Goal: Contribute content: Contribute content

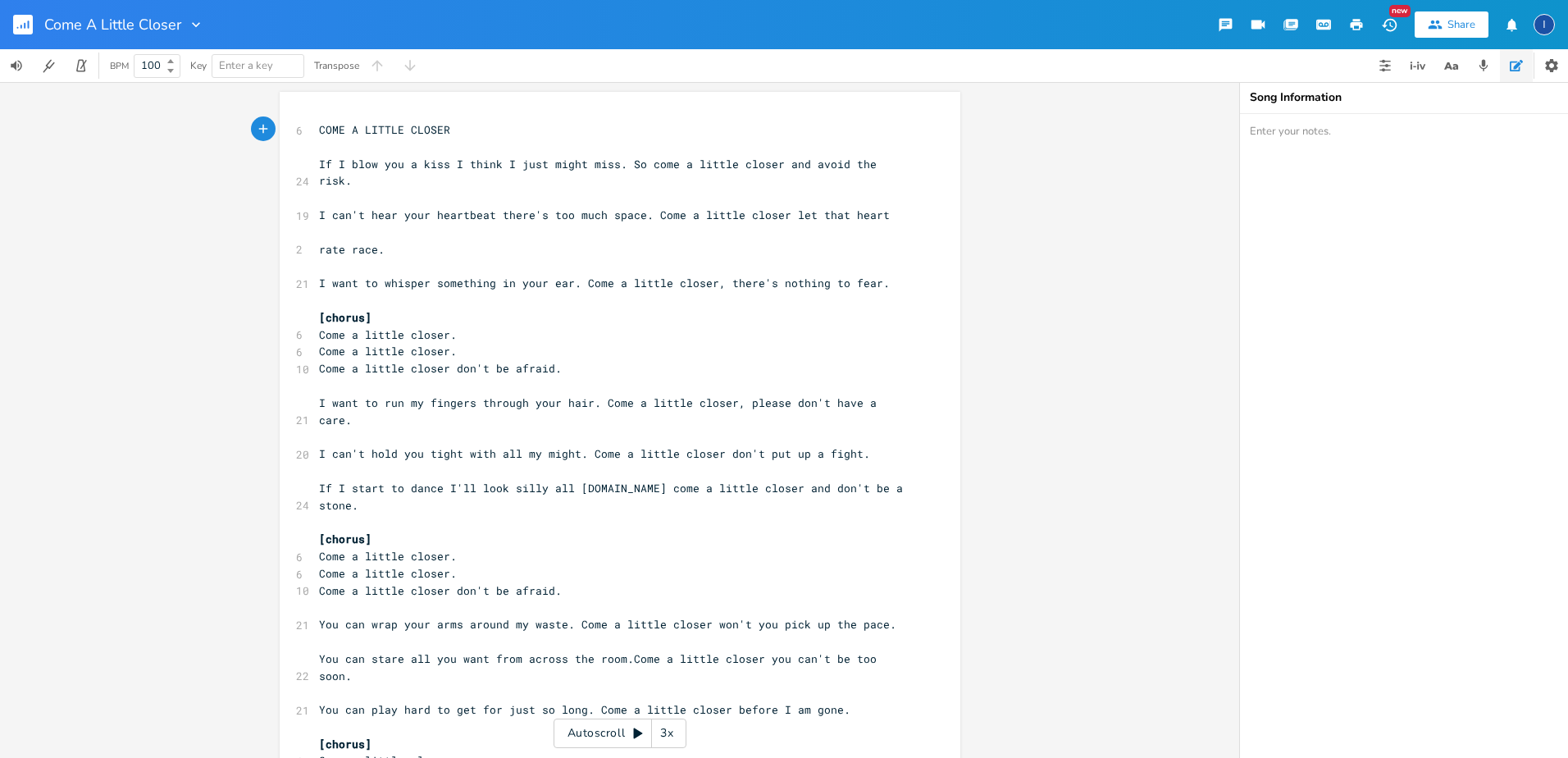
scroll to position [0, 10]
type textarea "ca"
type textarea "a d g"
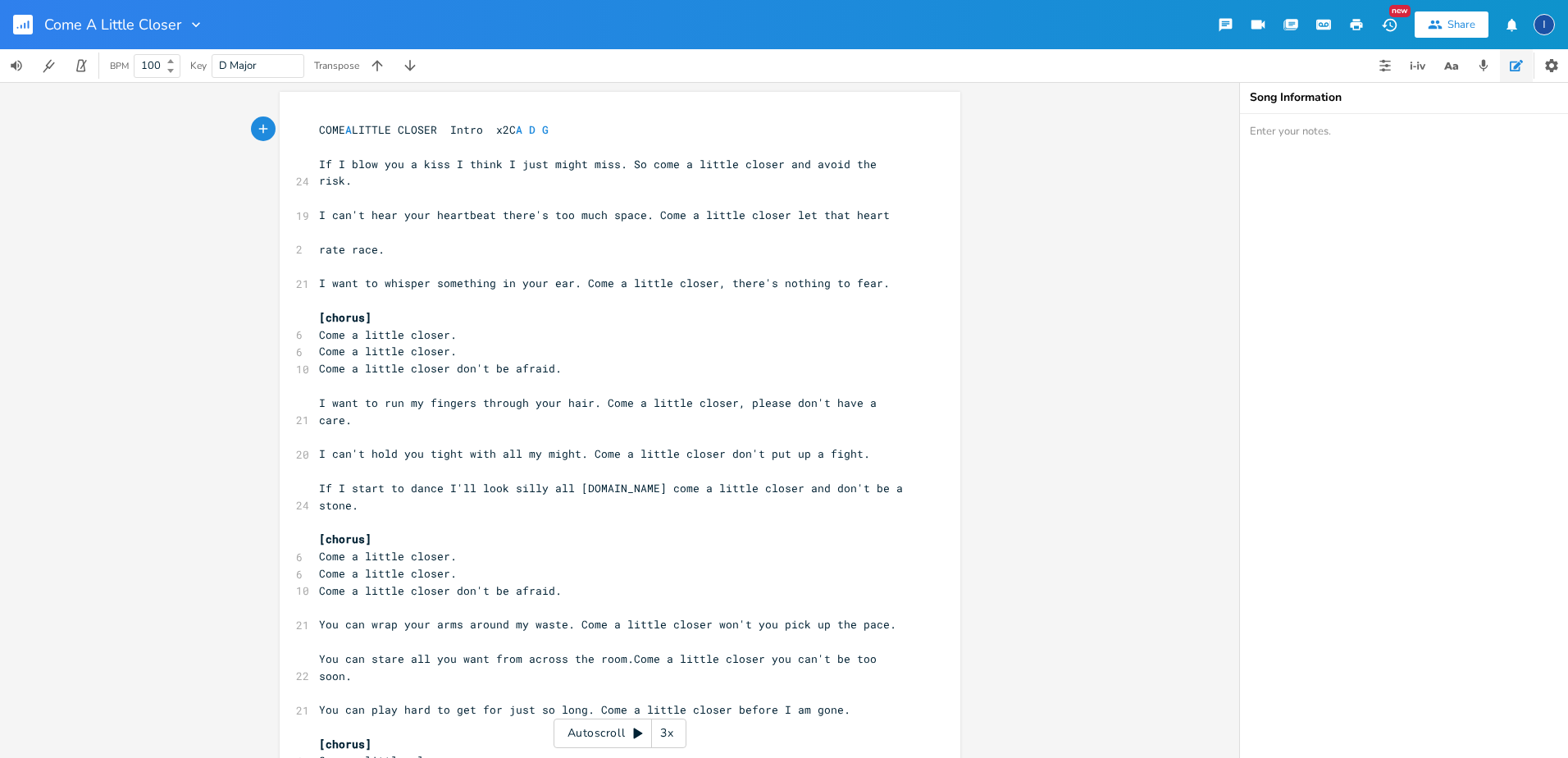
type textarea "Intro x2"
type textarea "(lead instrumeb"
type textarea "nnt"
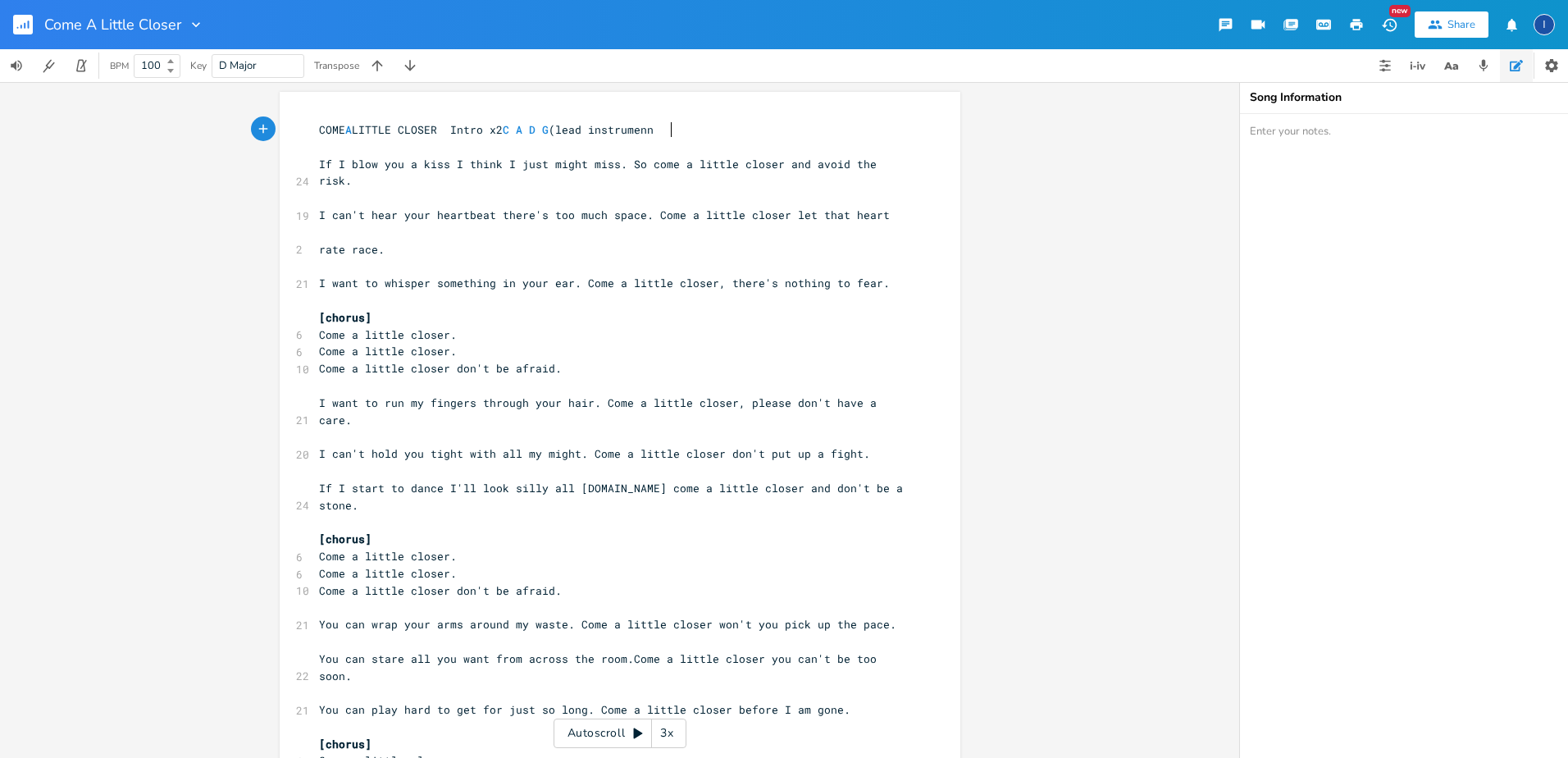
scroll to position [0, 16]
type textarea "nnt"
type textarea "t)"
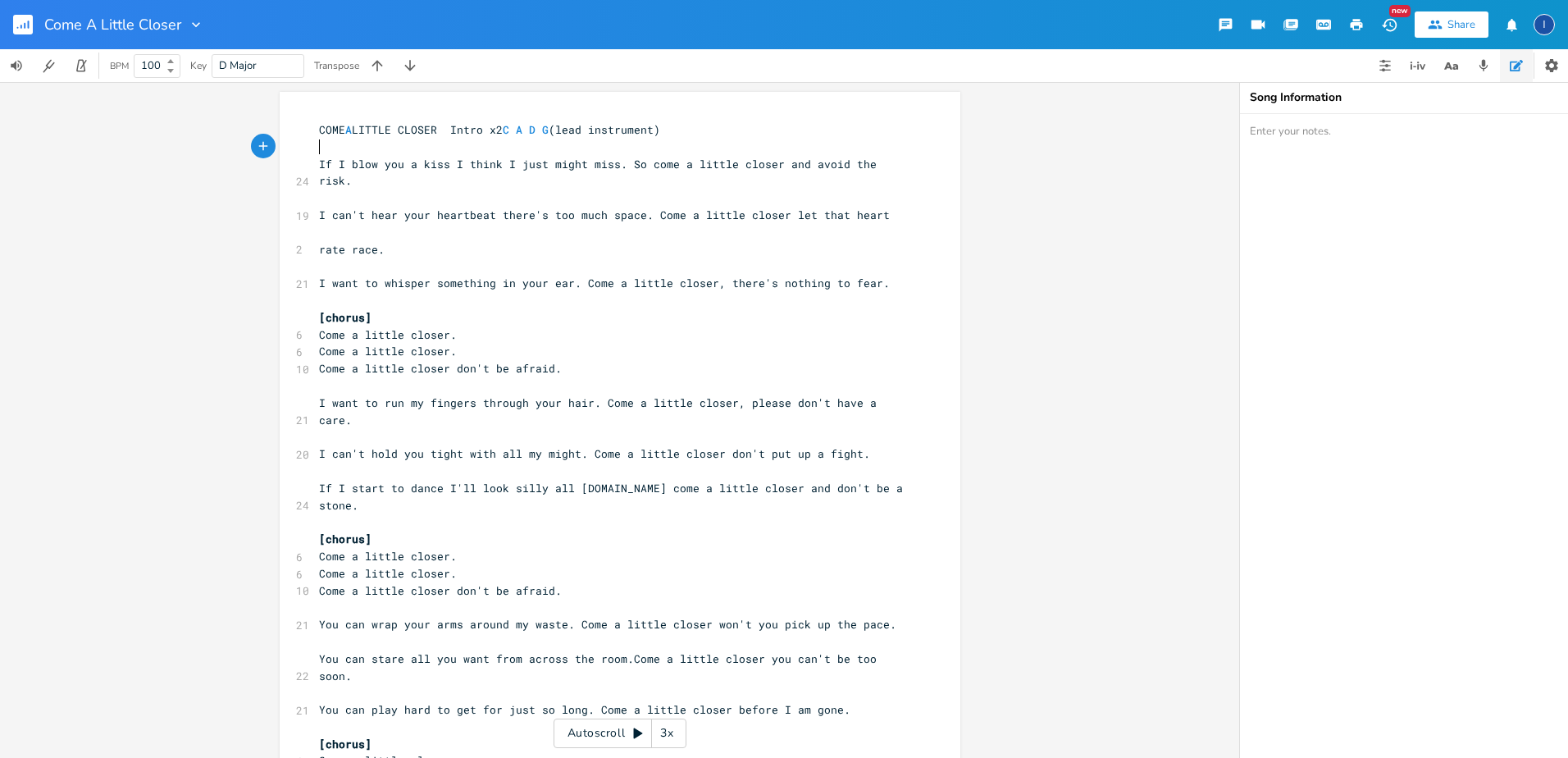
click at [319, 152] on pre "​" at bounding box center [612, 147] width 592 height 17
click at [343, 148] on pre "​" at bounding box center [612, 147] width 592 height 17
type textarea "c d"
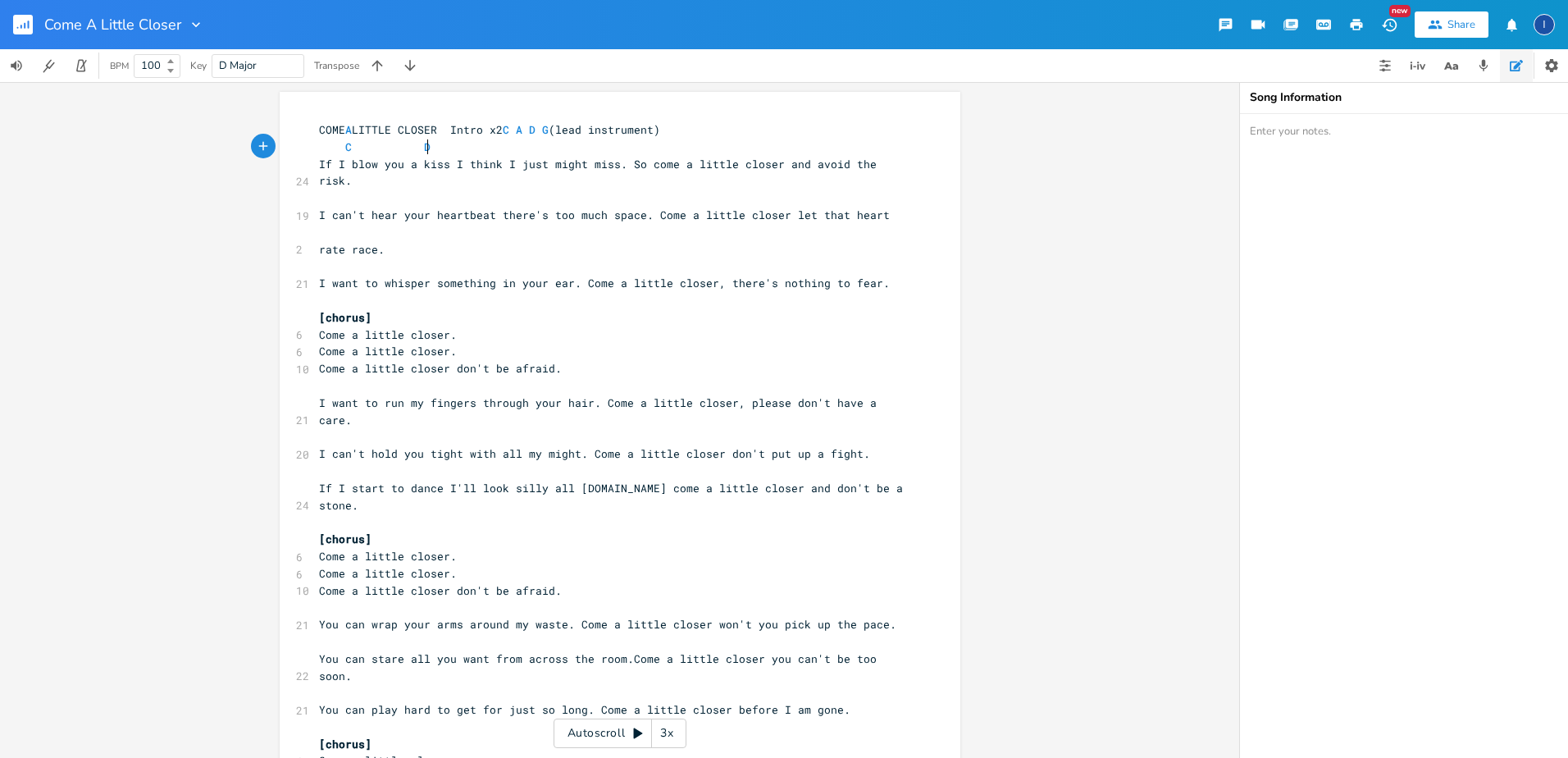
click at [423, 144] on span "C D" at bounding box center [395, 146] width 151 height 15
type textarea "d"
click at [594, 150] on pre "C D" at bounding box center [612, 147] width 592 height 17
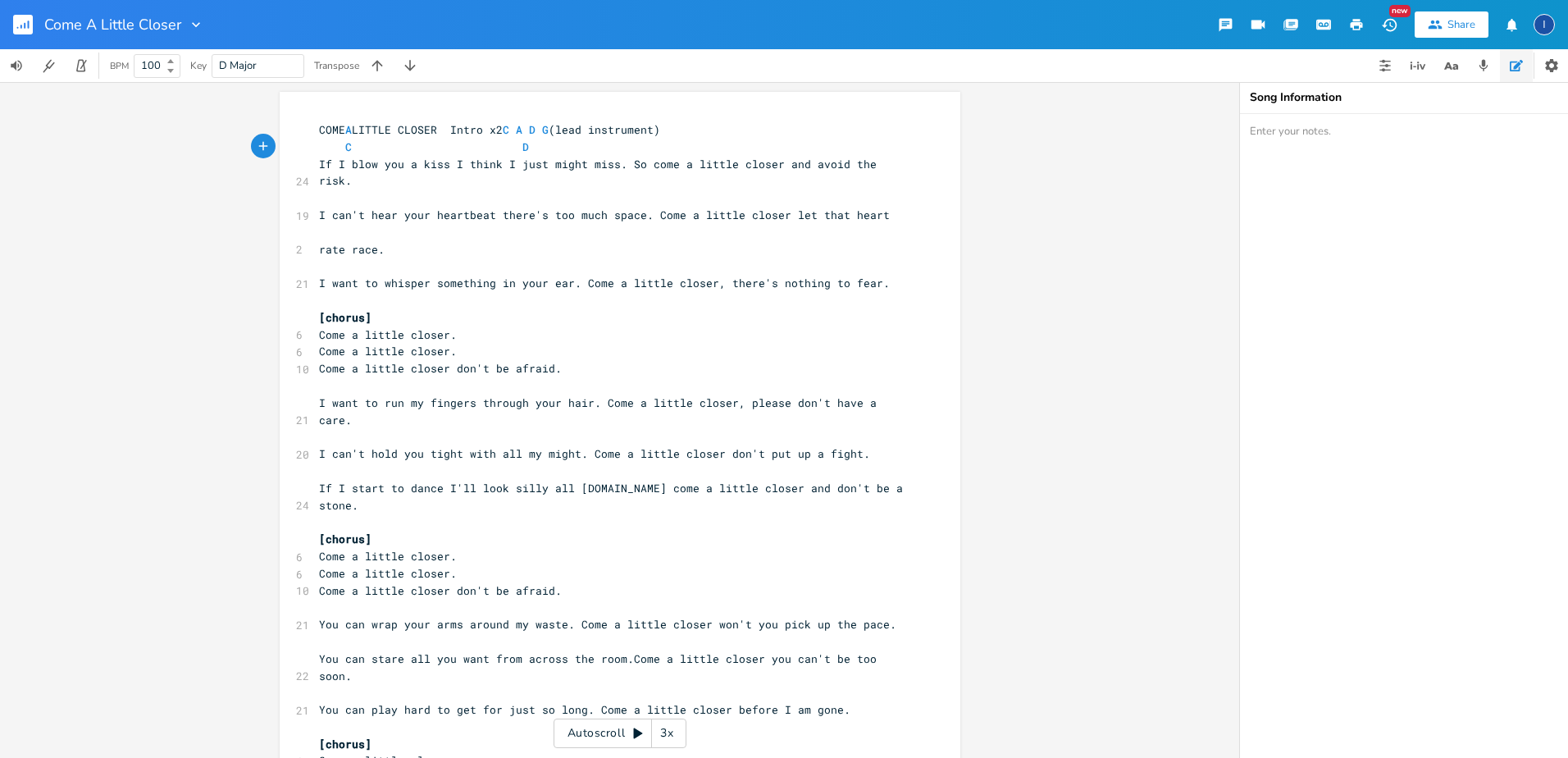
type textarea "g"
click at [624, 148] on pre "C D G" at bounding box center [612, 147] width 592 height 17
type textarea "c"
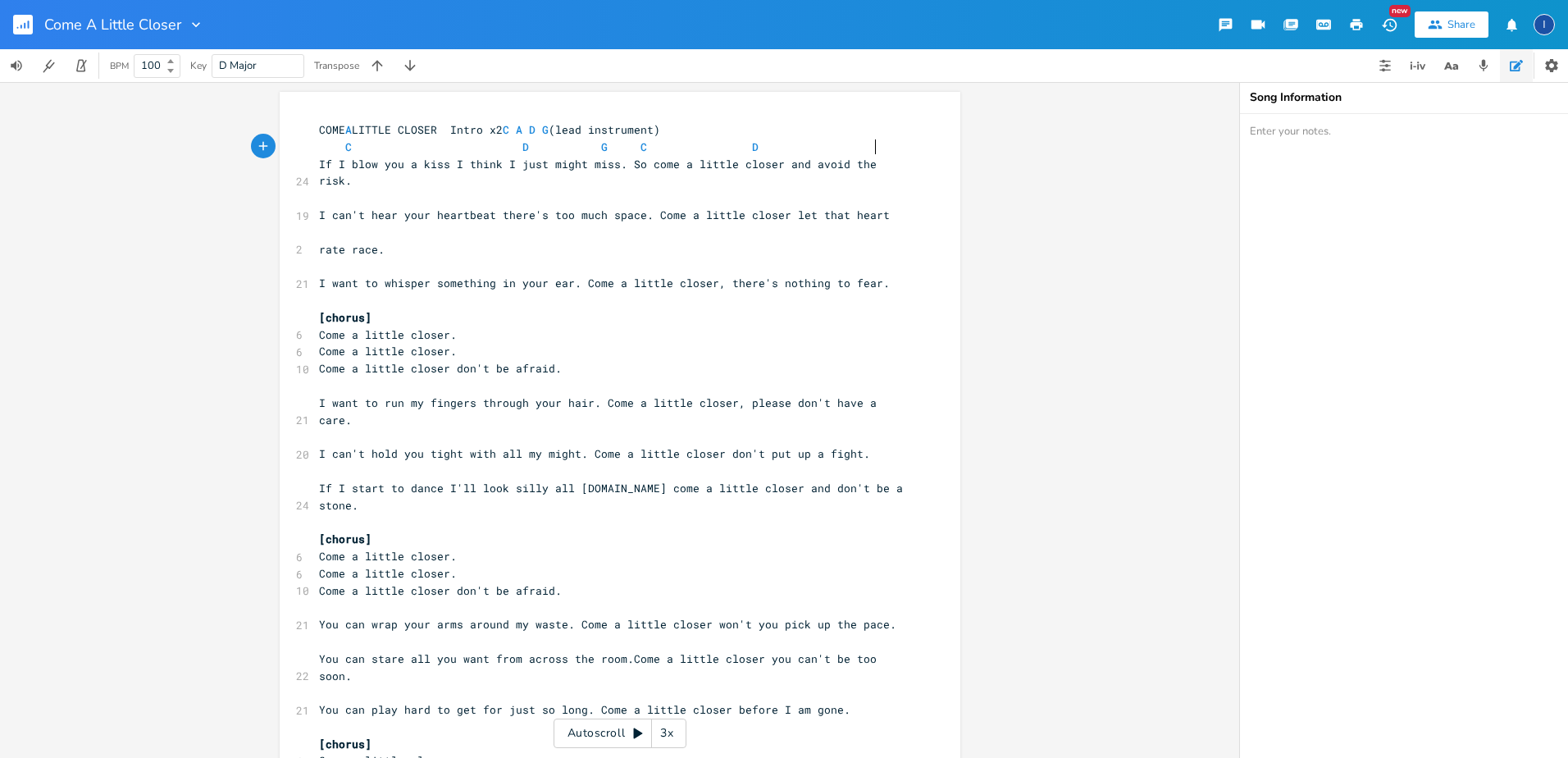
scroll to position [0, 66]
type textarea "d g"
click at [413, 152] on span "C D G C D G" at bounding box center [608, 146] width 578 height 15
type textarea "a"
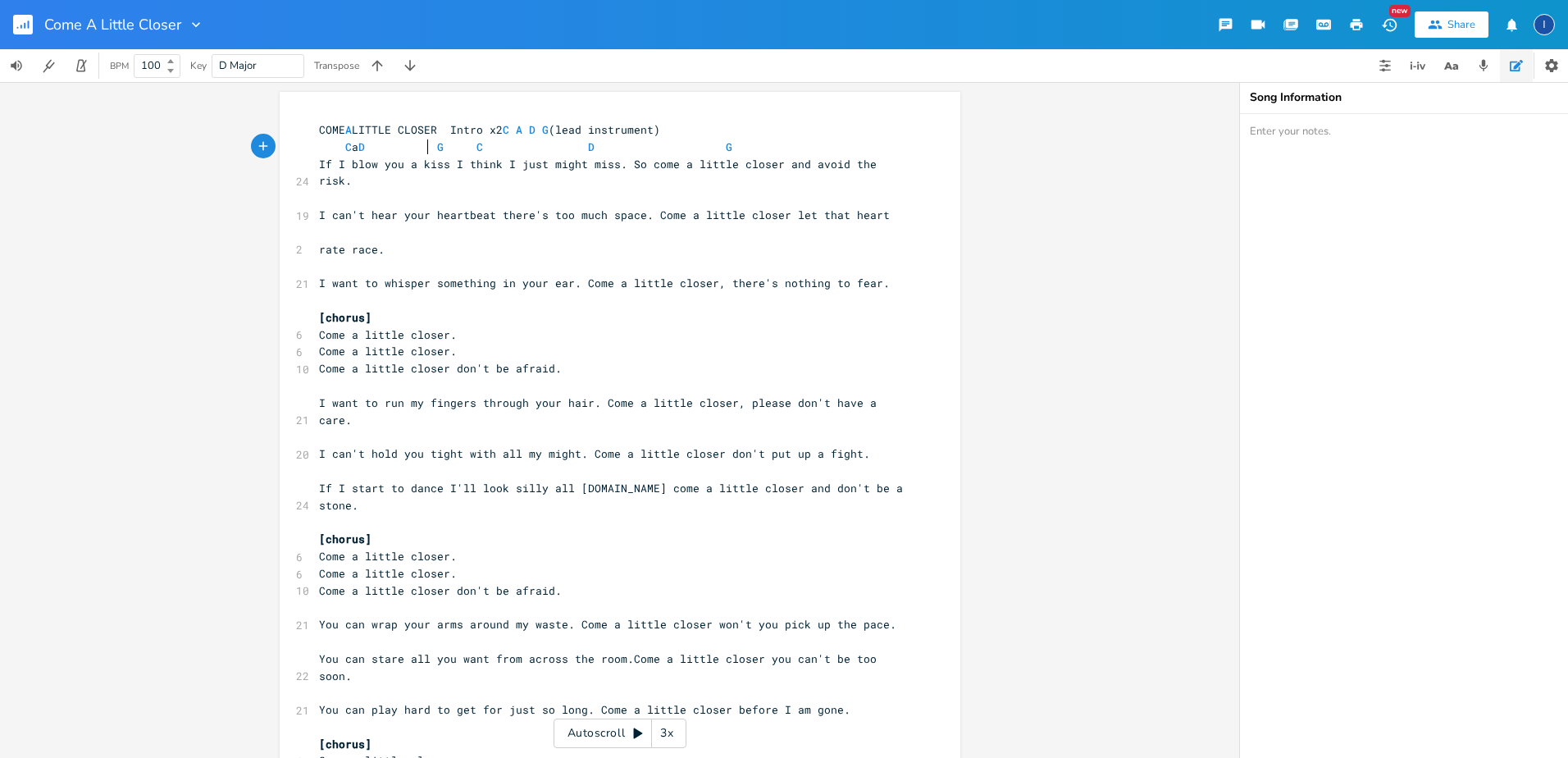
scroll to position [0, 7]
click at [732, 145] on span "C A D G C D G" at bounding box center [611, 146] width 584 height 15
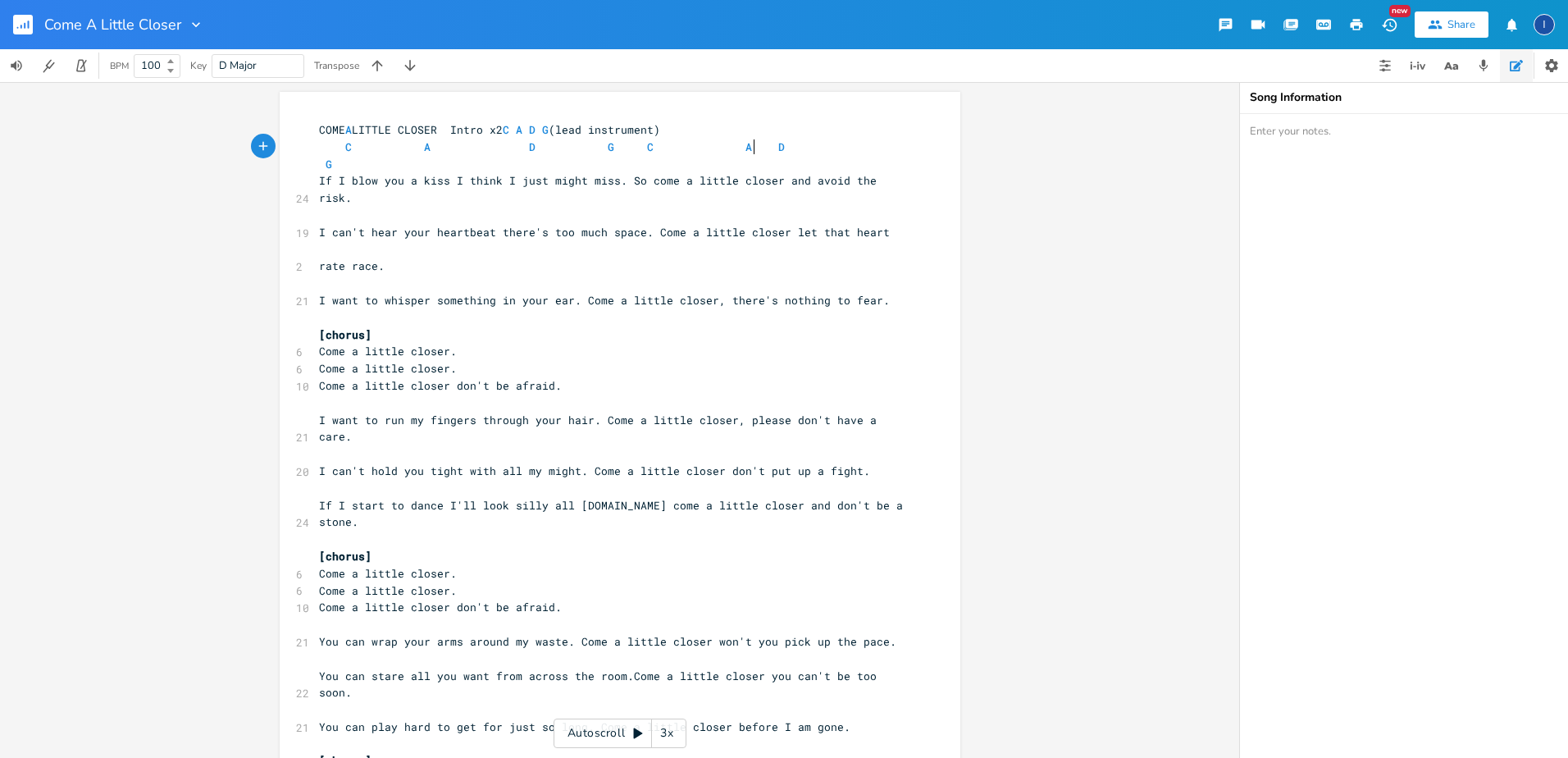
scroll to position [0, 13]
type textarea "a"
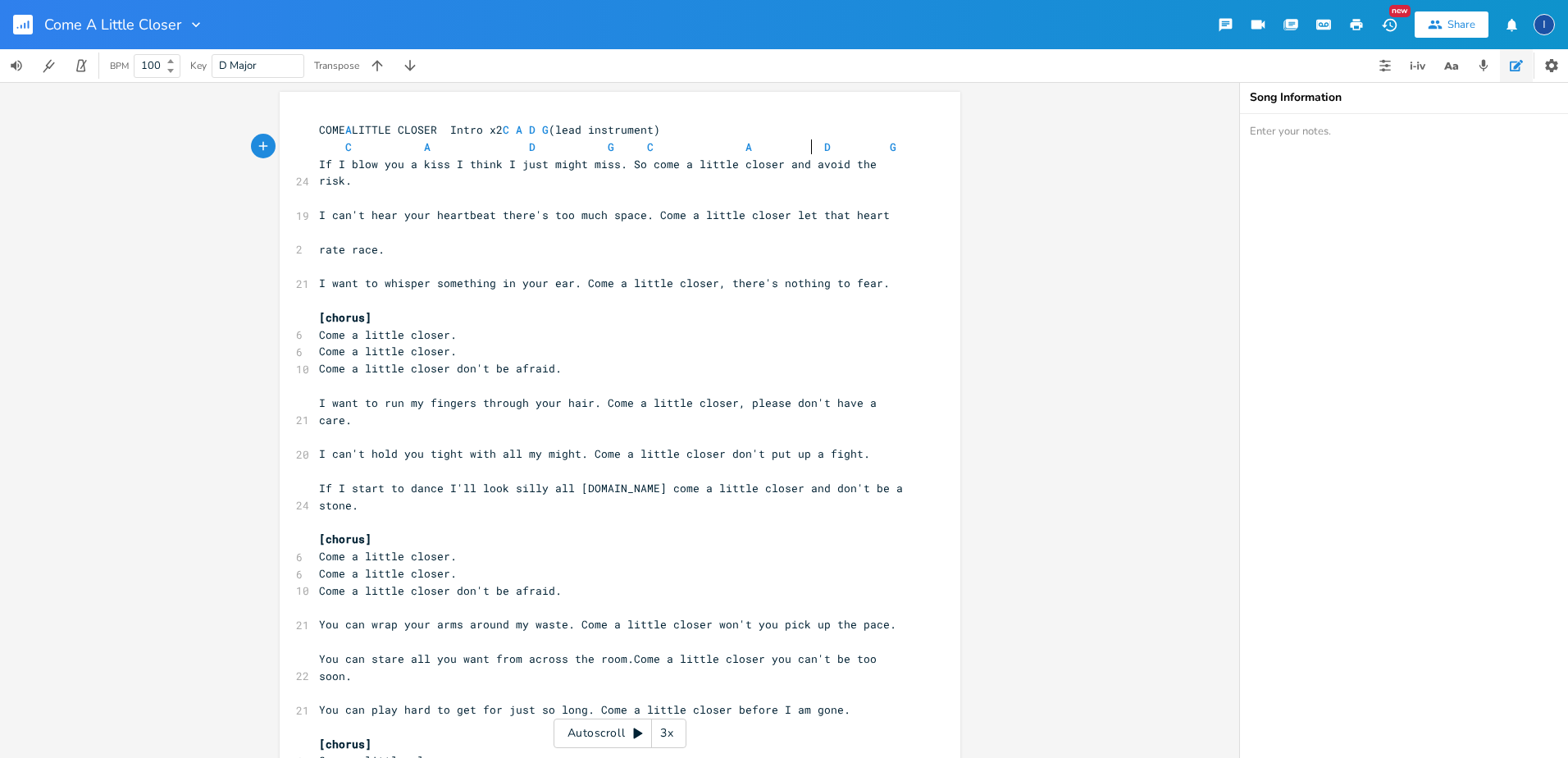
scroll to position [0, 5]
click at [326, 190] on pre "​" at bounding box center [612, 198] width 592 height 17
type textarea "c a"
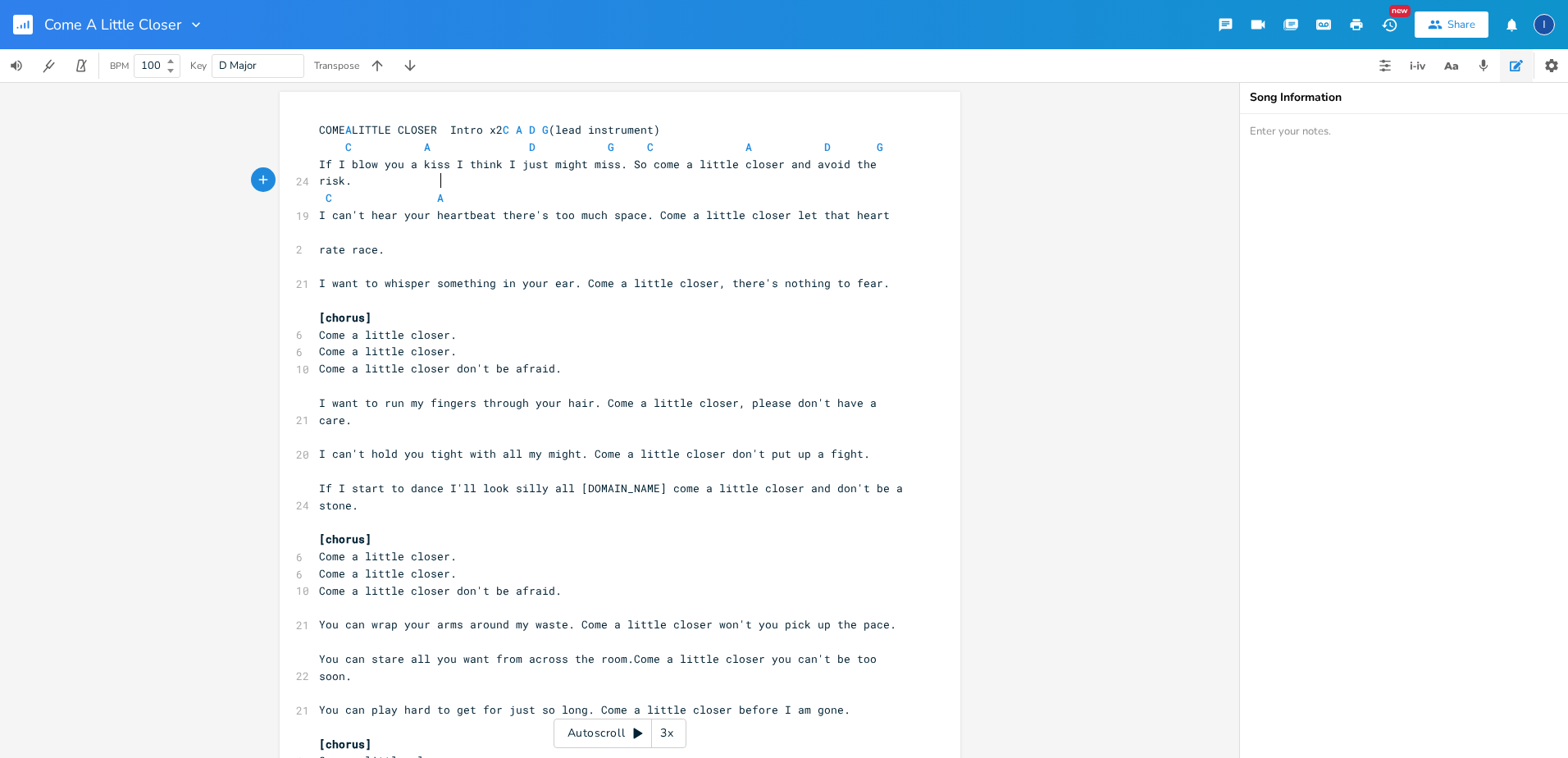
click at [552, 190] on pre "C A" at bounding box center [612, 198] width 592 height 17
type textarea "g"
type textarea "d g"
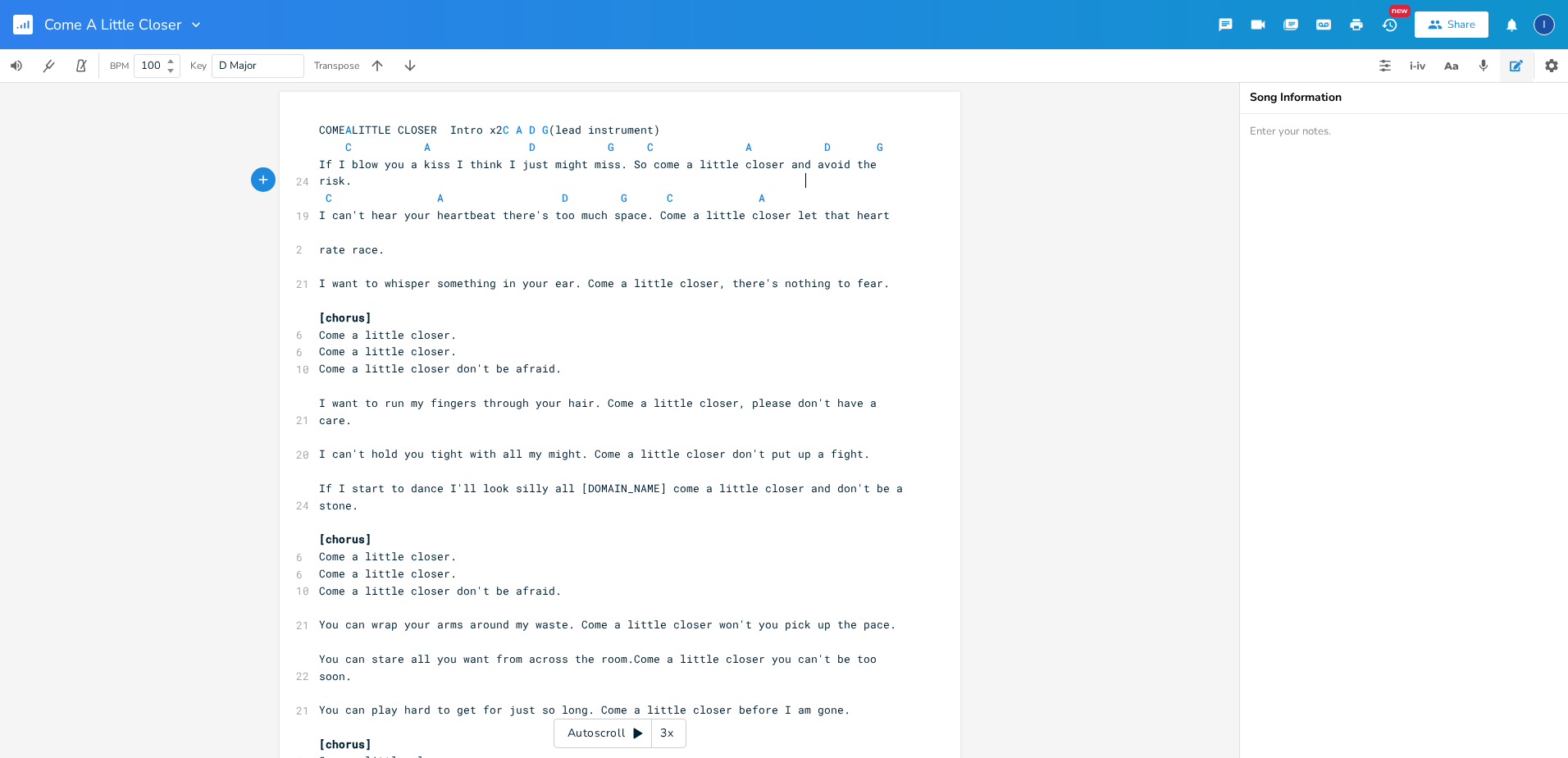
scroll to position [0, 72]
type textarea "c a d"
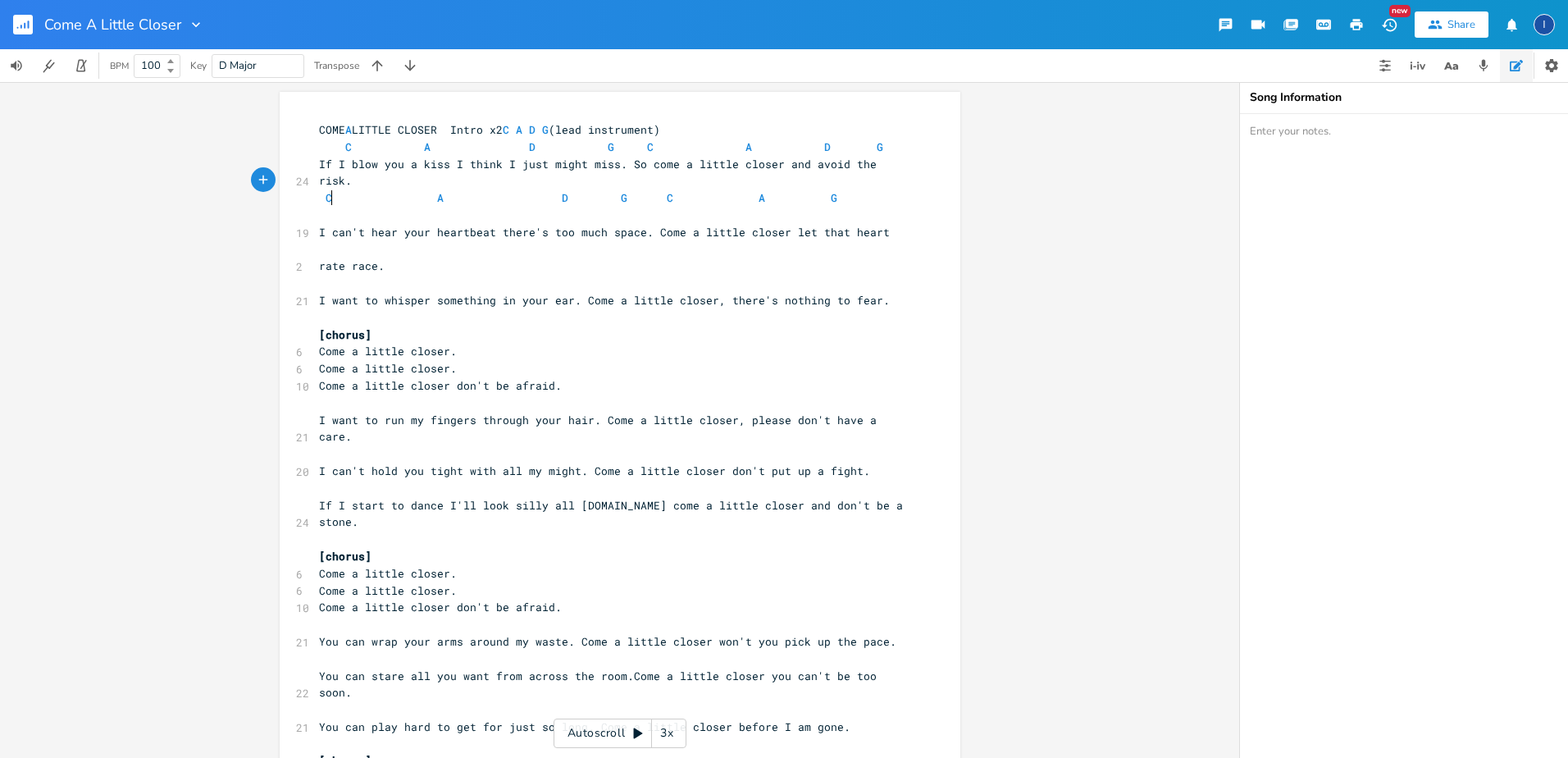
type textarea "g"
type textarea "c"
click at [845, 191] on span "C A D G C A G" at bounding box center [615, 206] width 590 height 32
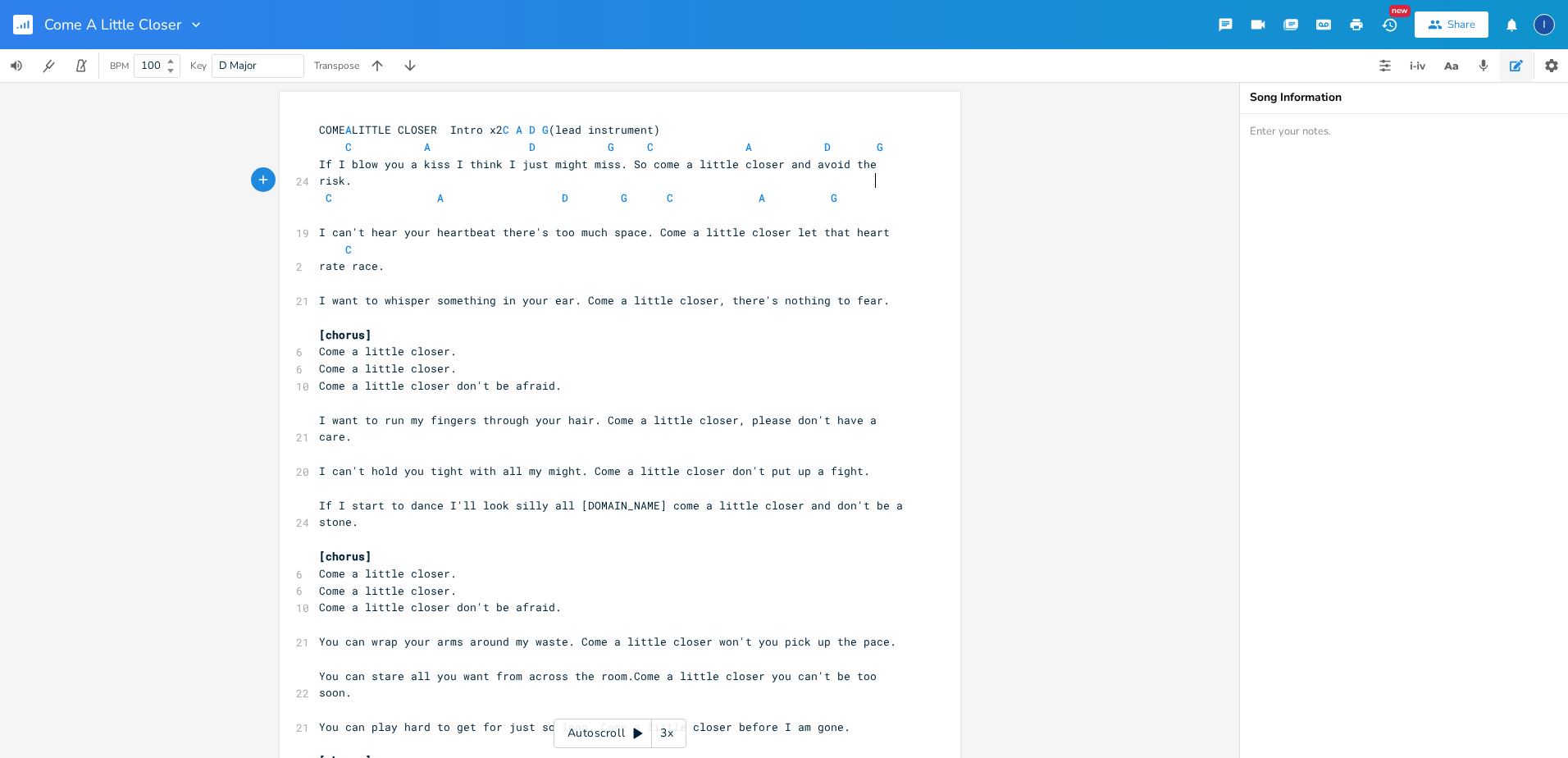
click at [869, 191] on span "C A D G C A G" at bounding box center [615, 206] width 590 height 32
click at [859, 191] on span "C A D G C A G" at bounding box center [615, 206] width 590 height 32
type textarea "a"
drag, startPoint x: 661, startPoint y: 184, endPoint x: 677, endPoint y: 181, distance: 16.3
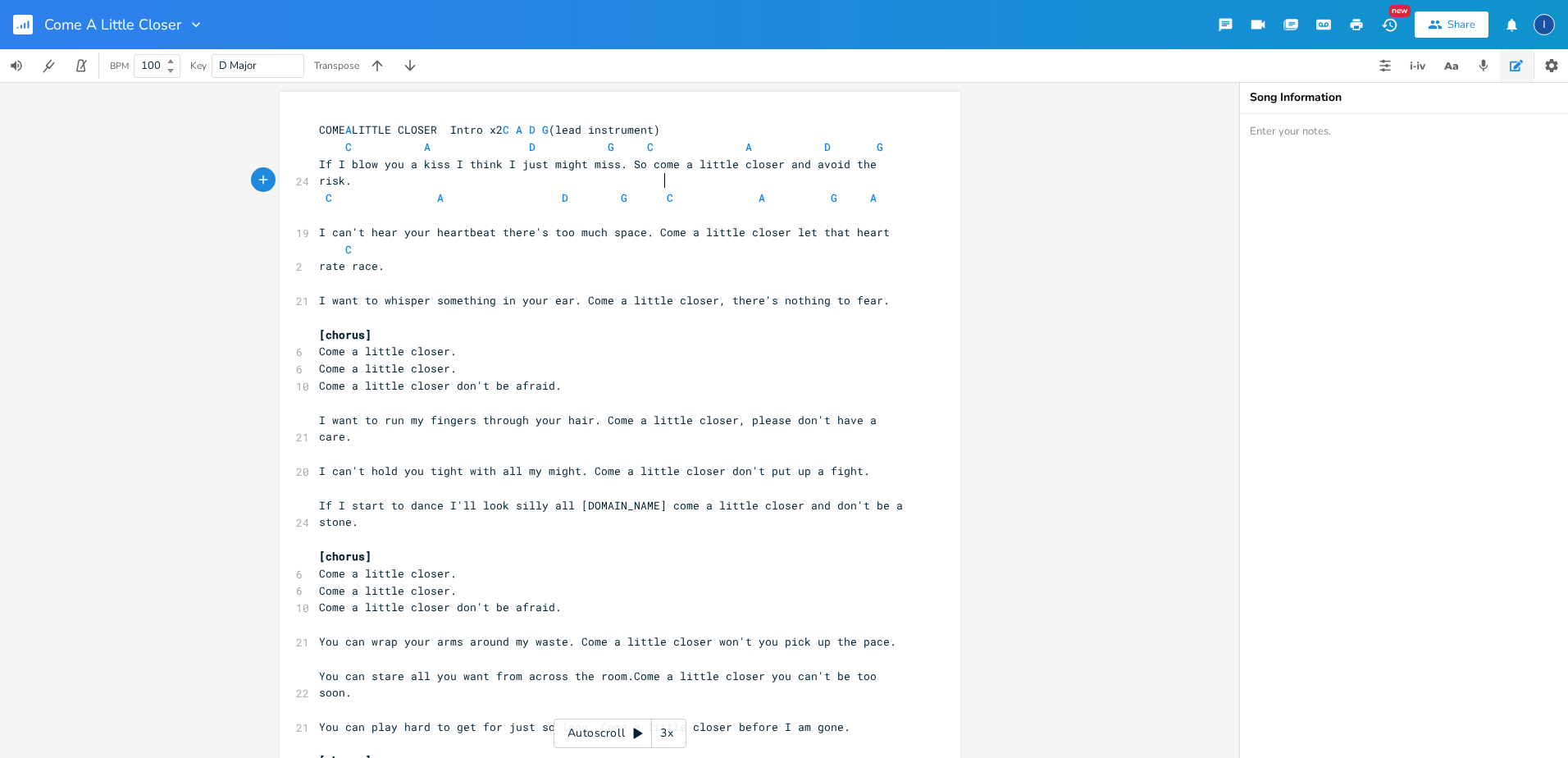
click at [662, 191] on span "C A D G C A G A" at bounding box center [615, 206] width 590 height 32
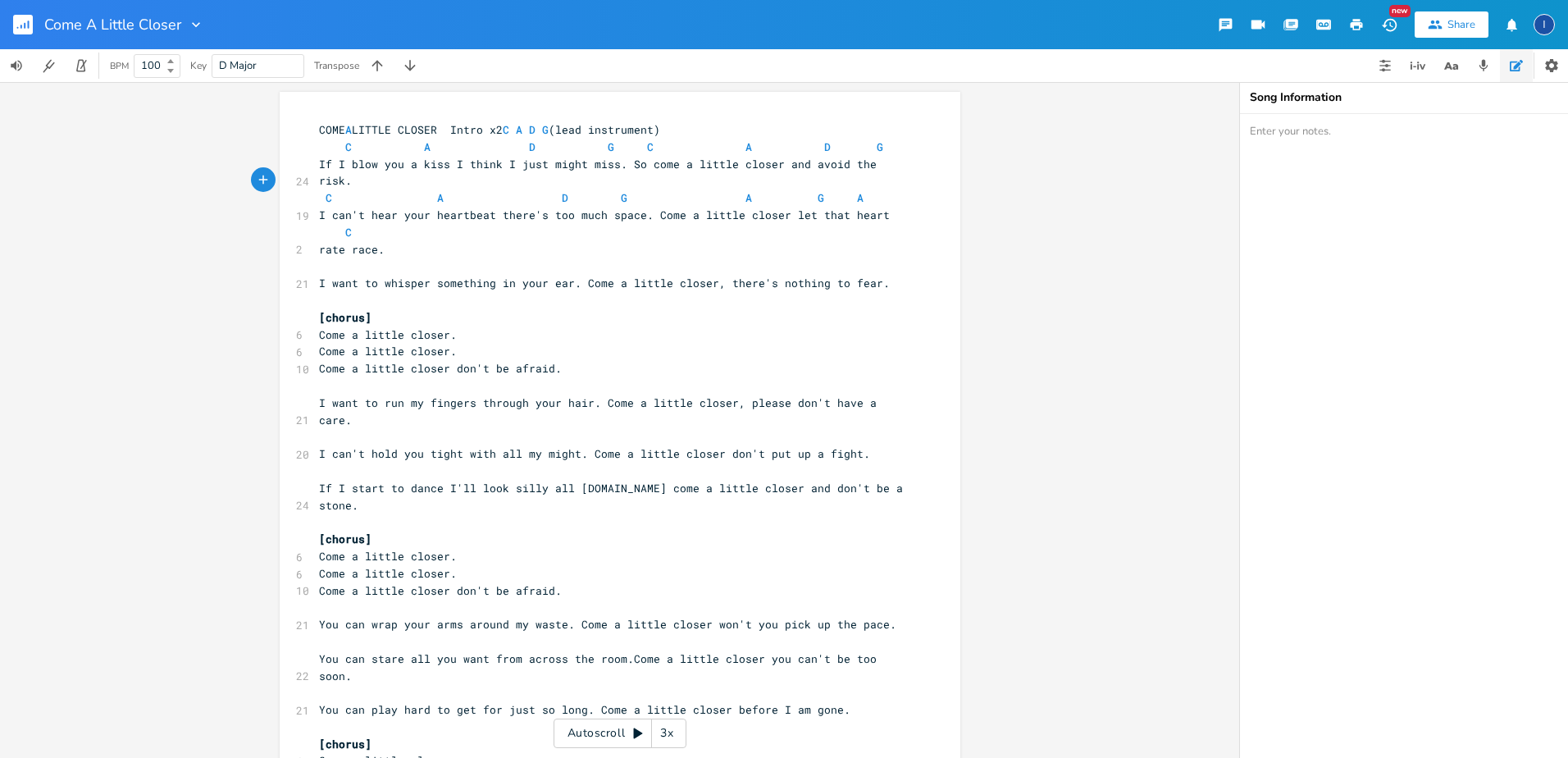
type textarea "f"
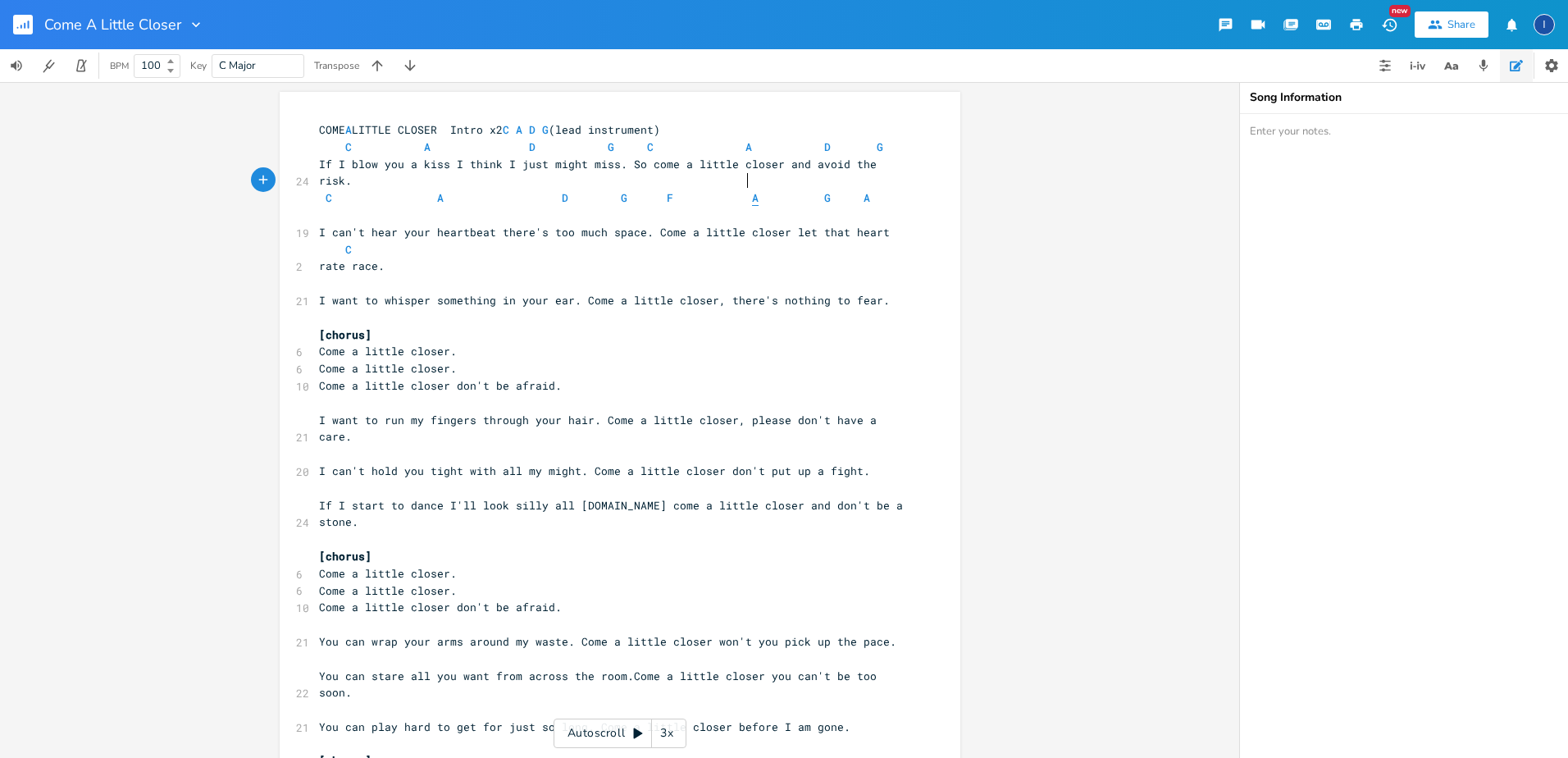
click at [752, 191] on span "A" at bounding box center [756, 198] width 7 height 16
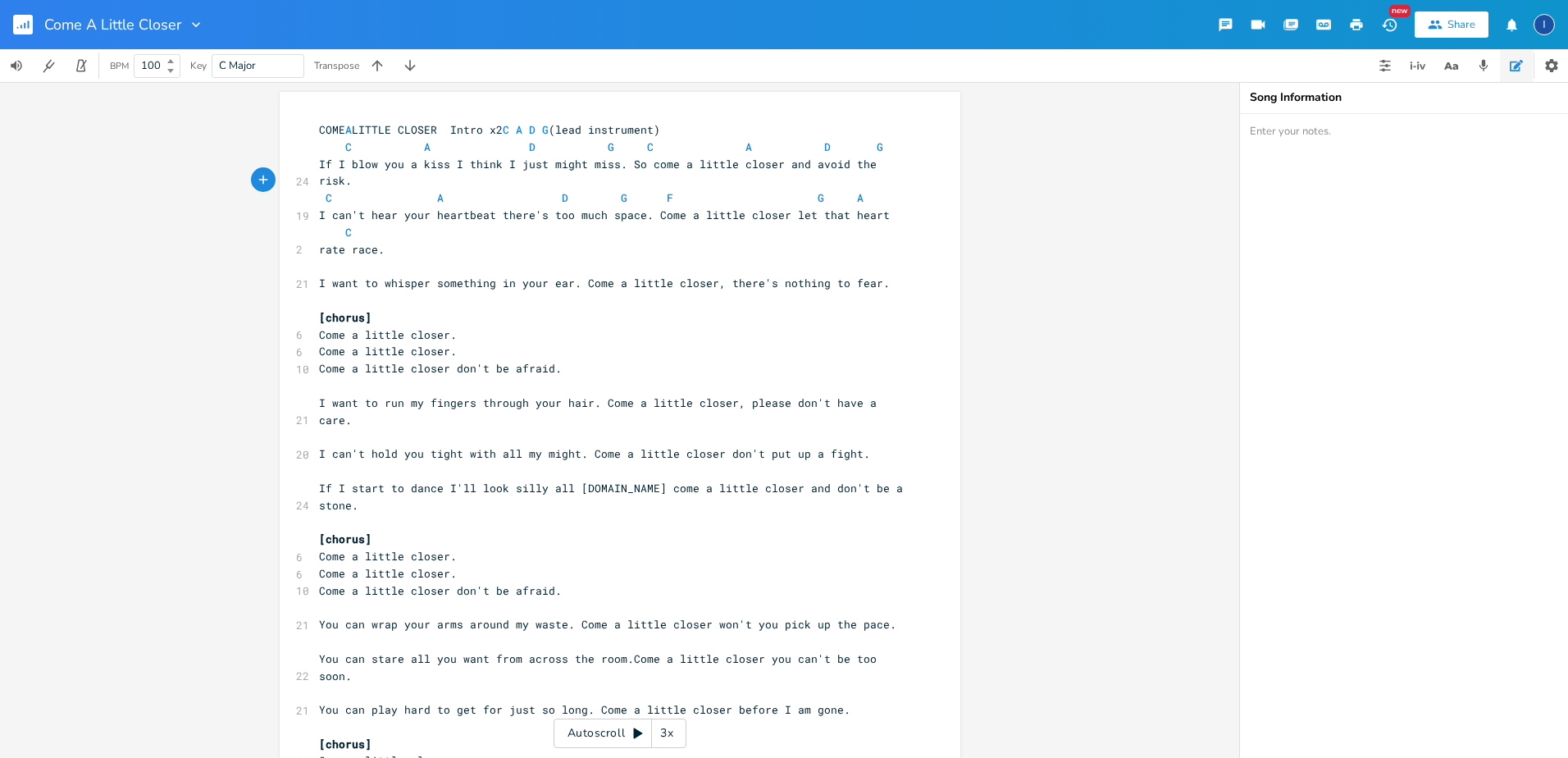
type textarea "g"
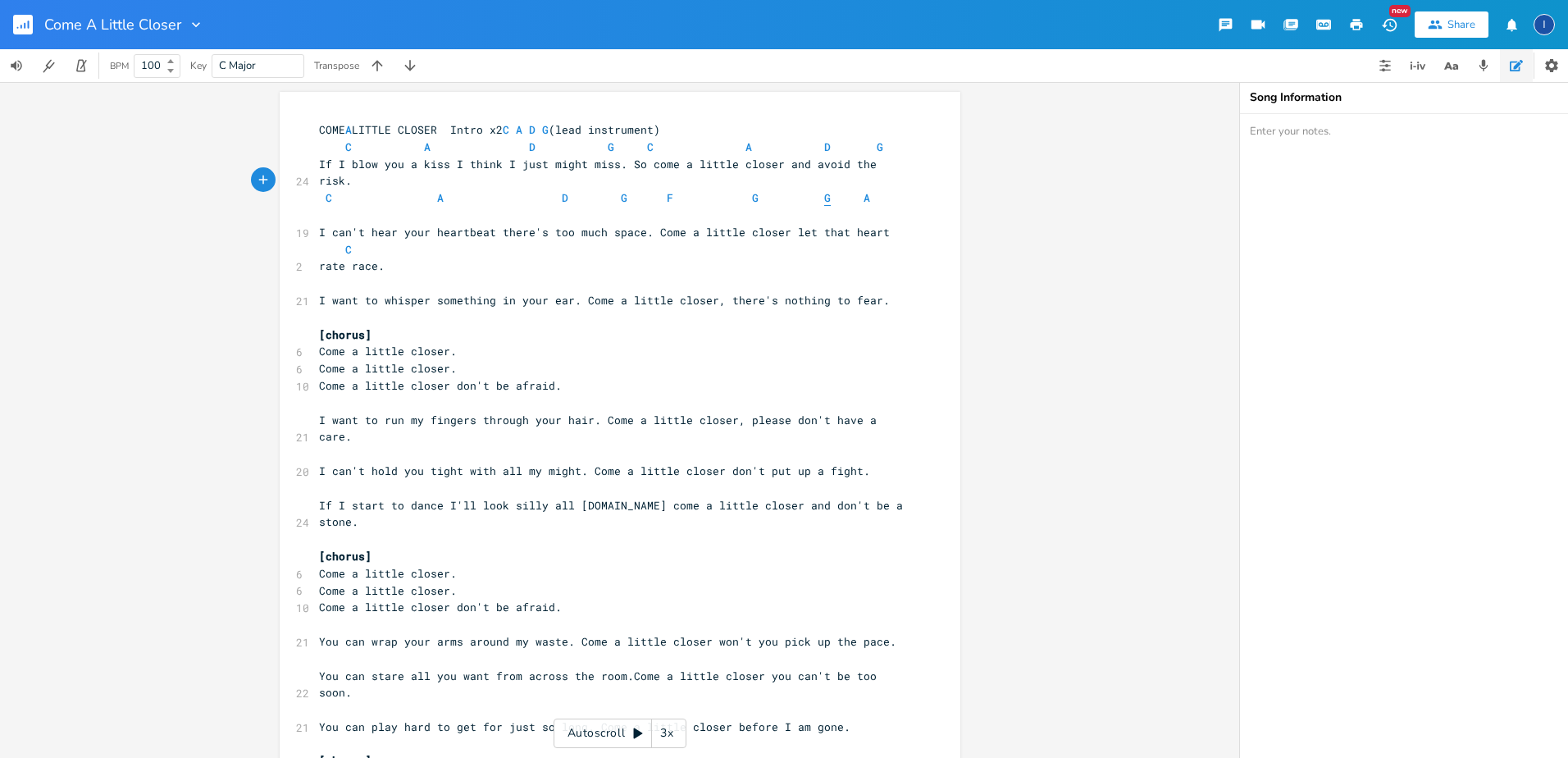
click at [824, 191] on span "G" at bounding box center [828, 198] width 7 height 16
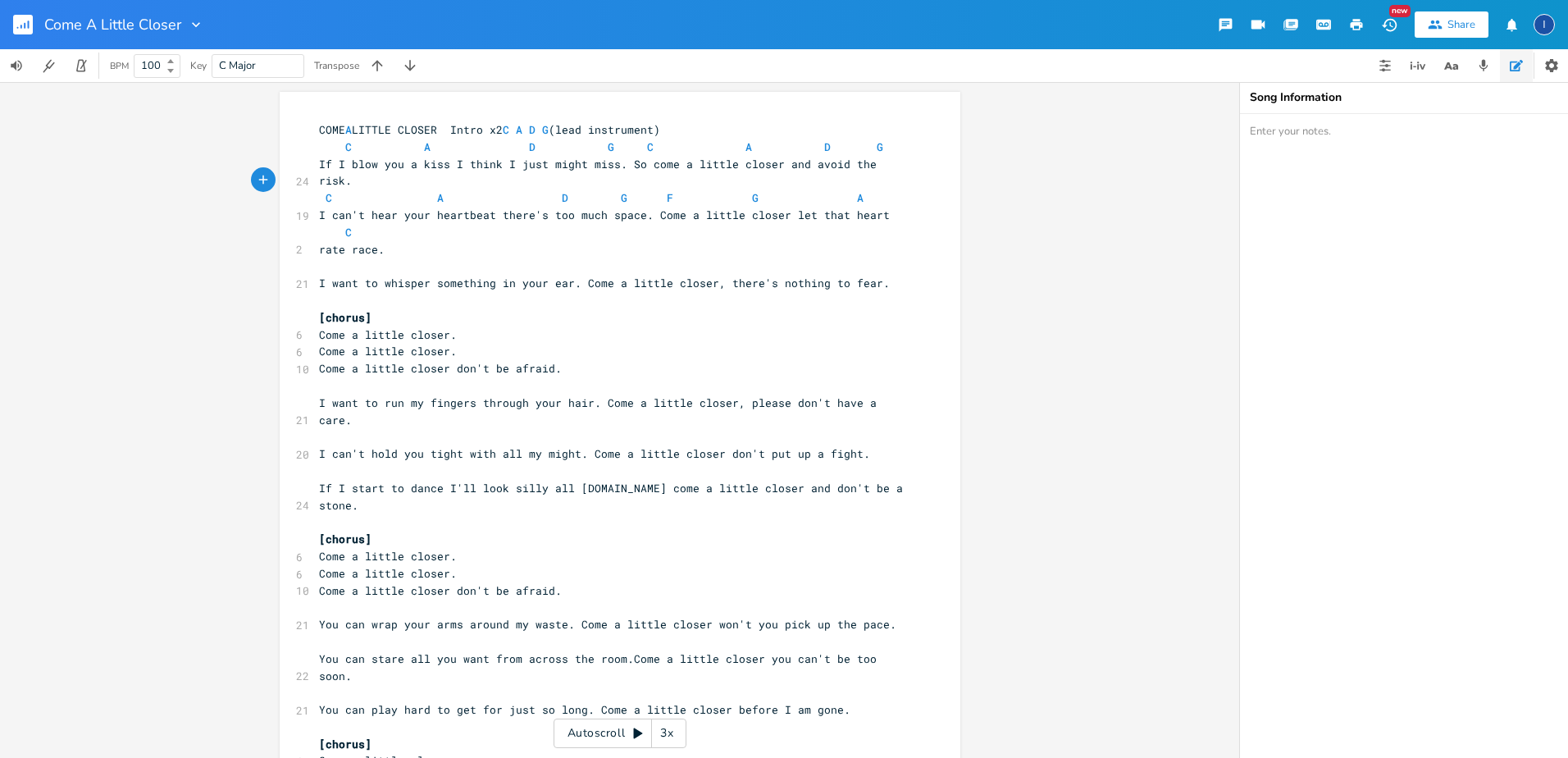
type textarea "b"
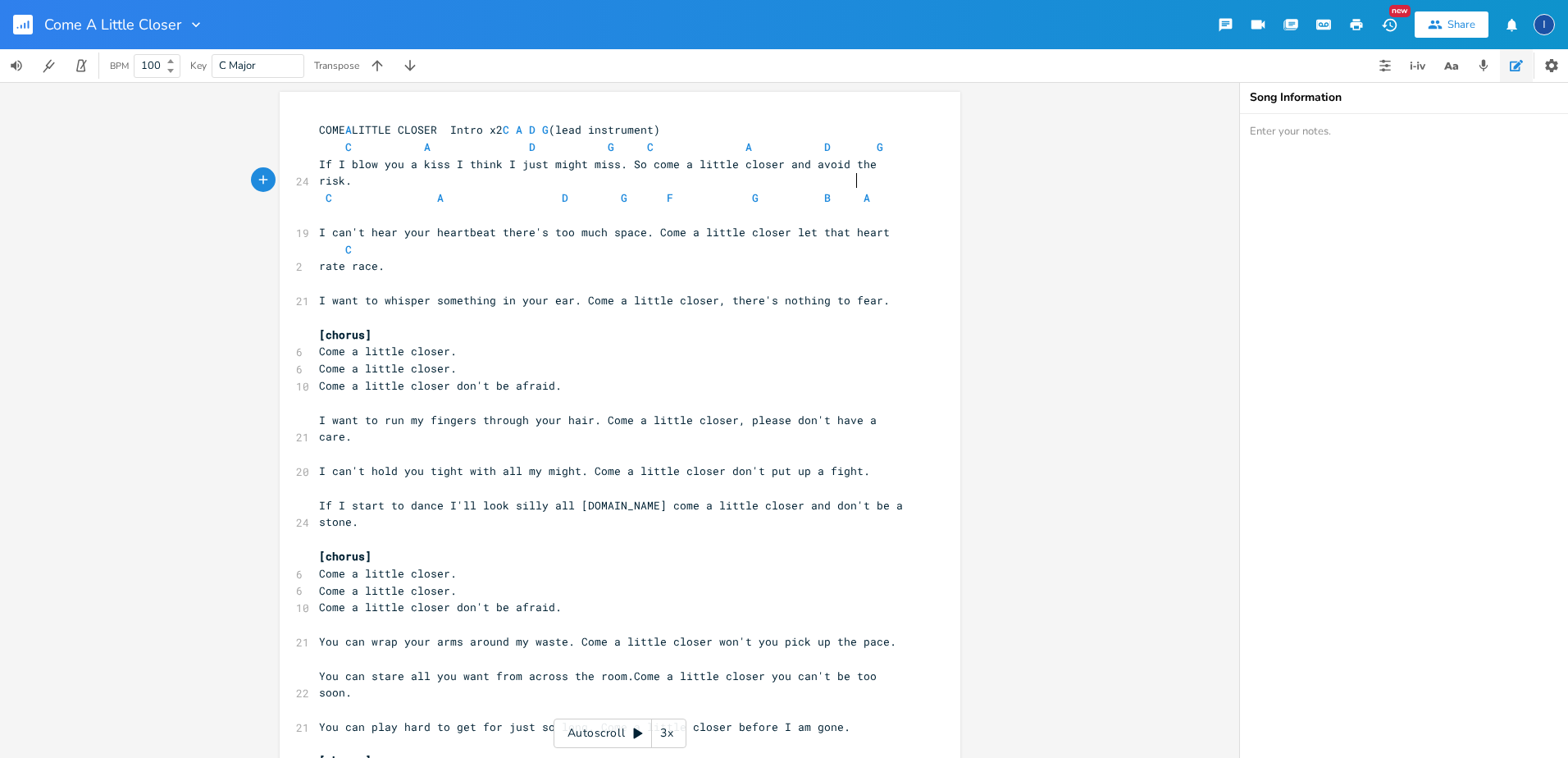
click at [853, 191] on span "C A D G F G B A" at bounding box center [611, 206] width 584 height 32
click at [319, 275] on pre "​" at bounding box center [612, 283] width 592 height 17
type textarea "f"
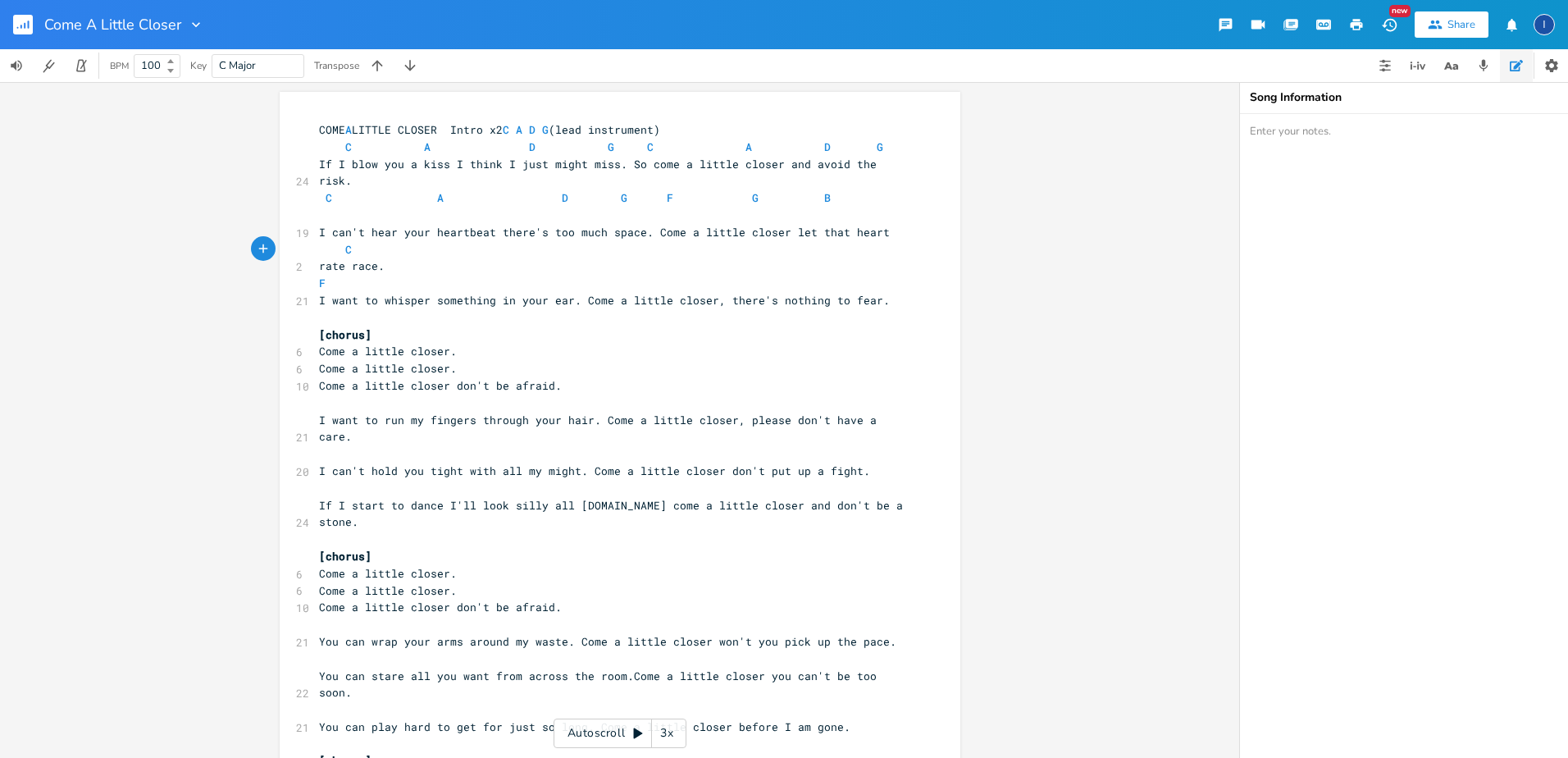
click at [493, 275] on pre "F" at bounding box center [612, 283] width 592 height 17
type textarea "e a"
click at [380, 275] on span "F E A" at bounding box center [444, 282] width 249 height 15
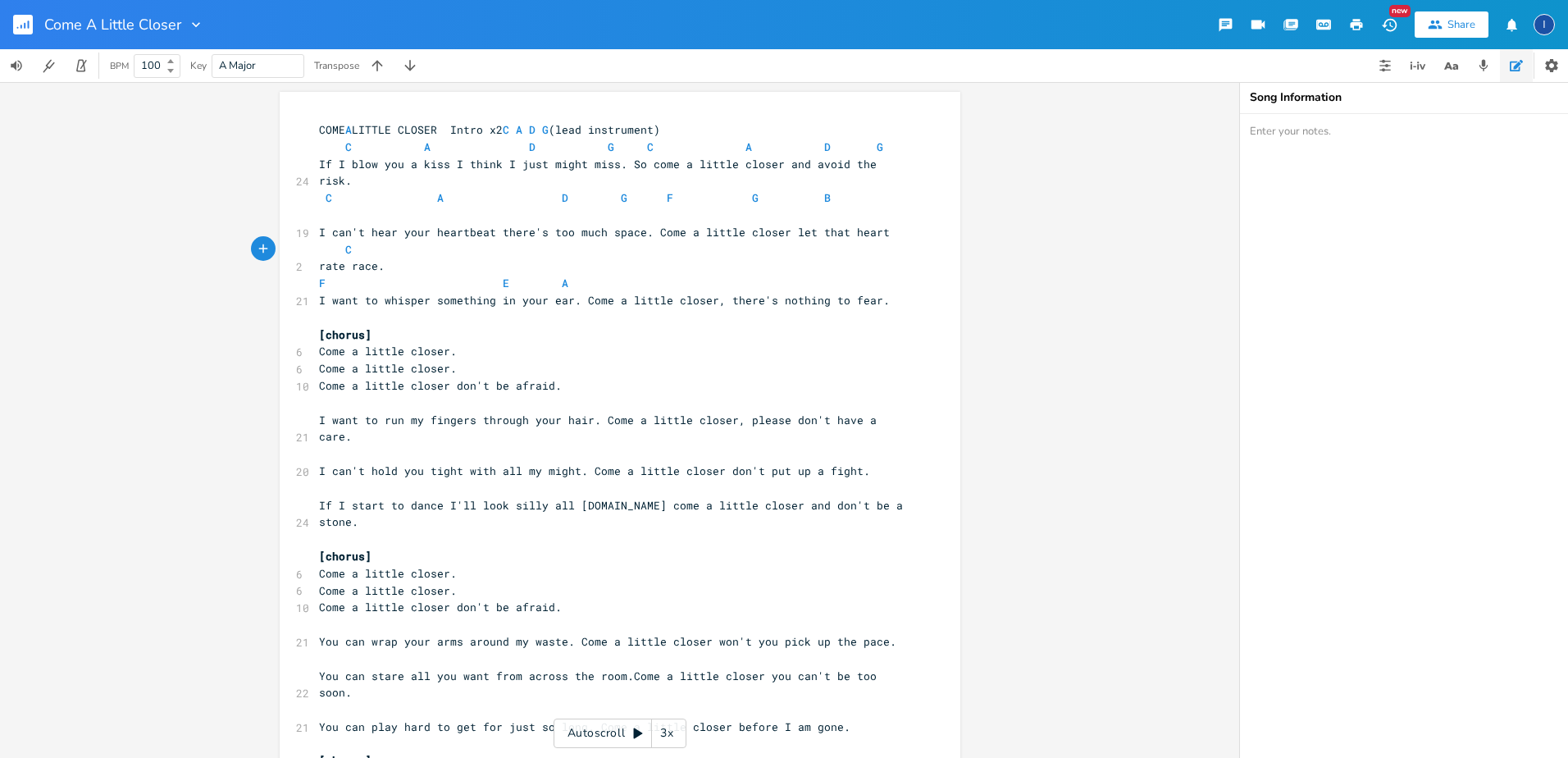
type textarea "g"
click at [721, 275] on pre "F G E A" at bounding box center [612, 283] width 592 height 17
type textarea "d g"
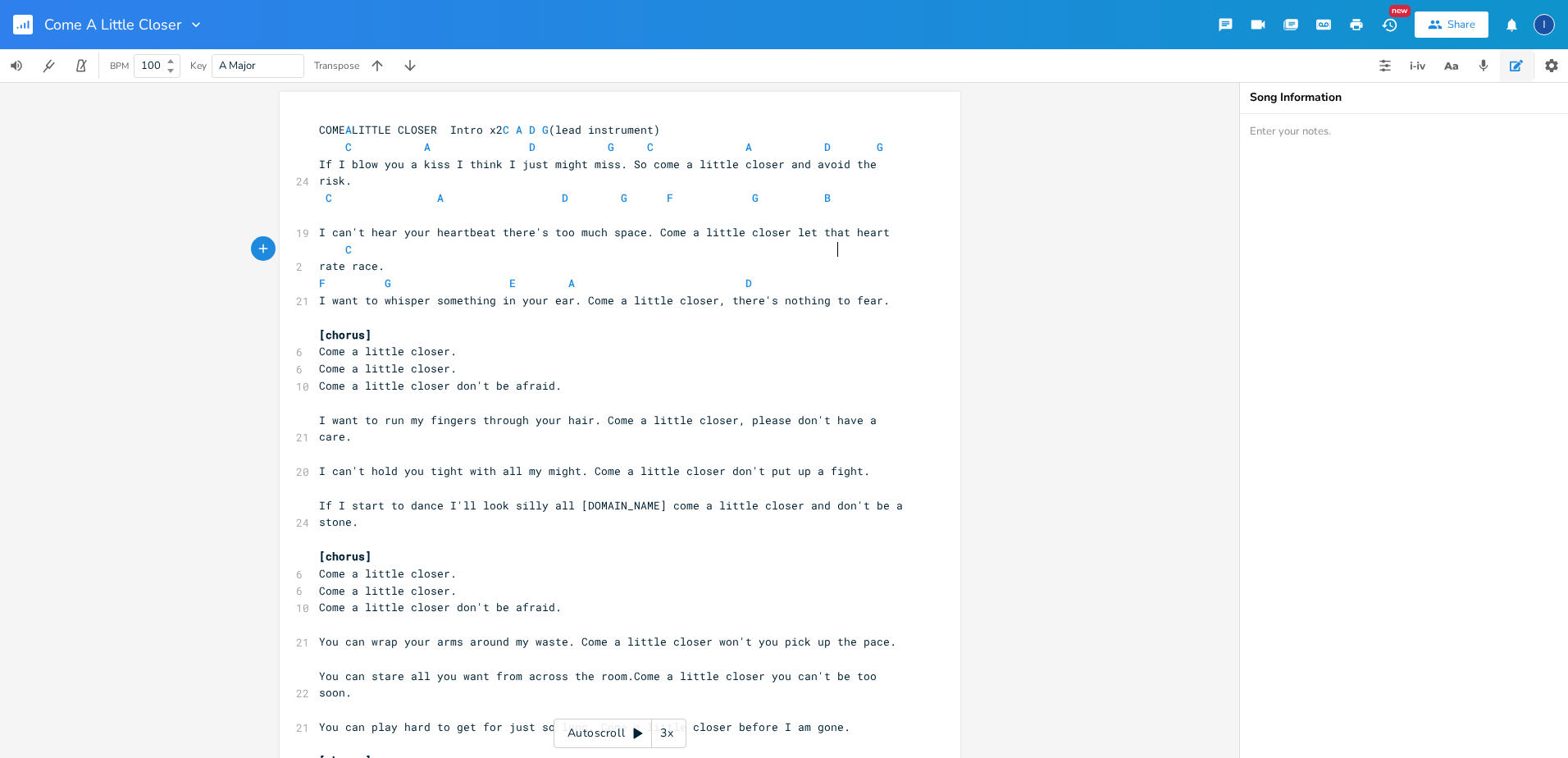
scroll to position [0, 128]
click at [644, 148] on span "C A D G C A D G" at bounding box center [602, 146] width 565 height 15
drag, startPoint x: 312, startPoint y: 296, endPoint x: 337, endPoint y: 277, distance: 31.4
click at [316, 327] on pre "[chorus]" at bounding box center [612, 335] width 592 height 17
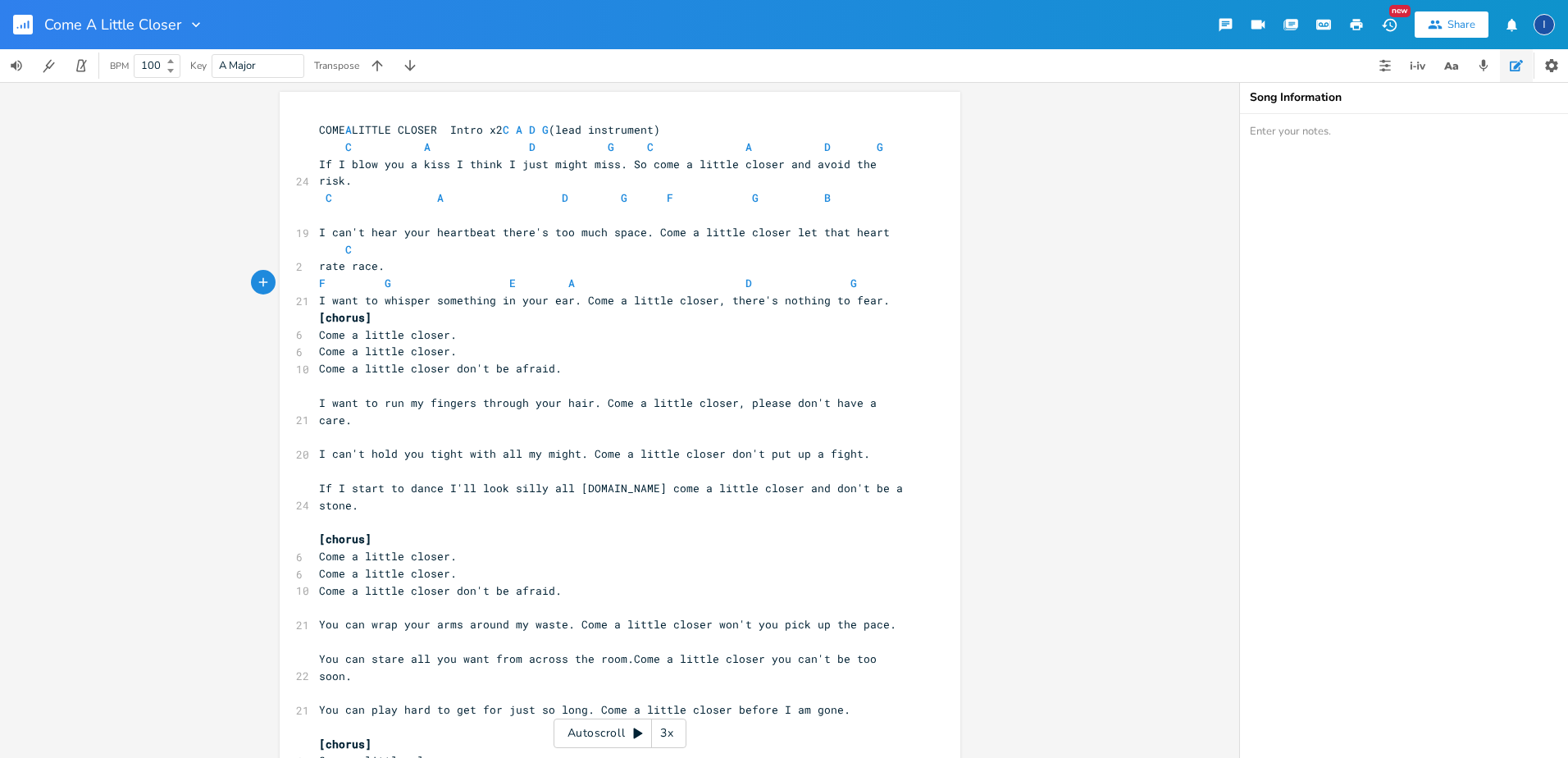
click at [367, 309] on pre "[chorus]" at bounding box center [612, 318] width 592 height 17
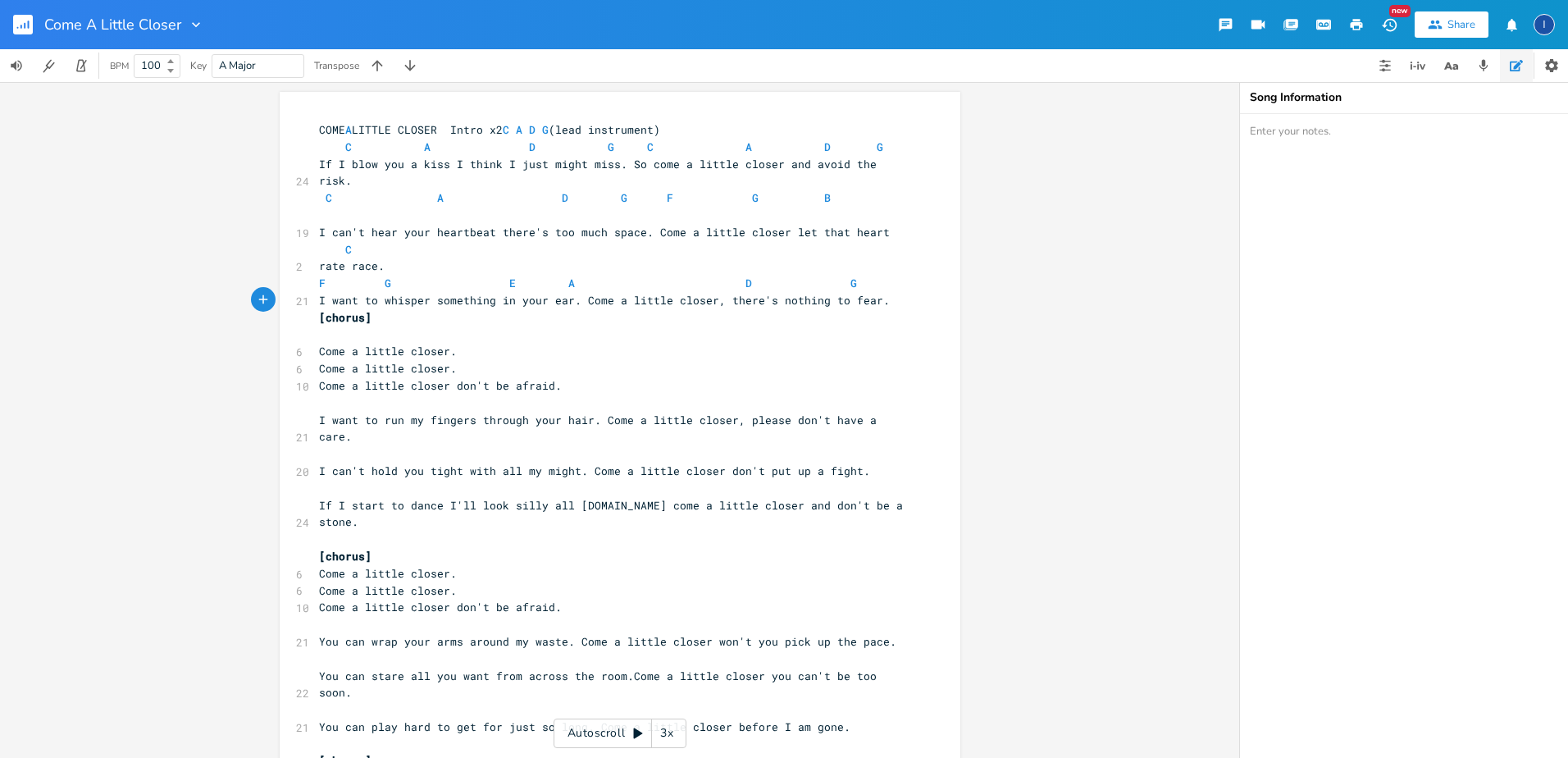
type textarea "c"
click at [407, 327] on pre "C" at bounding box center [612, 335] width 592 height 17
type textarea "a"
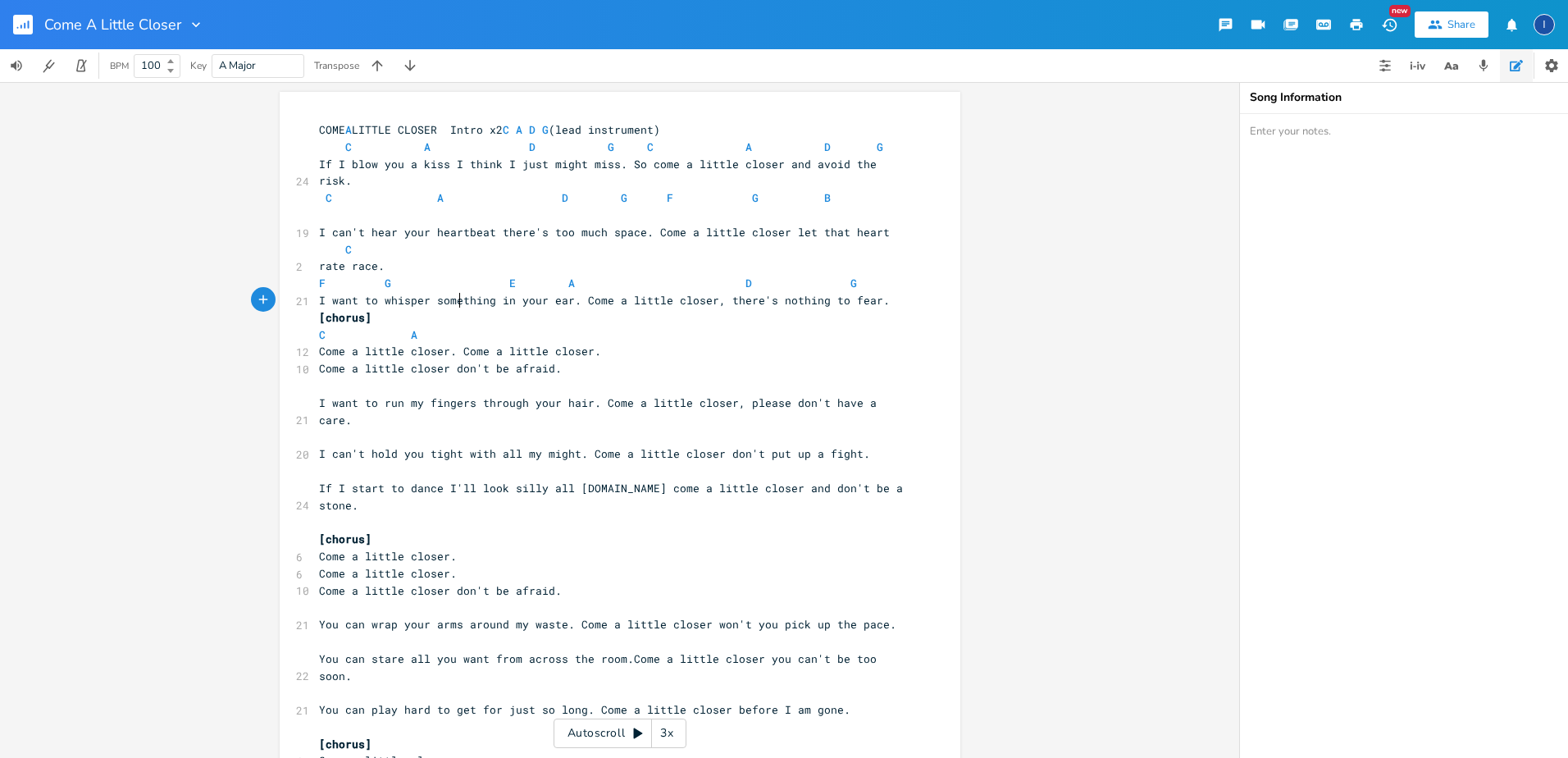
scroll to position [0, 22]
type textarea "d"
click at [316, 360] on pre "Come a little closer don't be afraid." at bounding box center [612, 369] width 592 height 17
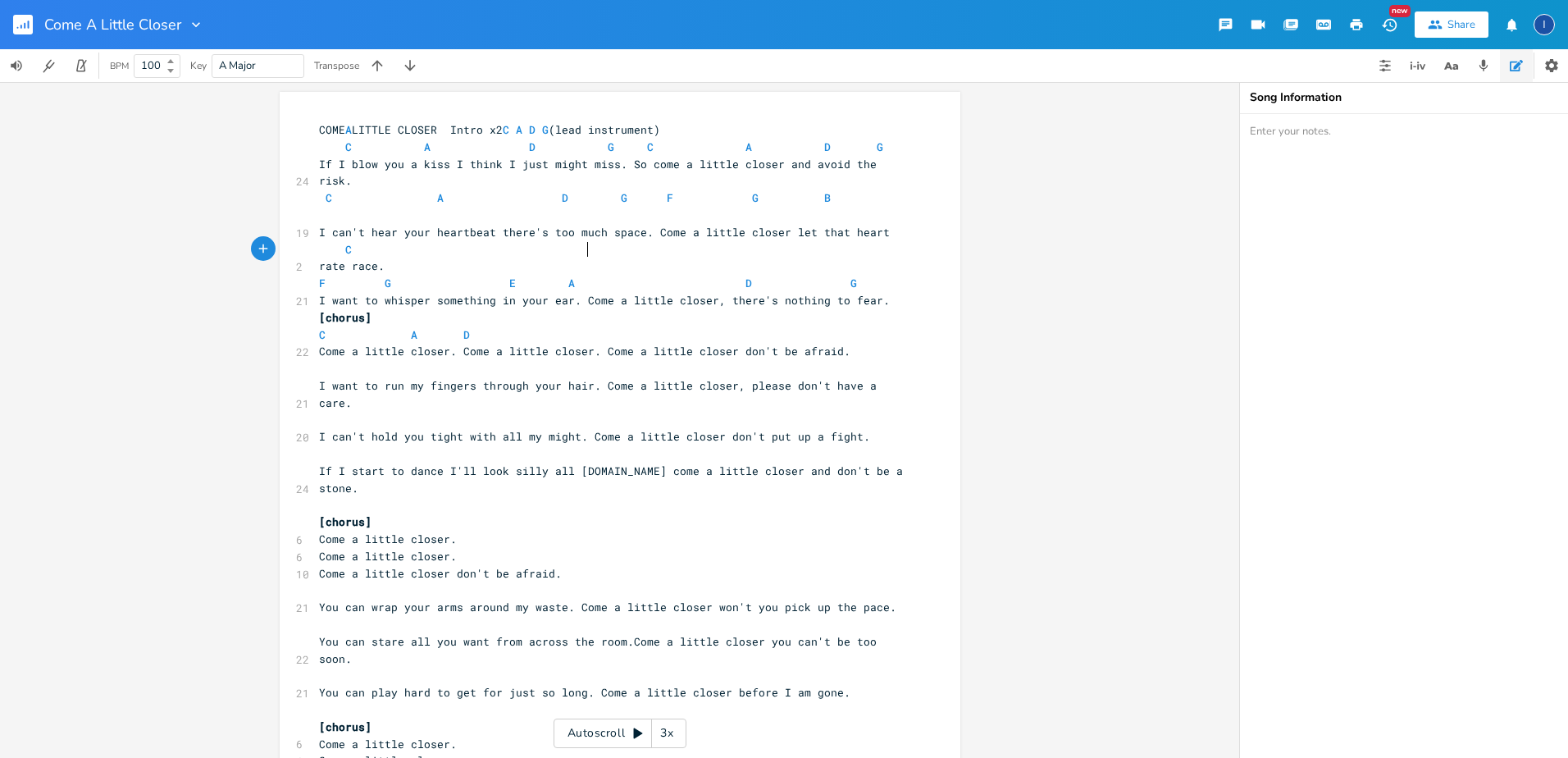
click at [581, 275] on span "F G E A D G" at bounding box center [588, 282] width 538 height 15
type textarea "d"
drag, startPoint x: 403, startPoint y: 301, endPoint x: 441, endPoint y: 308, distance: 38.6
click at [405, 327] on span "C A D" at bounding box center [395, 334] width 151 height 15
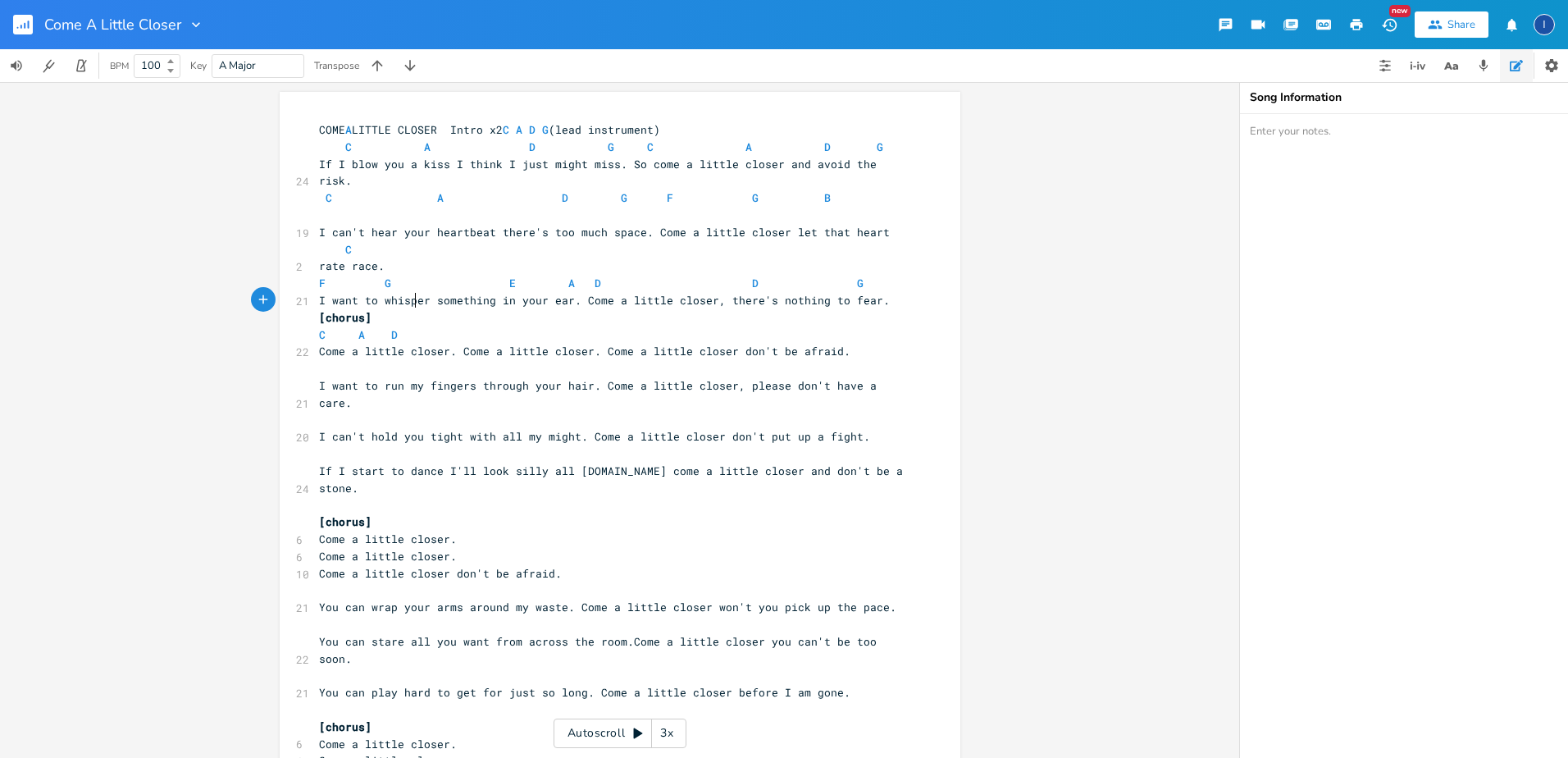
type textarea "g"
type textarea "g c a d g a"
type textarea "c a"
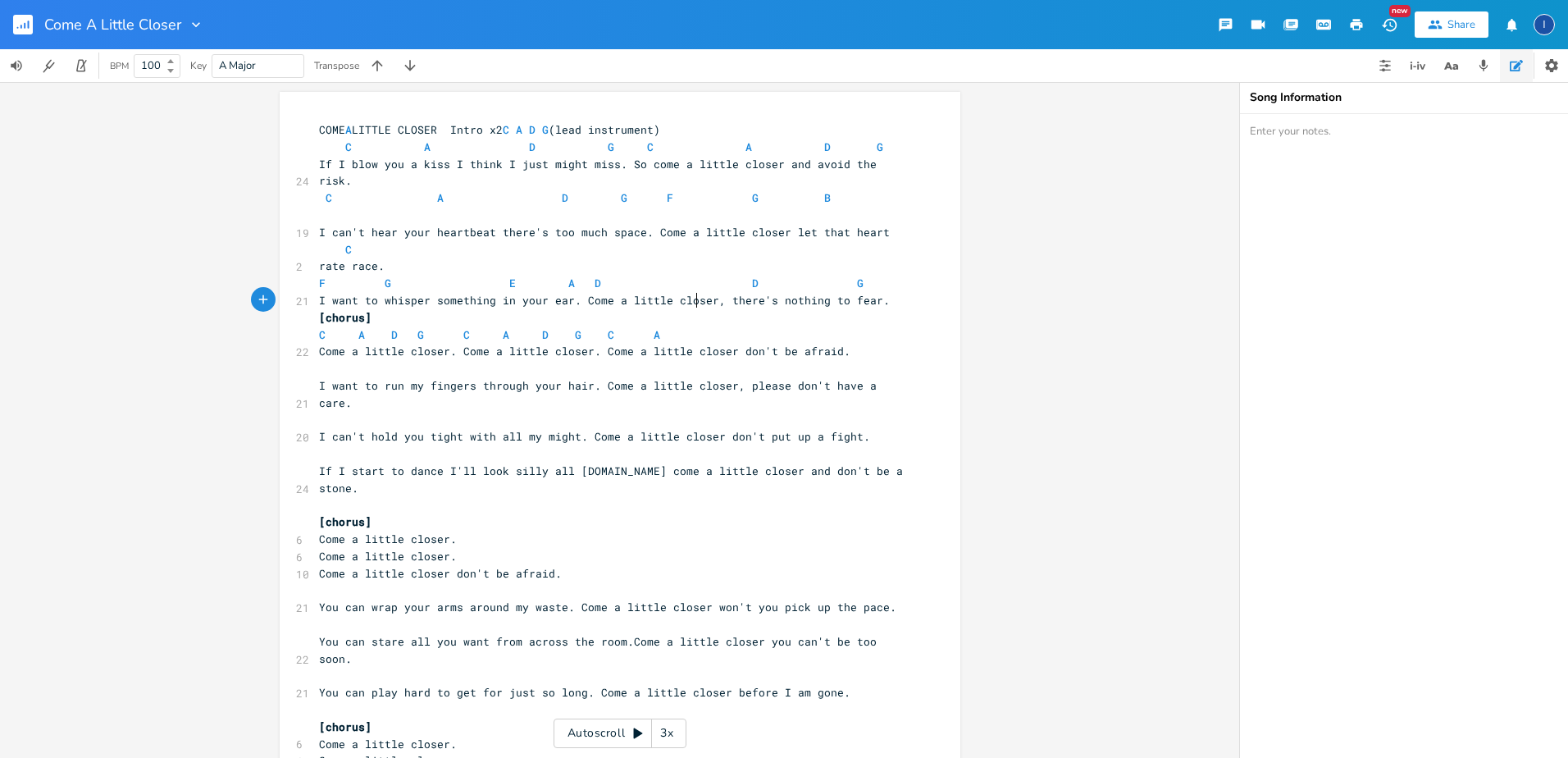
scroll to position [0, 30]
type textarea "a d g"
type textarea "c a d g c"
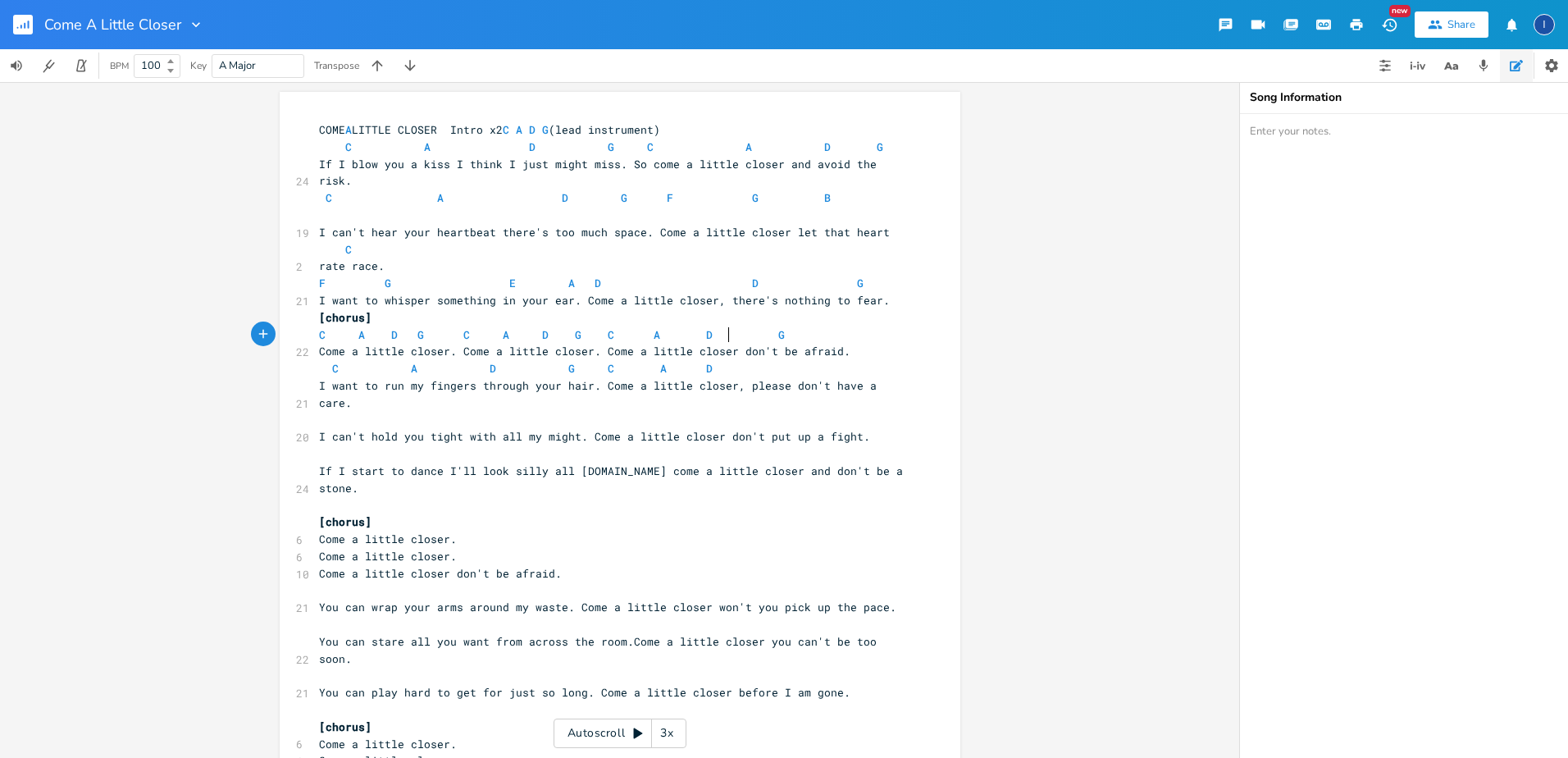
type textarea "a d"
type textarea "f"
type textarea "g"
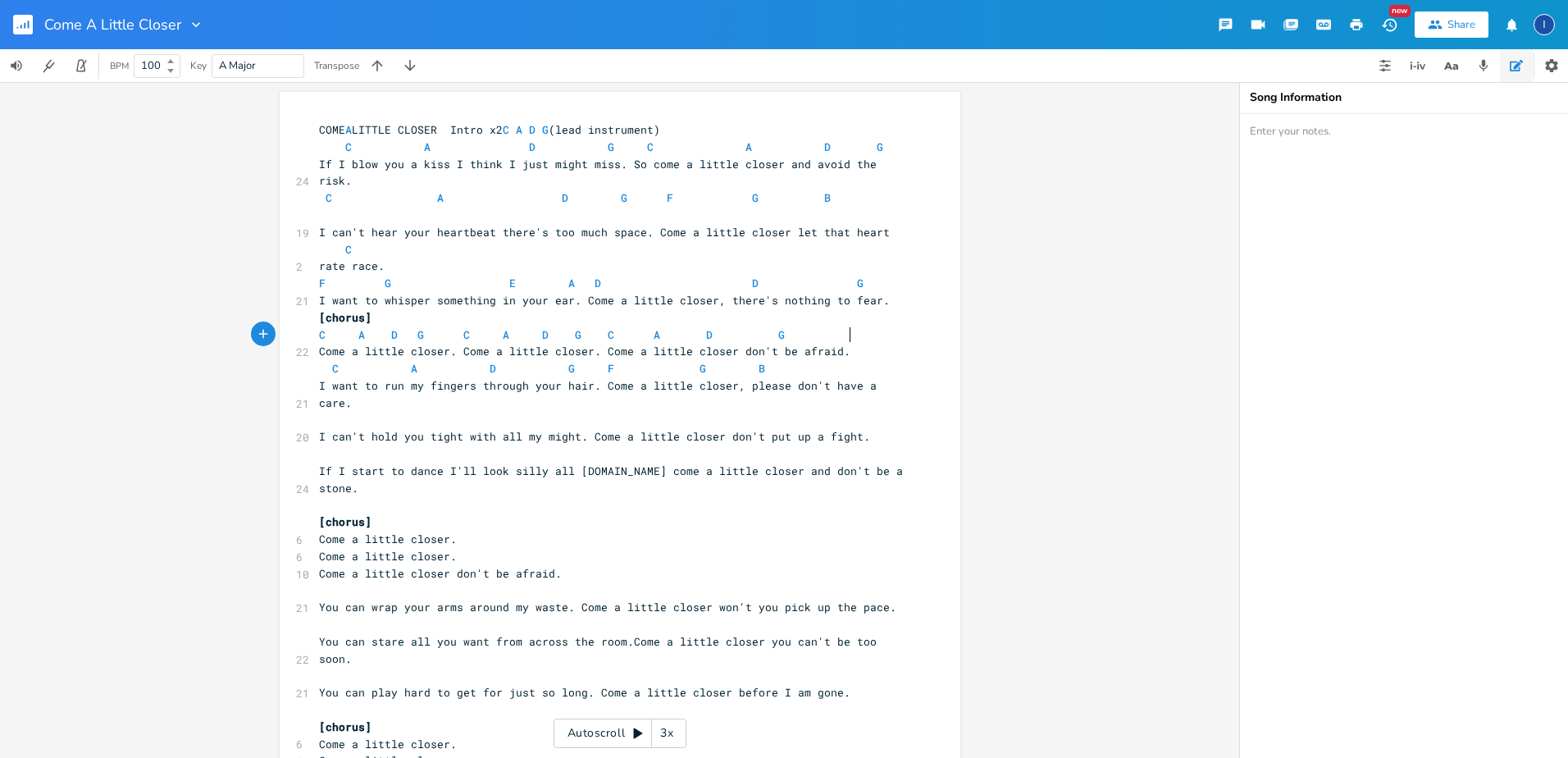
scroll to position [0, 54]
type textarea "b c"
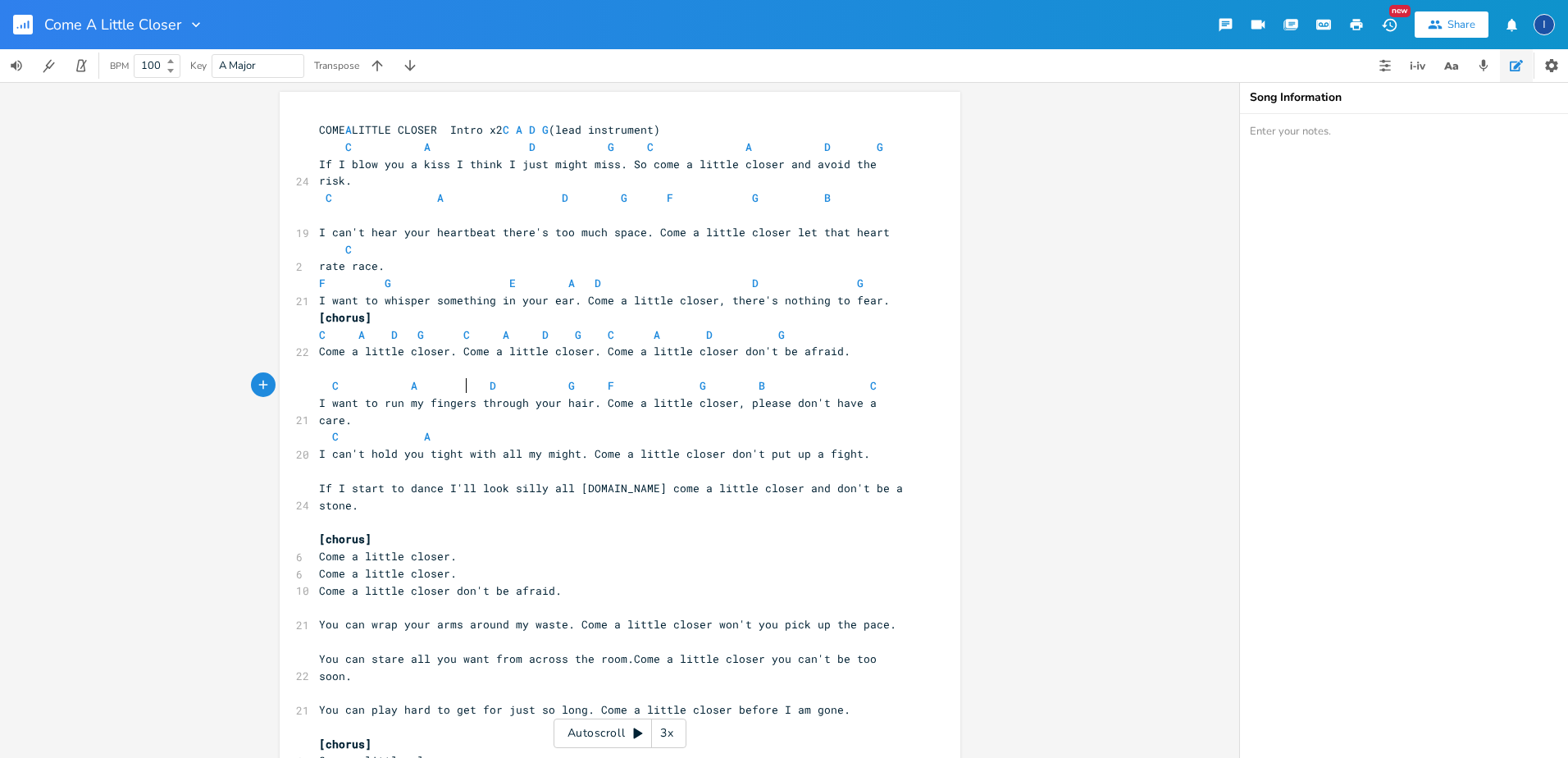
scroll to position [0, 71]
type textarea "c a d"
type textarea "g"
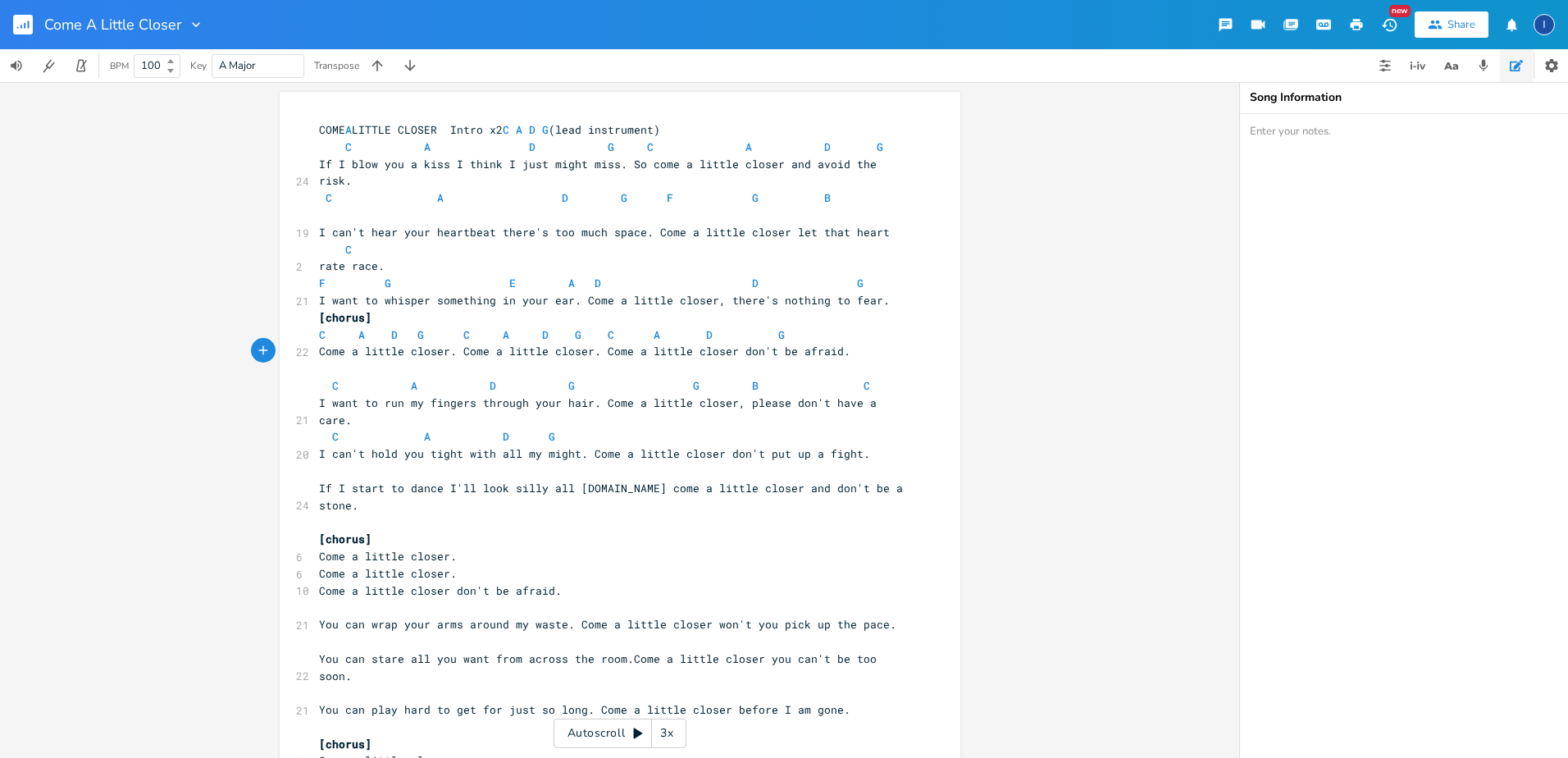
type textarea "c"
type textarea "a"
type textarea "d"
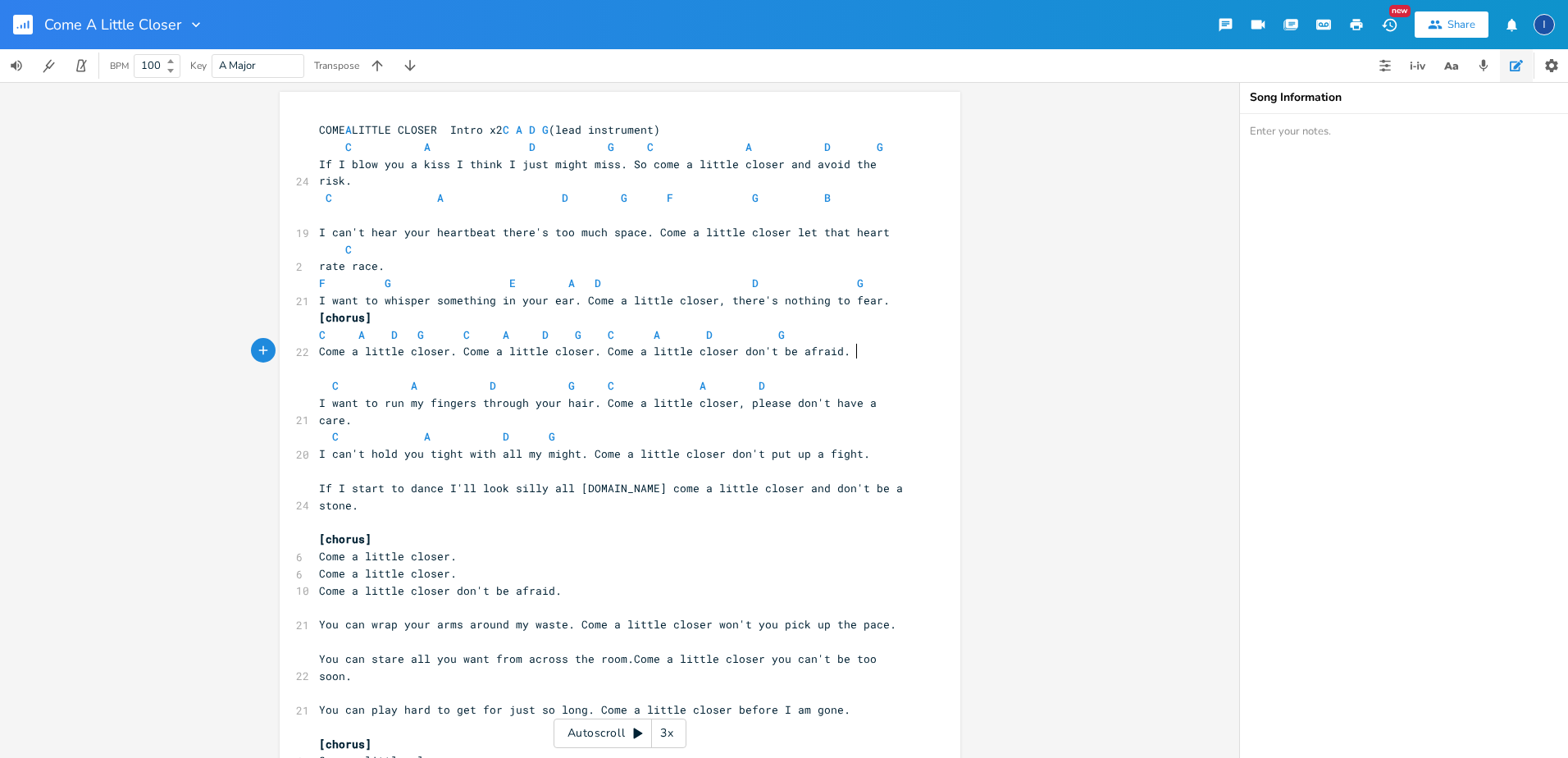
type textarea "g"
type textarea "f"
type textarea "g b"
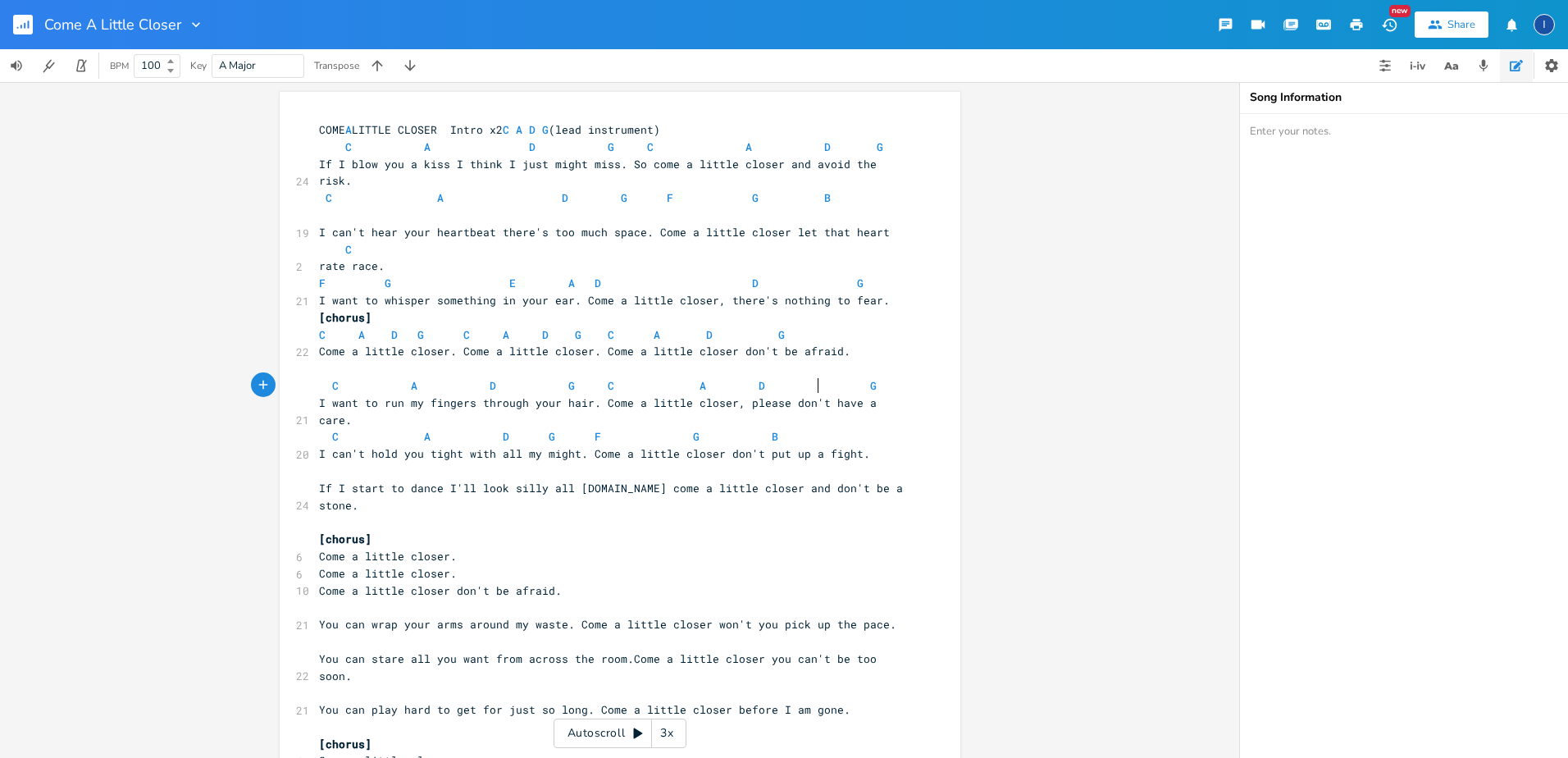
type textarea "c"
type textarea "f g e a"
type textarea "d d g"
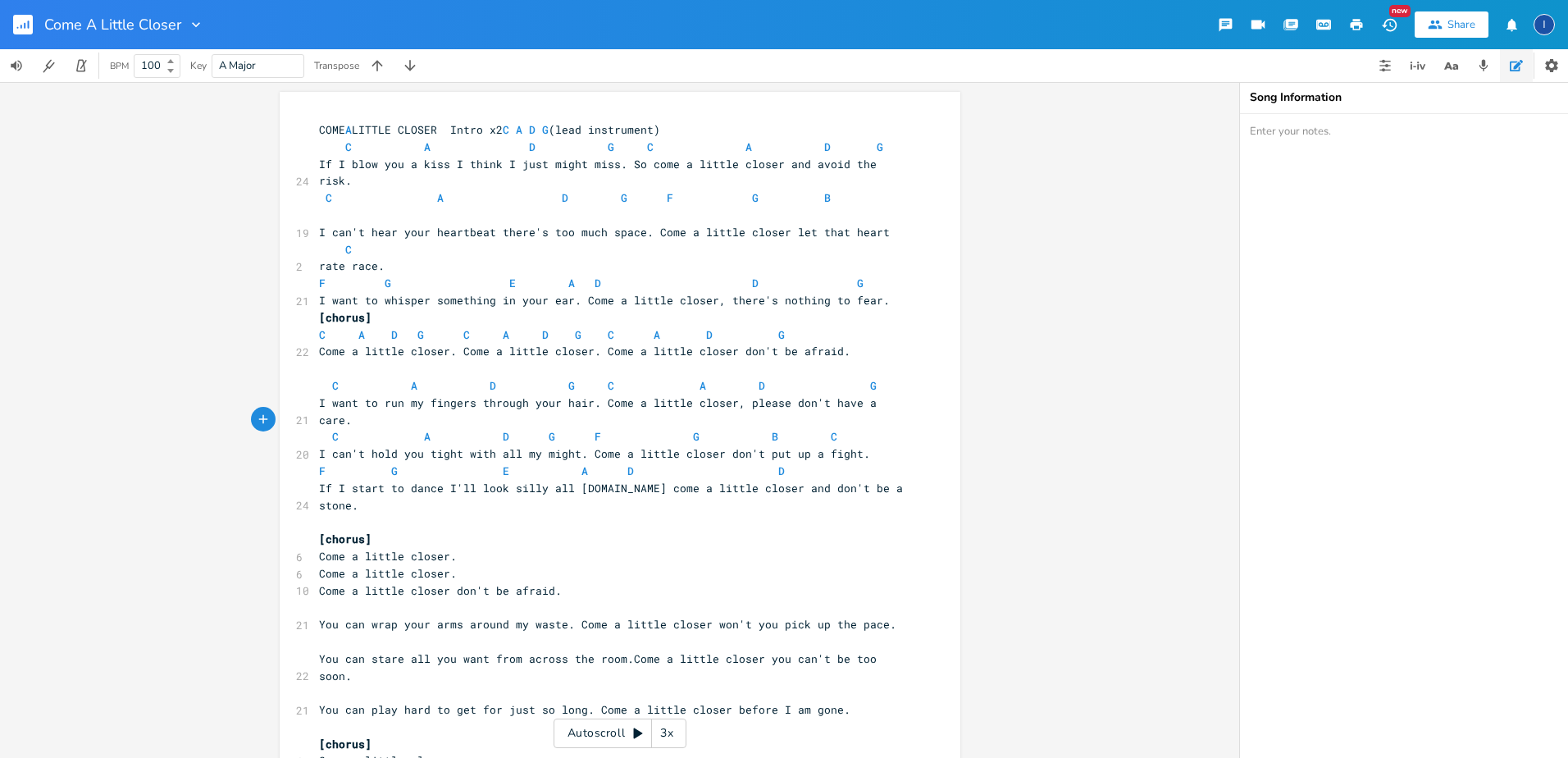
scroll to position [0, 133]
drag, startPoint x: 423, startPoint y: 304, endPoint x: 441, endPoint y: 300, distance: 18.4
click at [426, 327] on span "C A D G C A D G C A D G" at bounding box center [552, 334] width 466 height 15
type textarea "a"
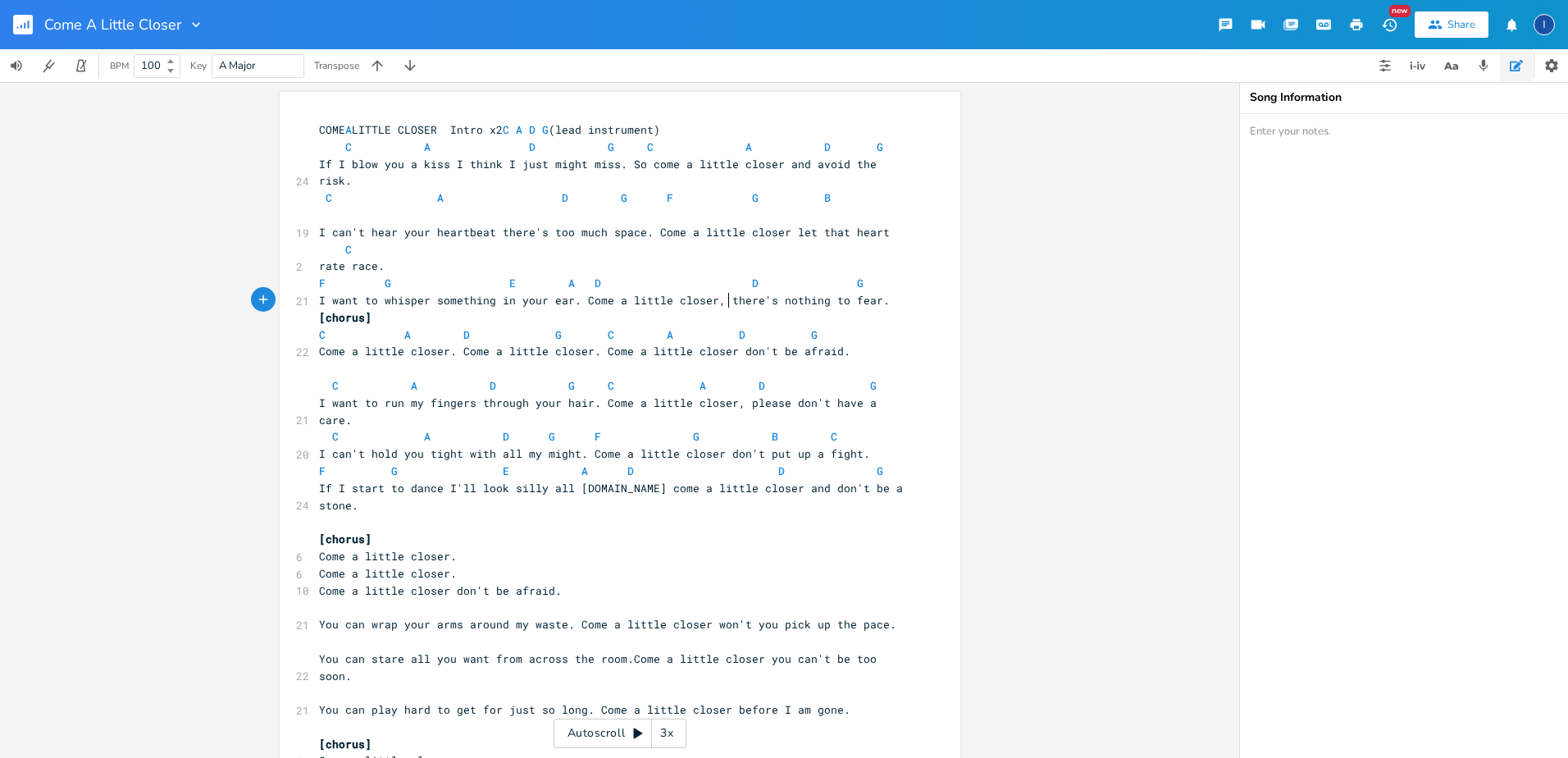
scroll to position [0, 10]
click at [451, 549] on span "Come a little closer." at bounding box center [388, 556] width 138 height 15
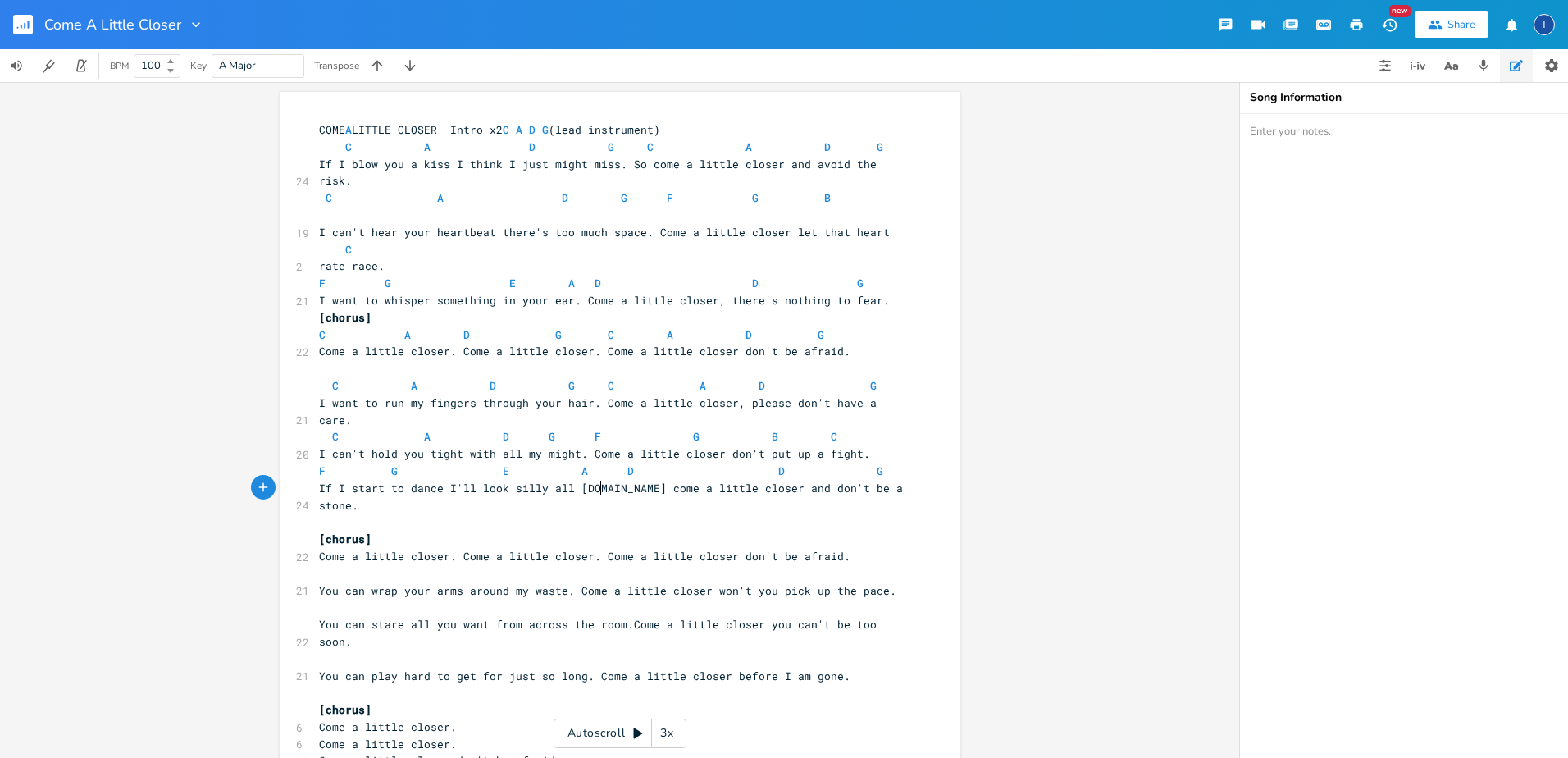
scroll to position [0, 3]
click at [319, 532] on span "[chorus]" at bounding box center [345, 539] width 53 height 15
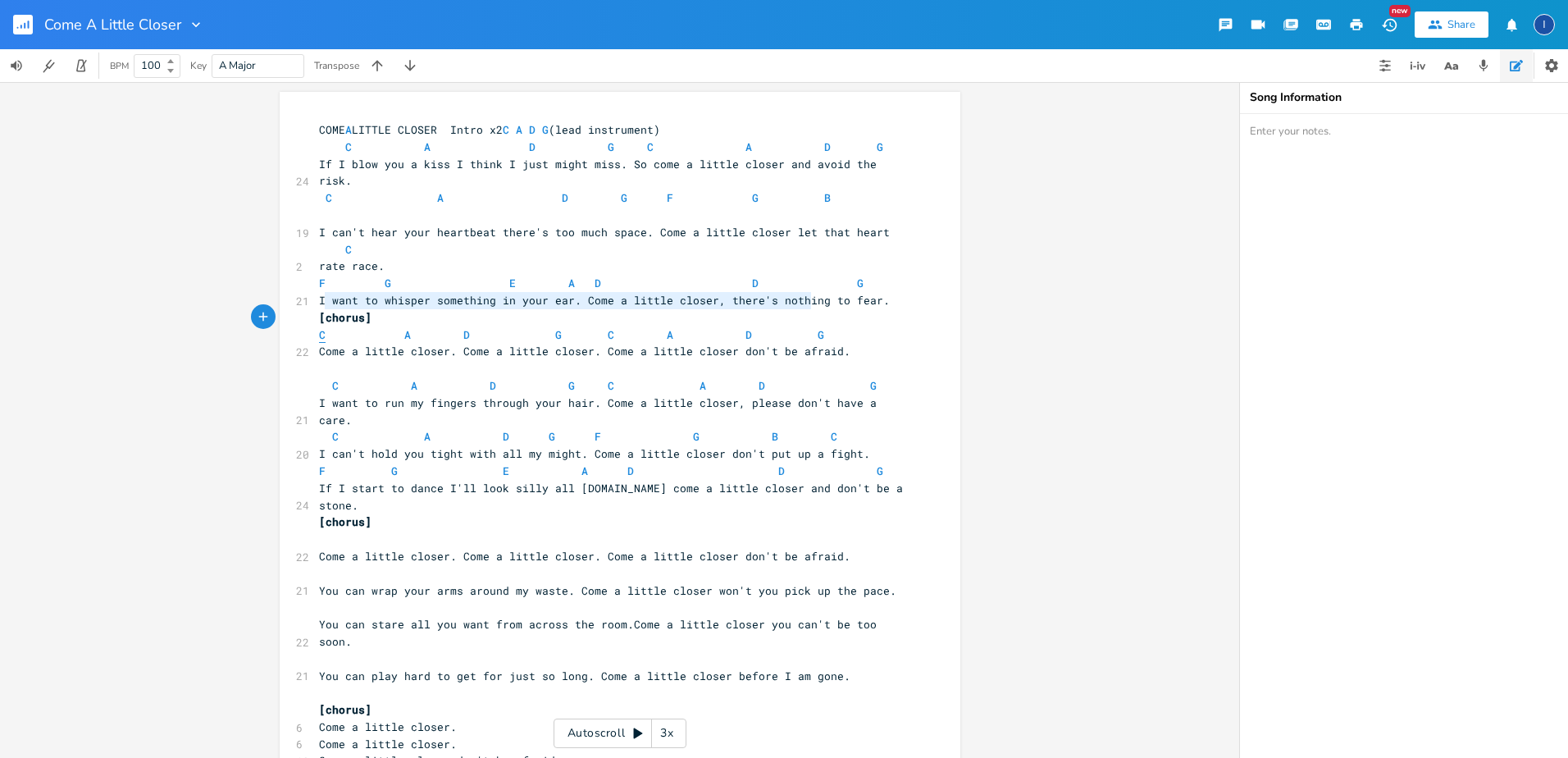
type textarea "C A D G C A D G"
drag, startPoint x: 829, startPoint y: 297, endPoint x: 313, endPoint y: 305, distance: 516.1
click at [316, 327] on pre "C A D G C A D G" at bounding box center [612, 335] width 592 height 17
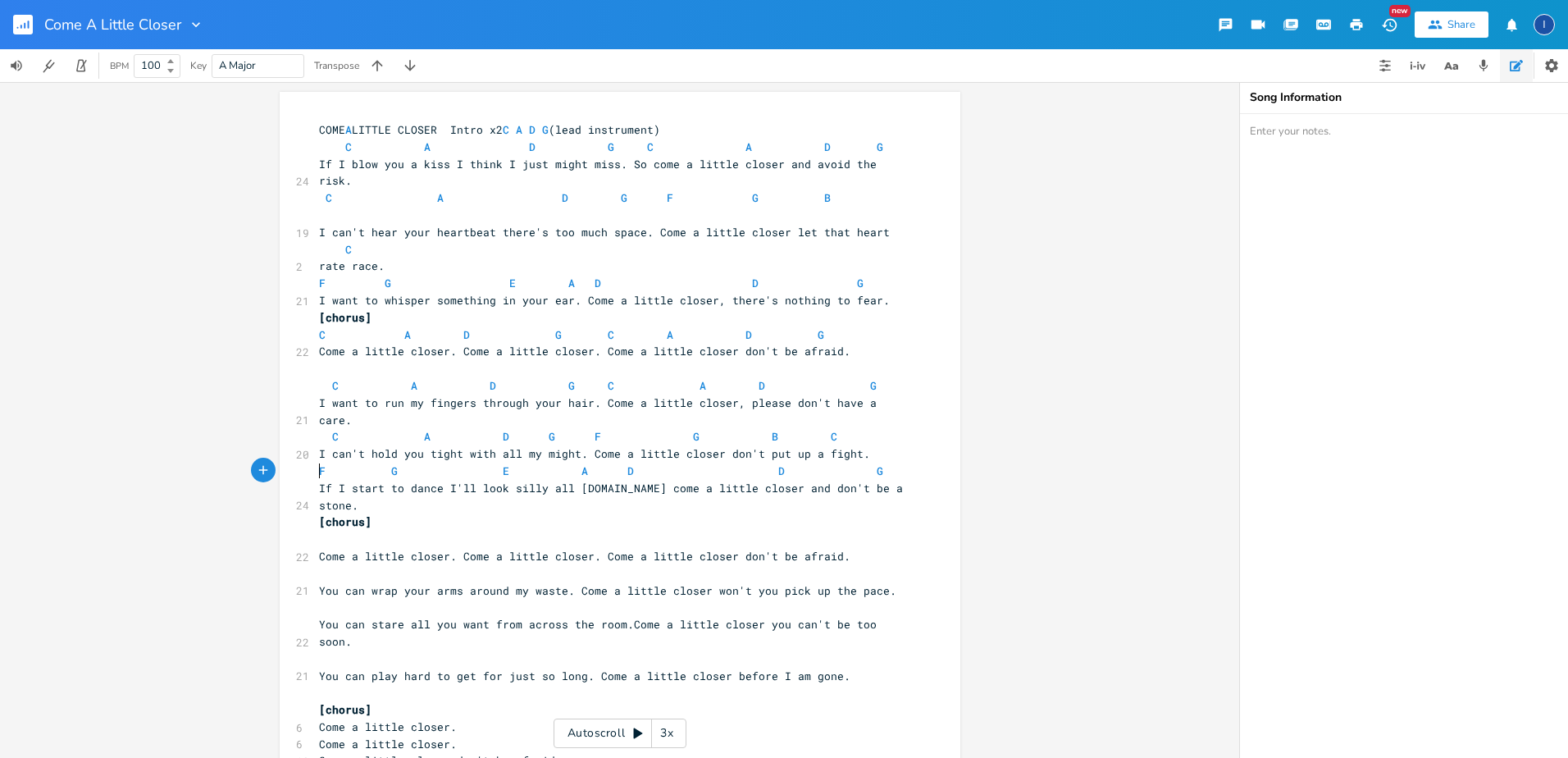
click at [316, 531] on pre "​" at bounding box center [612, 540] width 592 height 17
click at [418, 599] on pre "​" at bounding box center [612, 608] width 592 height 17
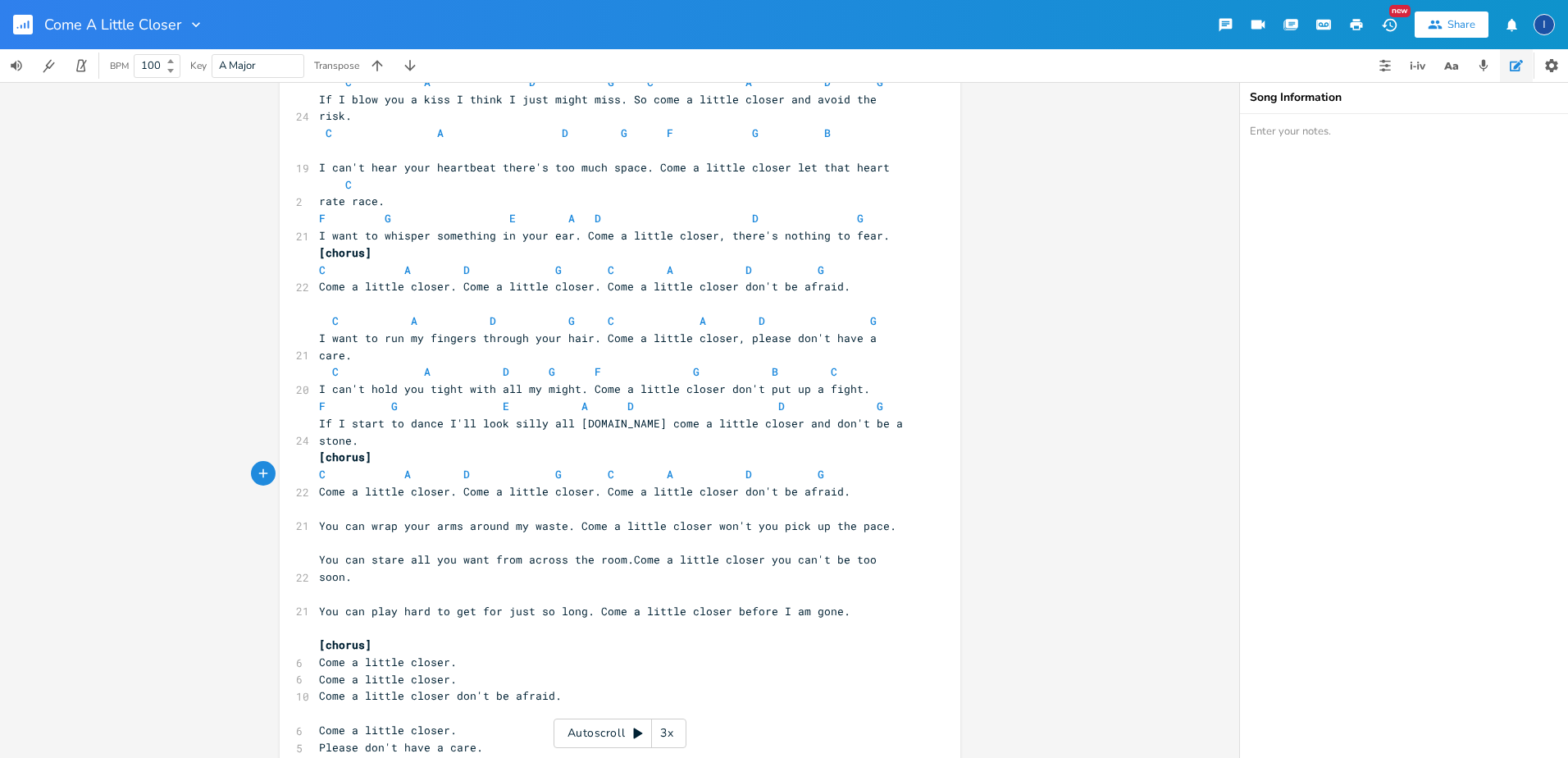
scroll to position [147, 0]
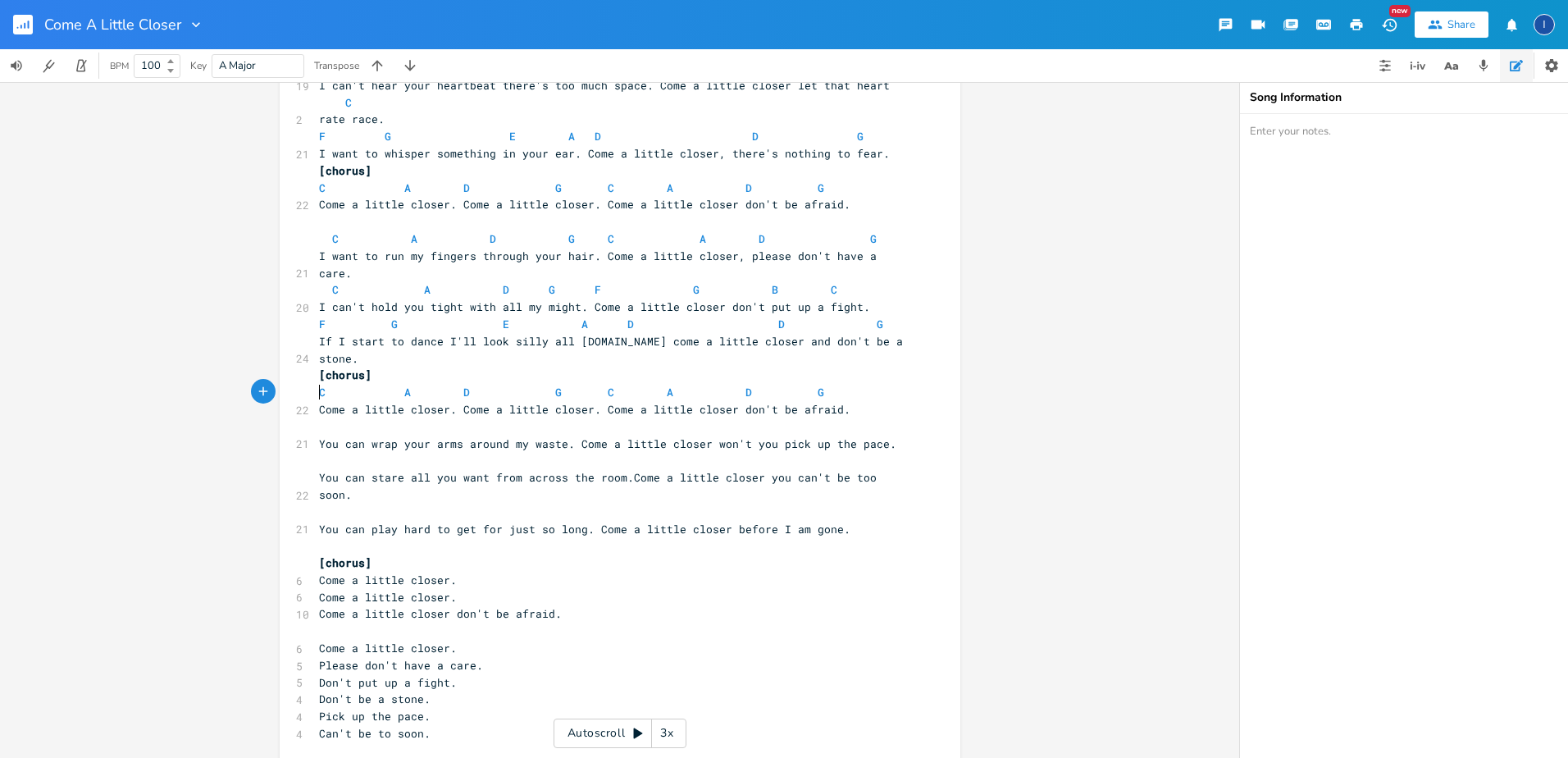
click at [450, 573] on span "Come a little closer." at bounding box center [388, 580] width 138 height 15
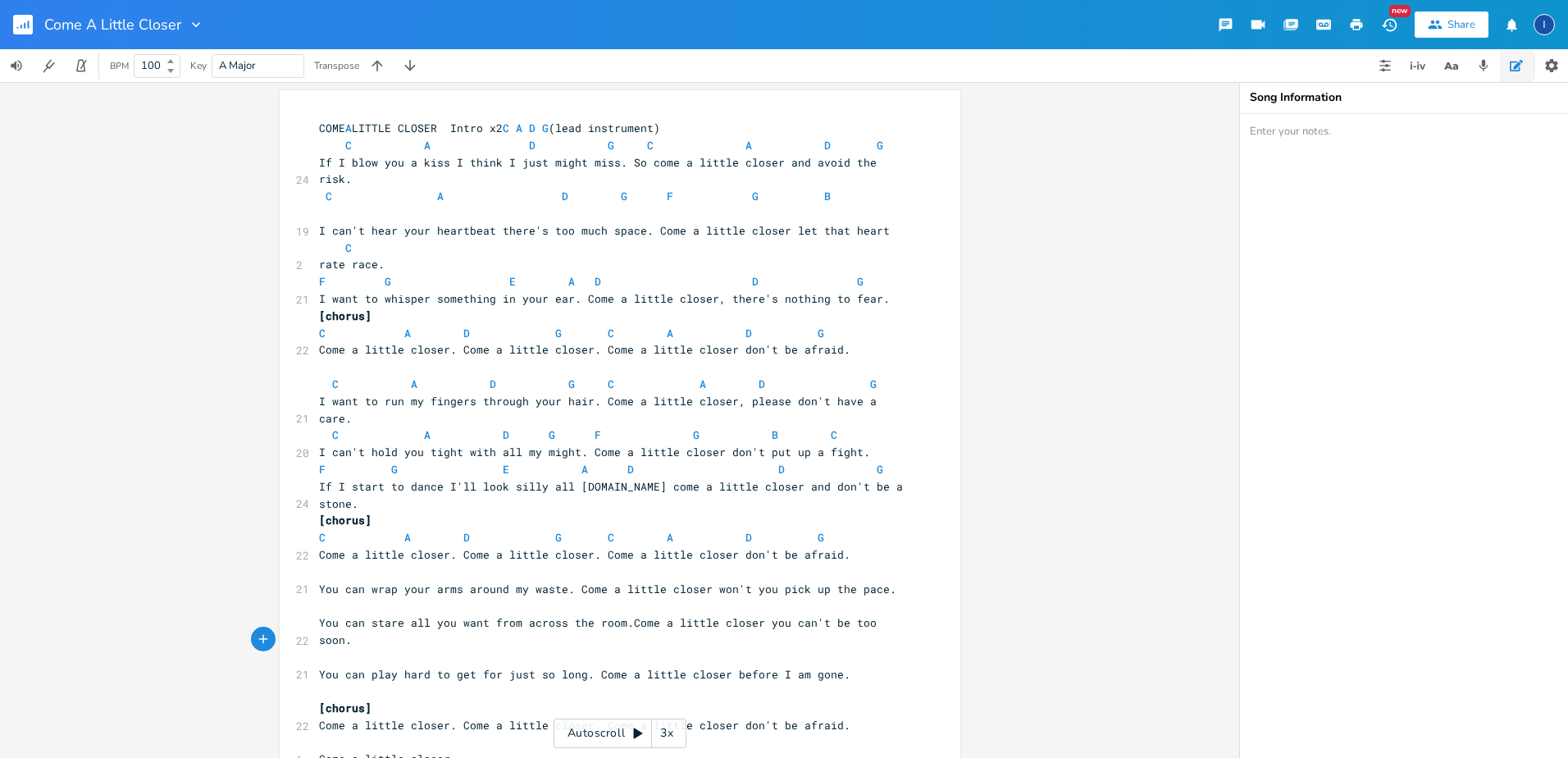
scroll to position [0, 0]
click at [349, 131] on span "A" at bounding box center [349, 130] width 7 height 16
type textarea "A"
click at [705, 117] on div "A x COME A LITTLE CLOSER Intro x2 C A D G (lead instrument) C A D G C A D G 24 …" at bounding box center [620, 519] width 681 height 854
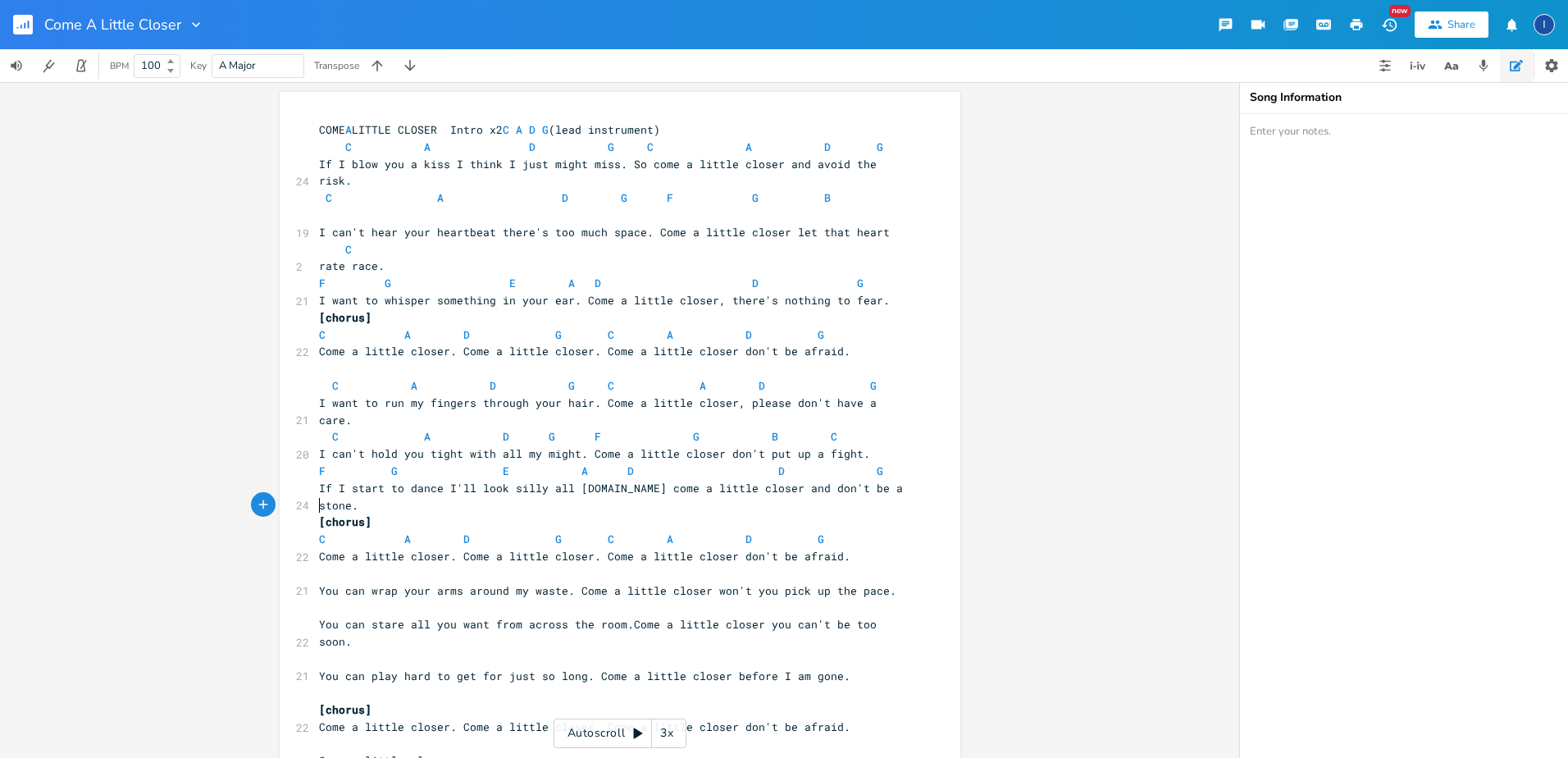
click at [319, 566] on pre "​" at bounding box center [612, 574] width 592 height 17
type textarea "c"
type textarea "a"
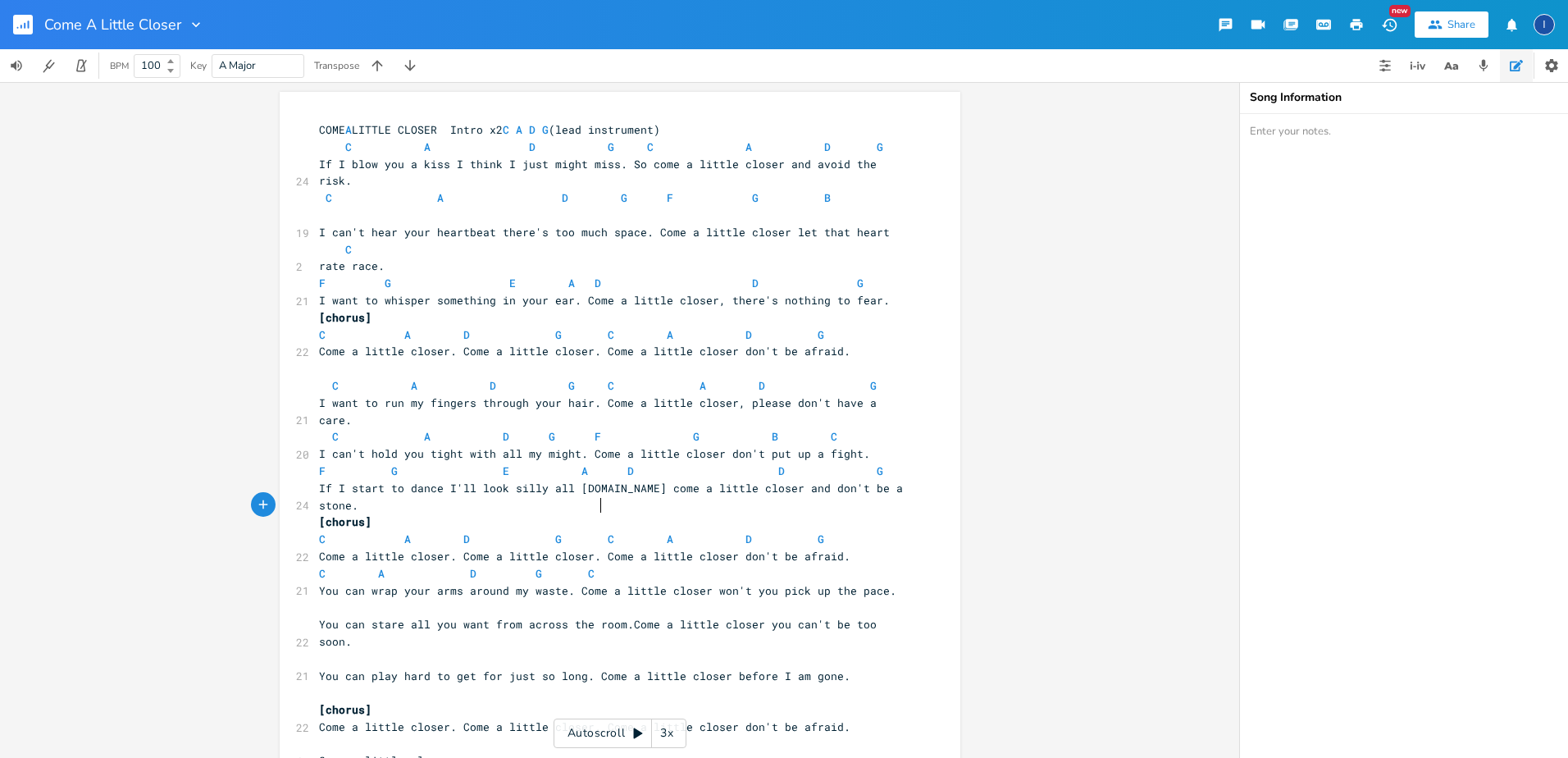
type textarea "d g c"
click at [316, 360] on pre "​" at bounding box center [612, 369] width 592 height 17
type textarea "[verse]"
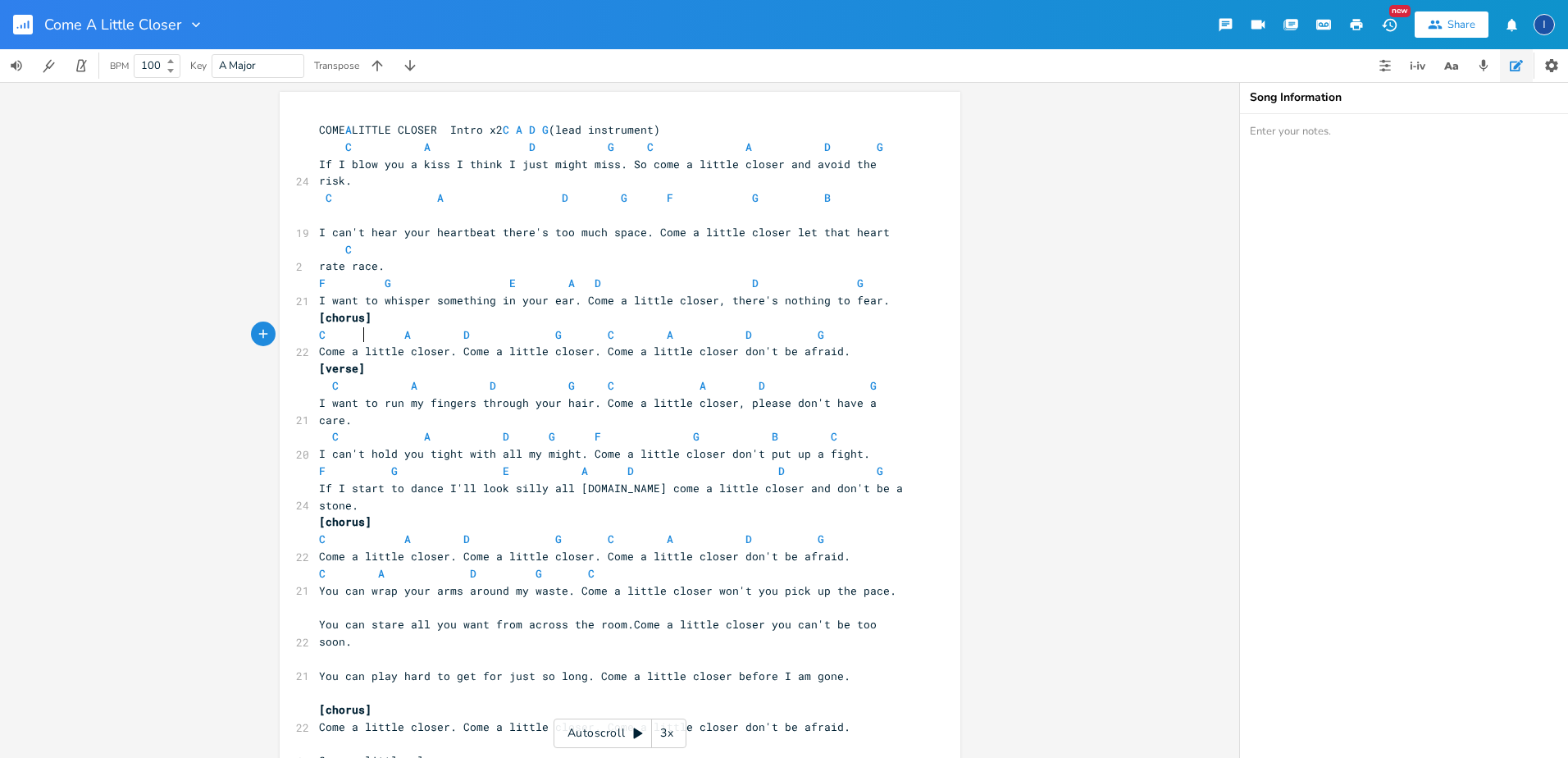
scroll to position [0, 33]
type textarea "V"
type textarea "2"
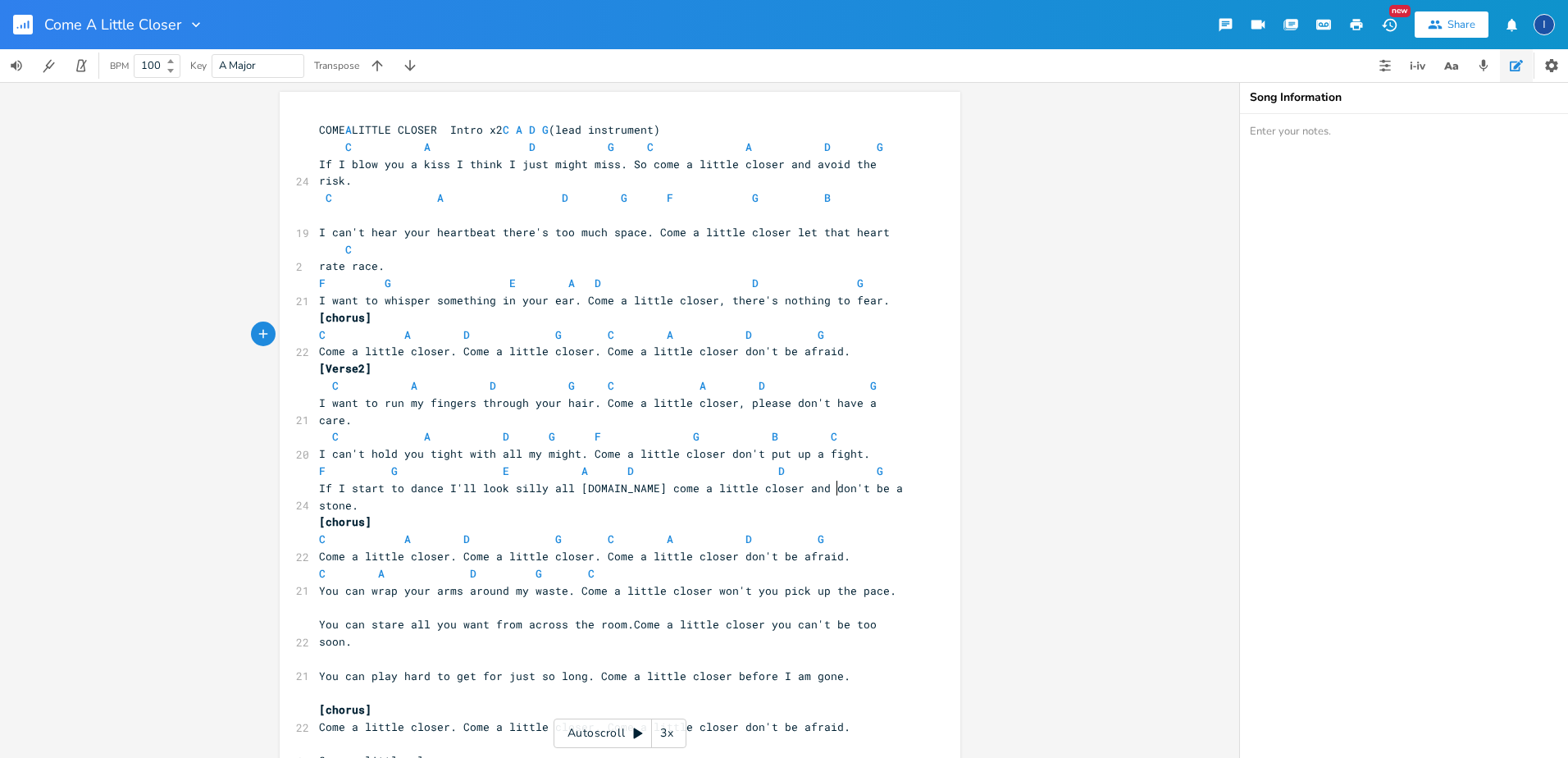
click at [832, 549] on span "Come a little closer. Come a little closer. Come a little closer don't be afrai…" at bounding box center [585, 556] width 532 height 15
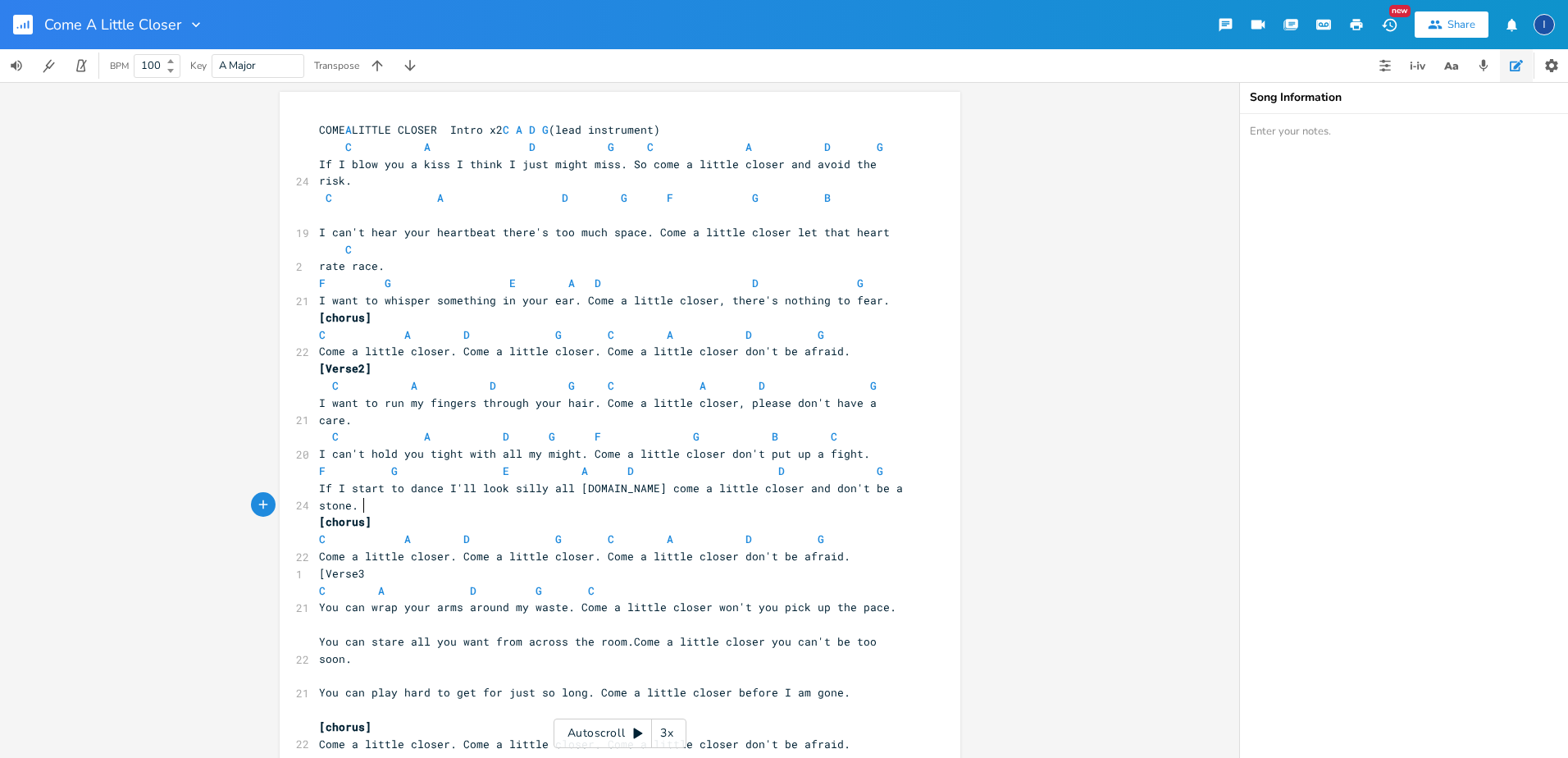
scroll to position [0, 38]
type textarea "[Verse3]"
click at [604, 583] on pre "C A D G C" at bounding box center [612, 592] width 592 height 17
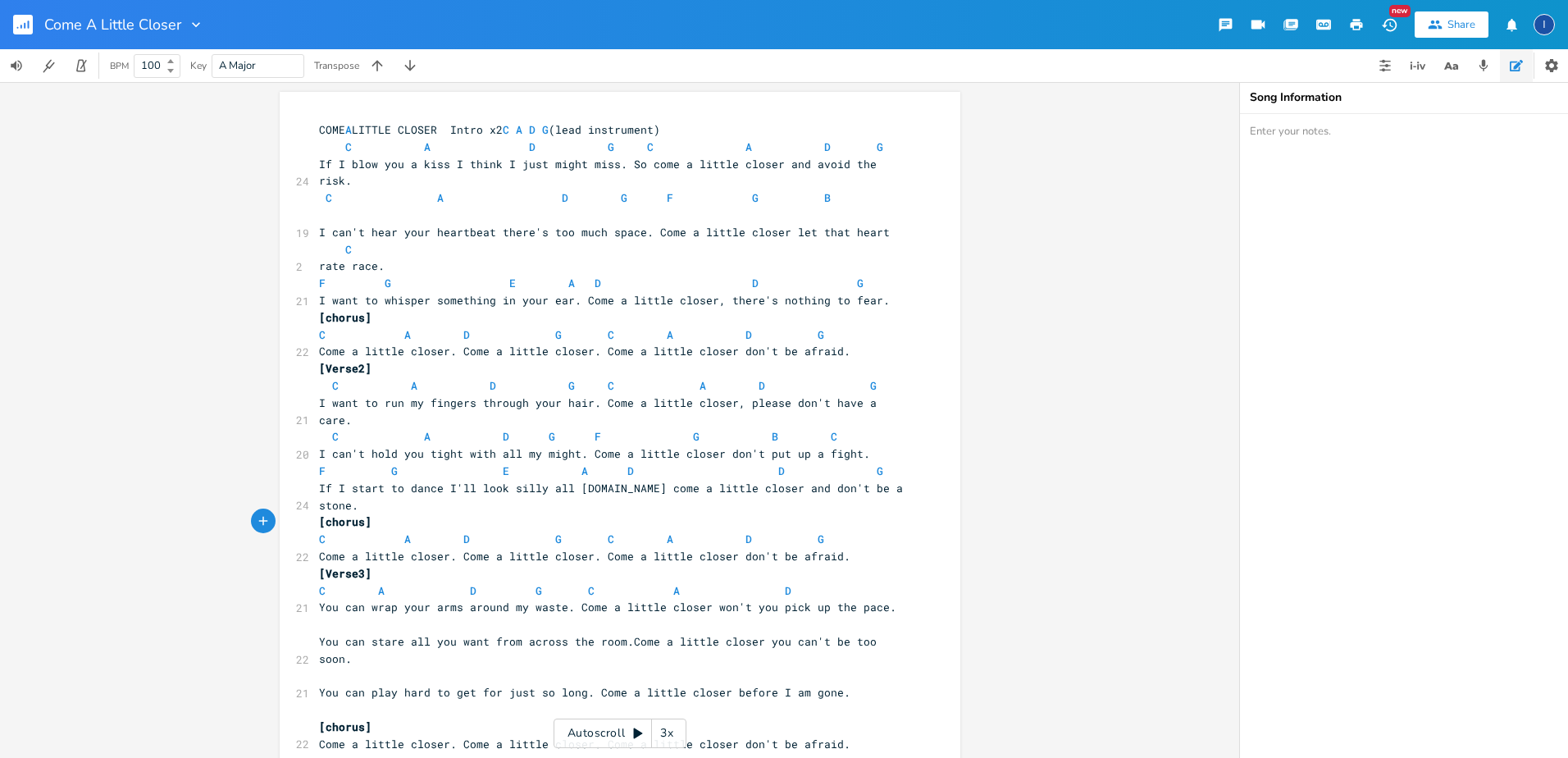
type textarea "a d g"
type textarea "c sa"
type textarea "a d g c"
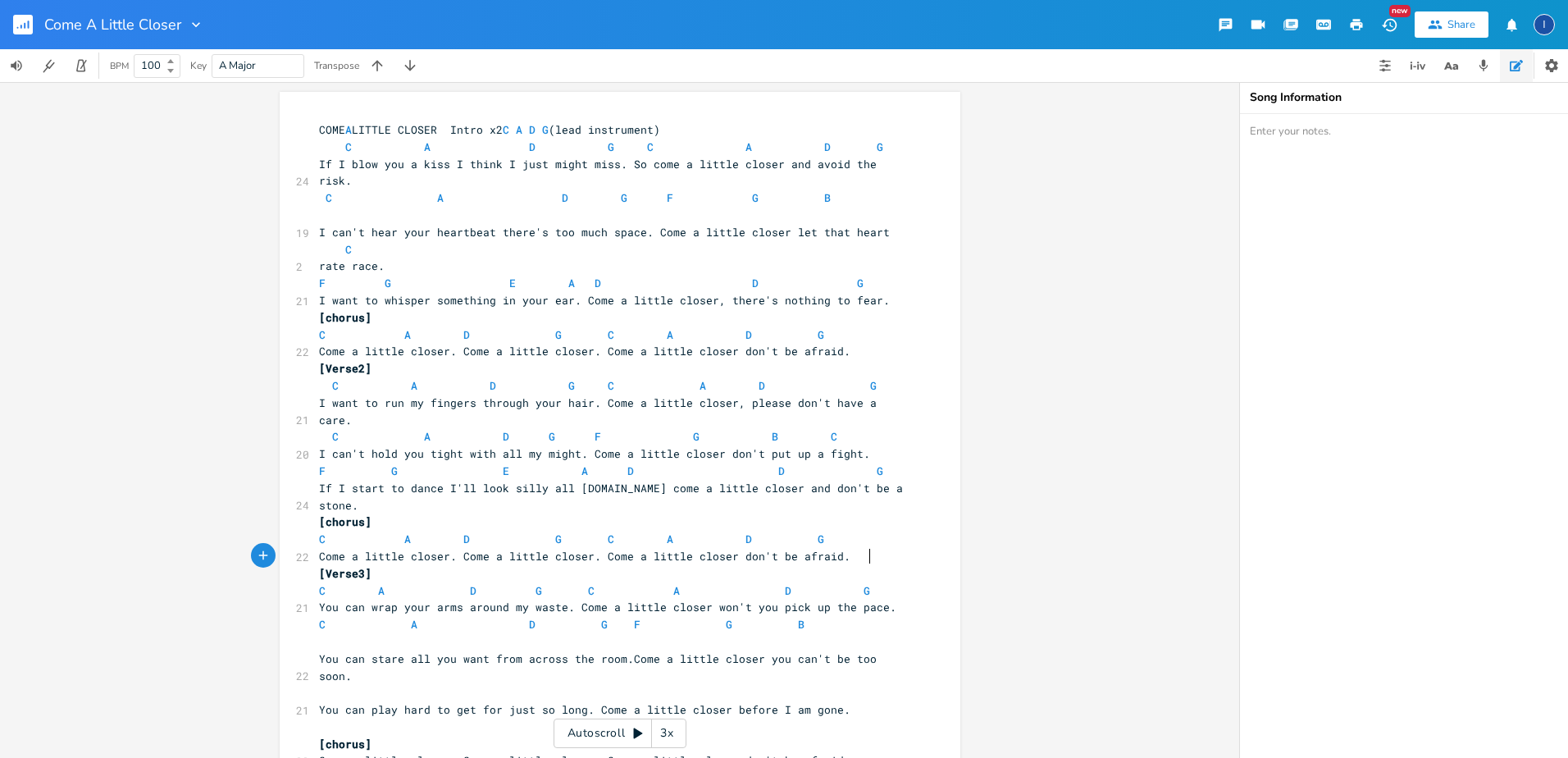
scroll to position [0, 119]
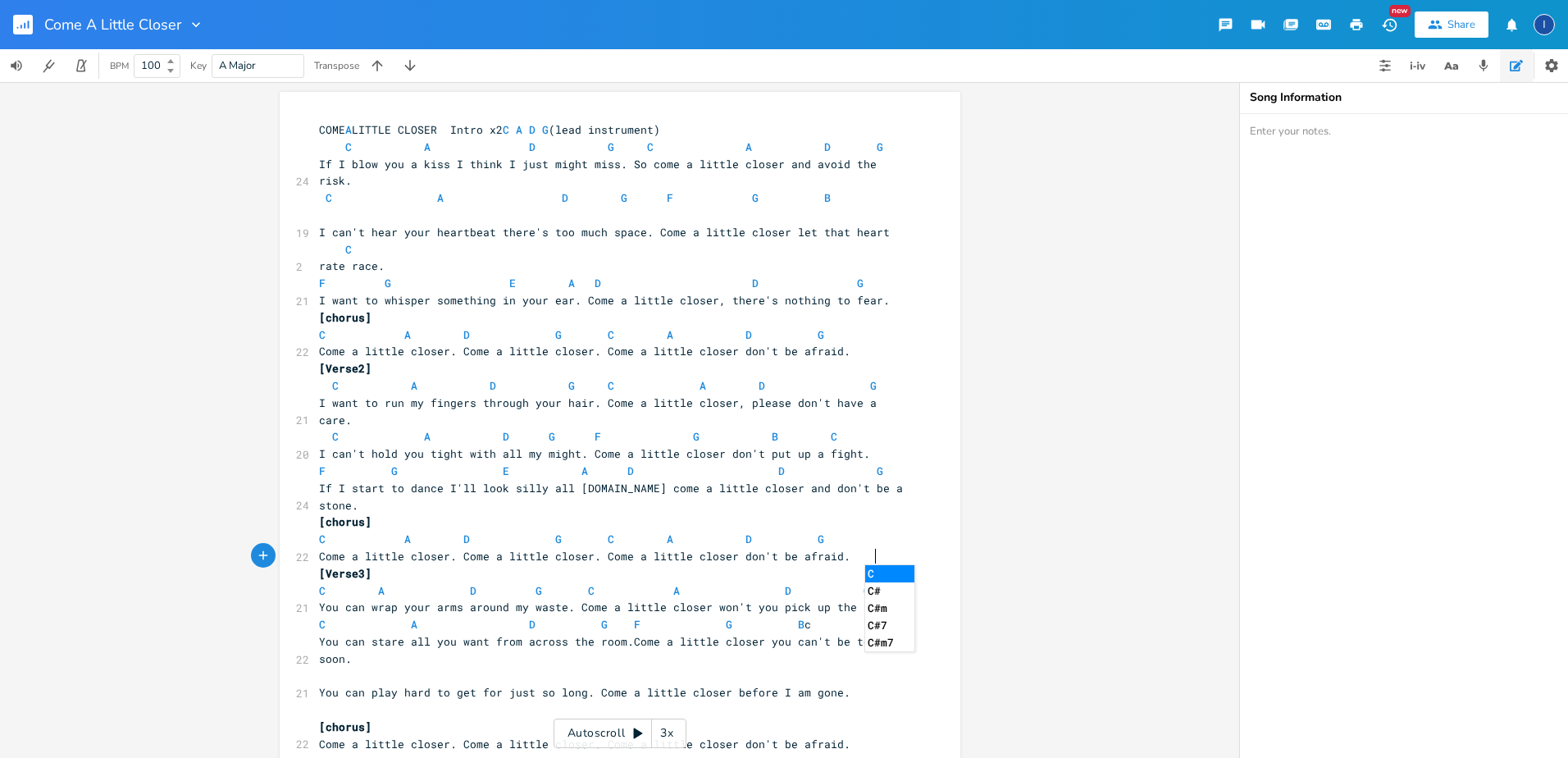
type textarea "f g b c]"
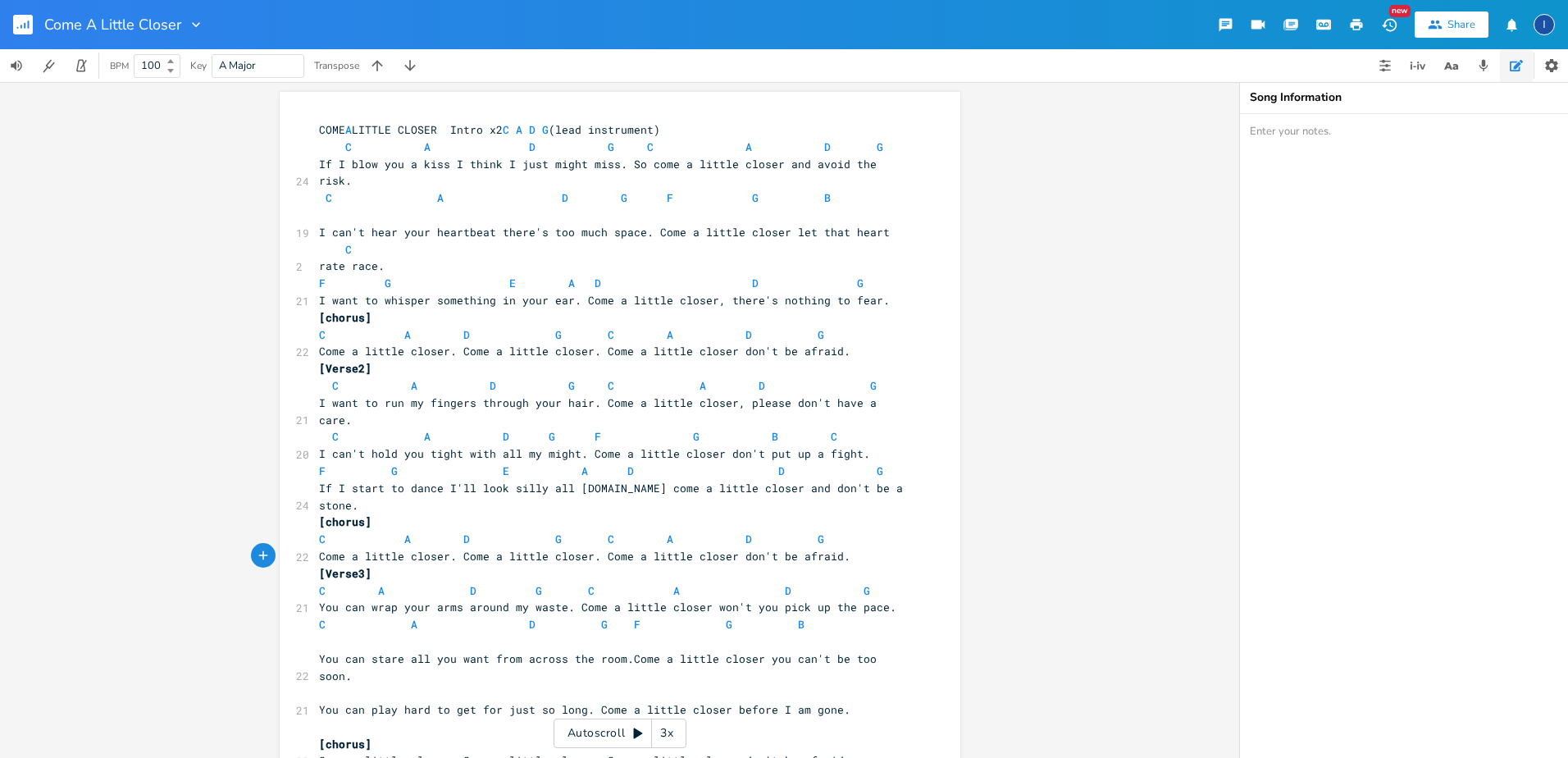
type textarea "c"
type textarea "f g e a d d g"
type textarea "c a"
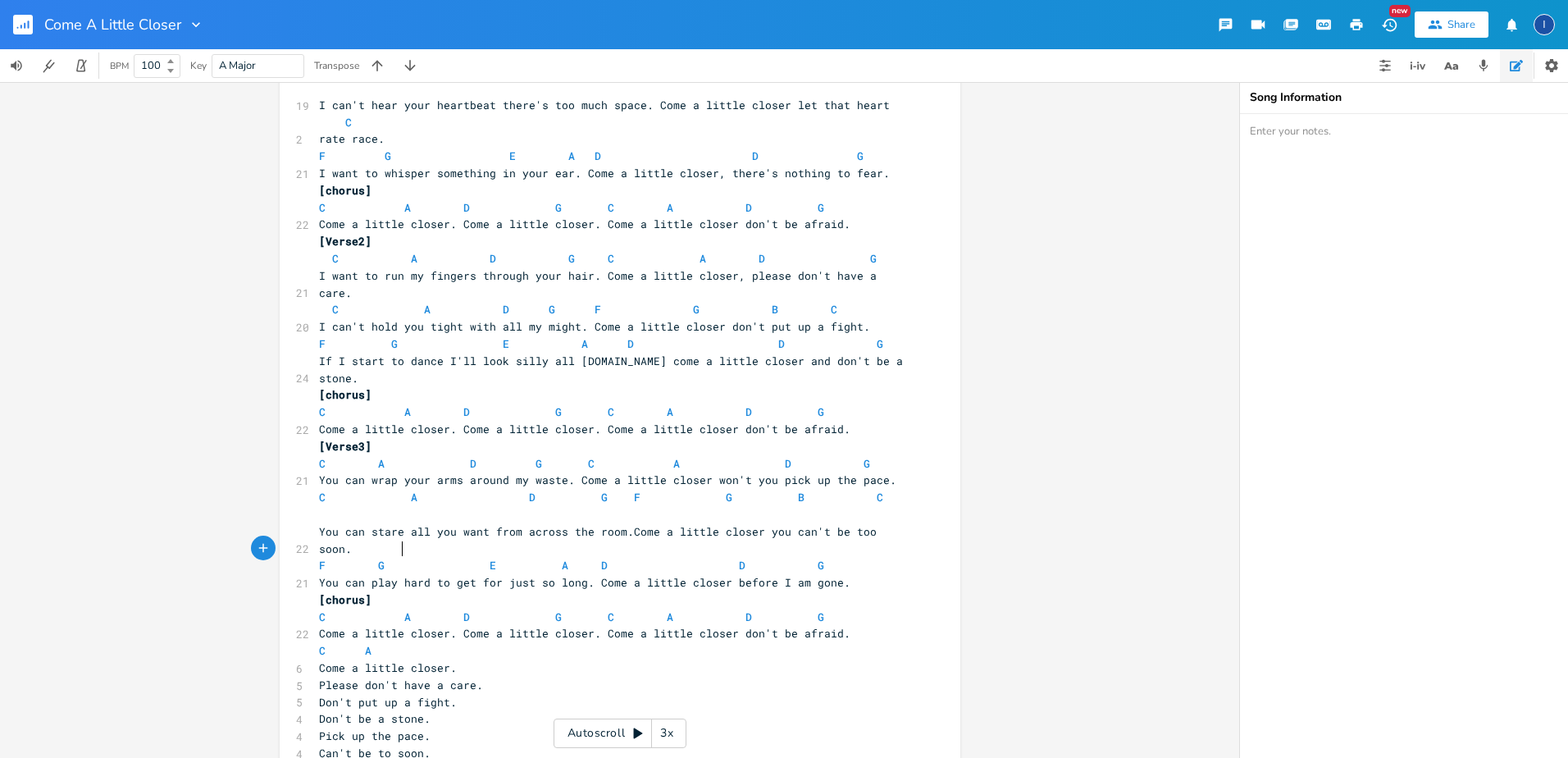
scroll to position [130, 0]
click at [357, 437] on span "[Verse3]" at bounding box center [345, 444] width 53 height 15
type textarea "Bridge"
click at [319, 693] on span "Don't put up a fight." at bounding box center [388, 700] width 138 height 15
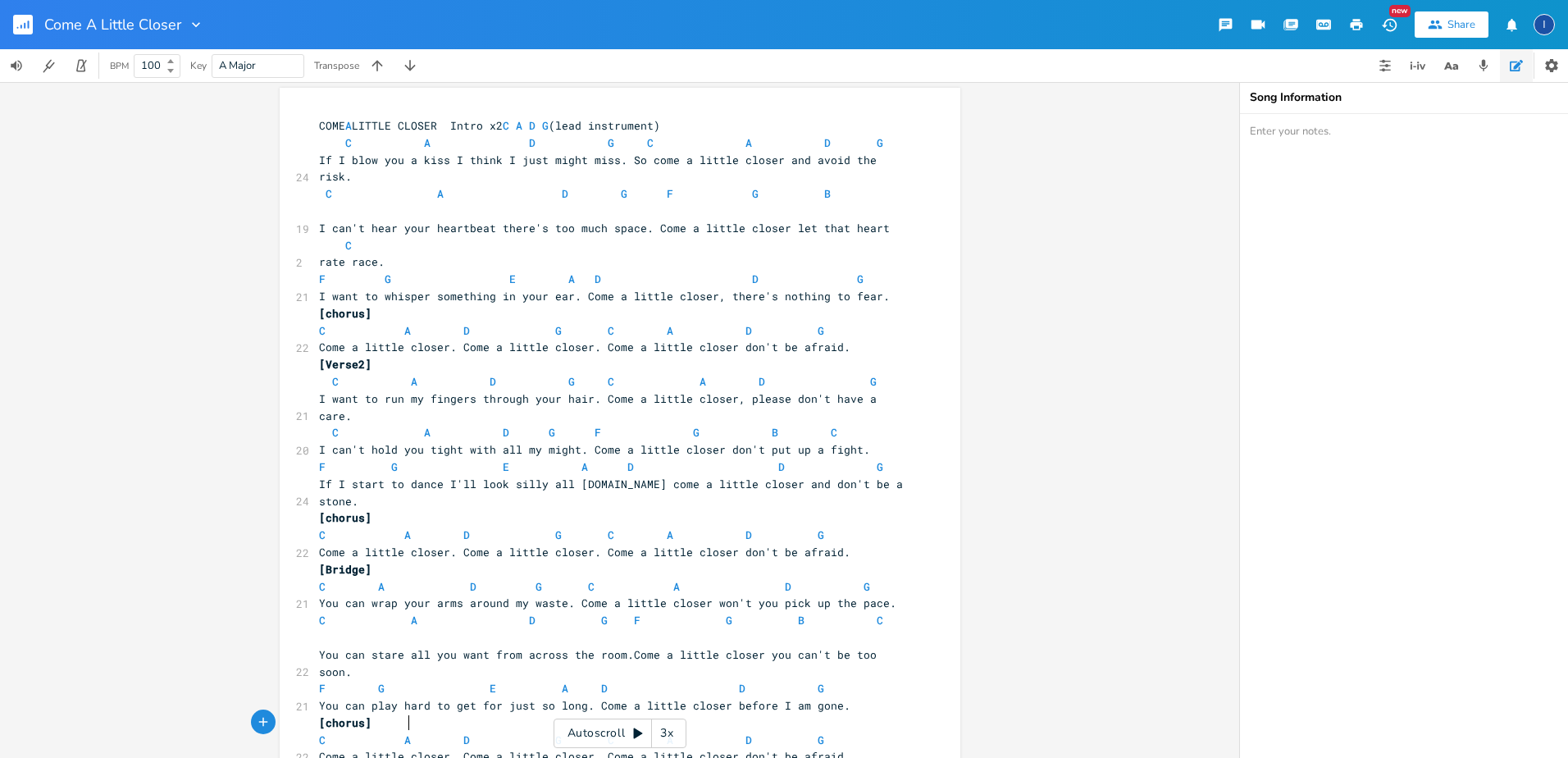
scroll to position [0, 0]
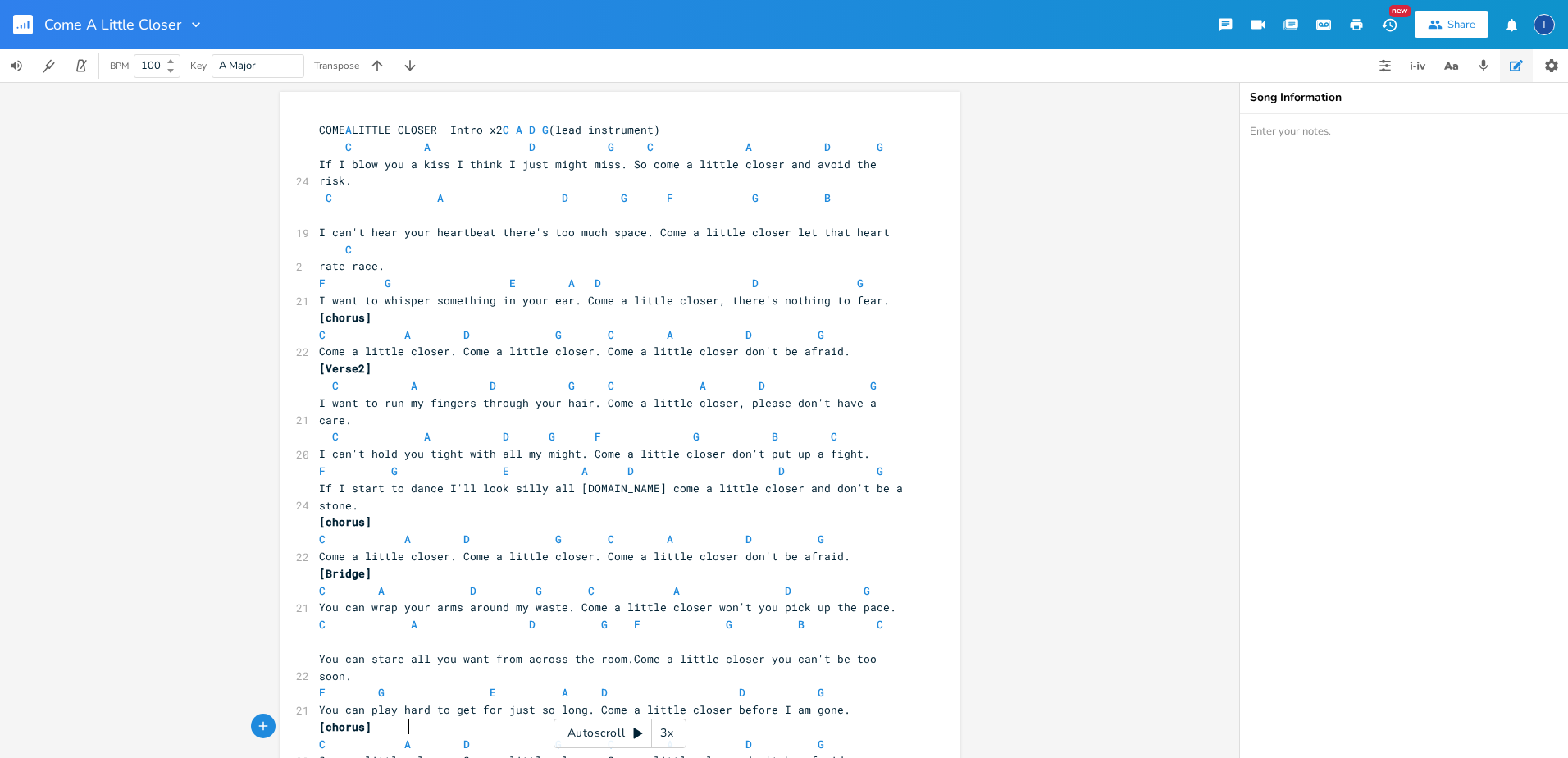
click at [326, 584] on span "C A D G C A D G" at bounding box center [595, 591] width 552 height 15
type textarea "f"
type textarea "g"
click at [526, 584] on span "F G D G C A D G" at bounding box center [591, 591] width 545 height 15
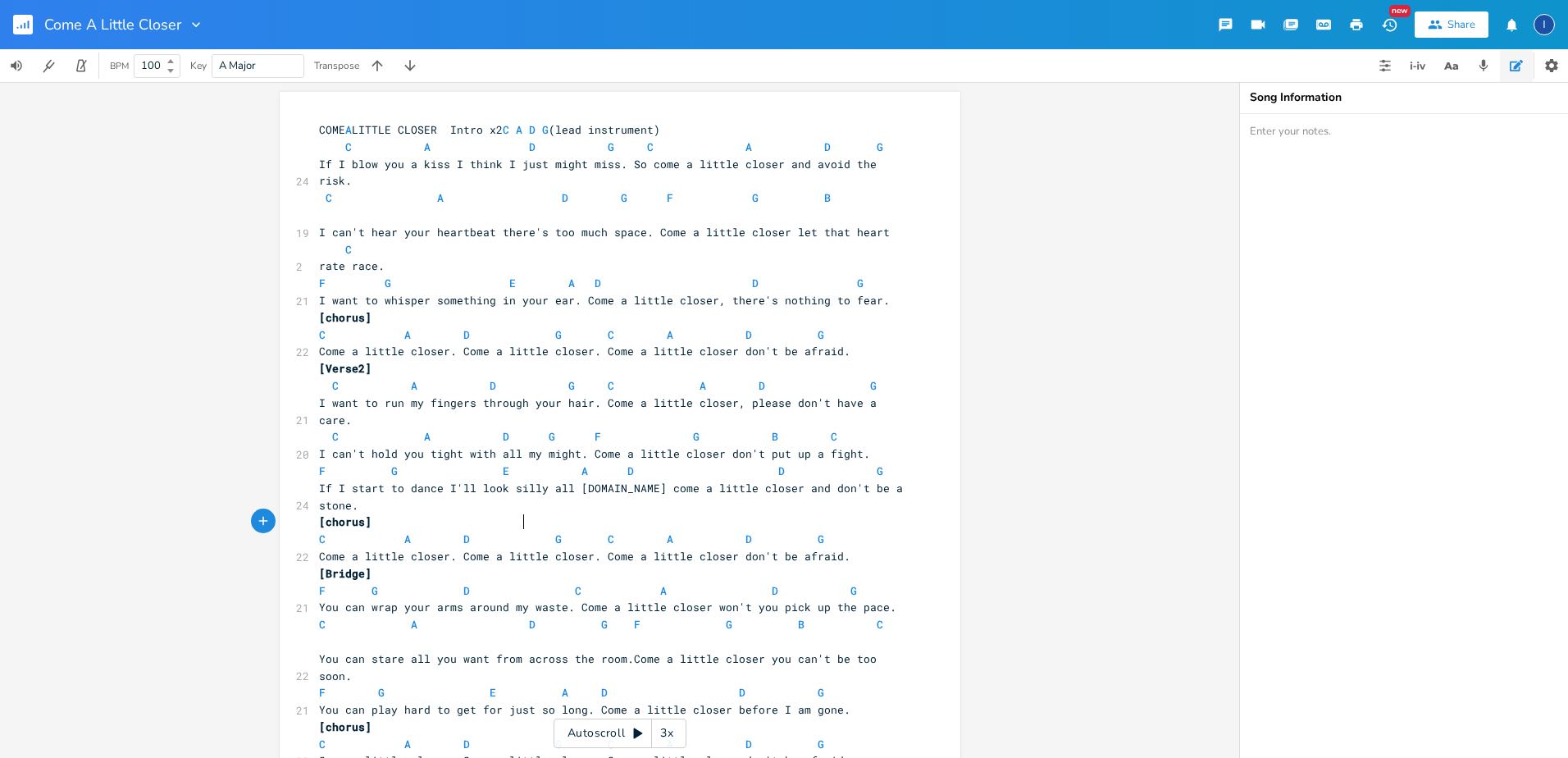
type textarea "a"
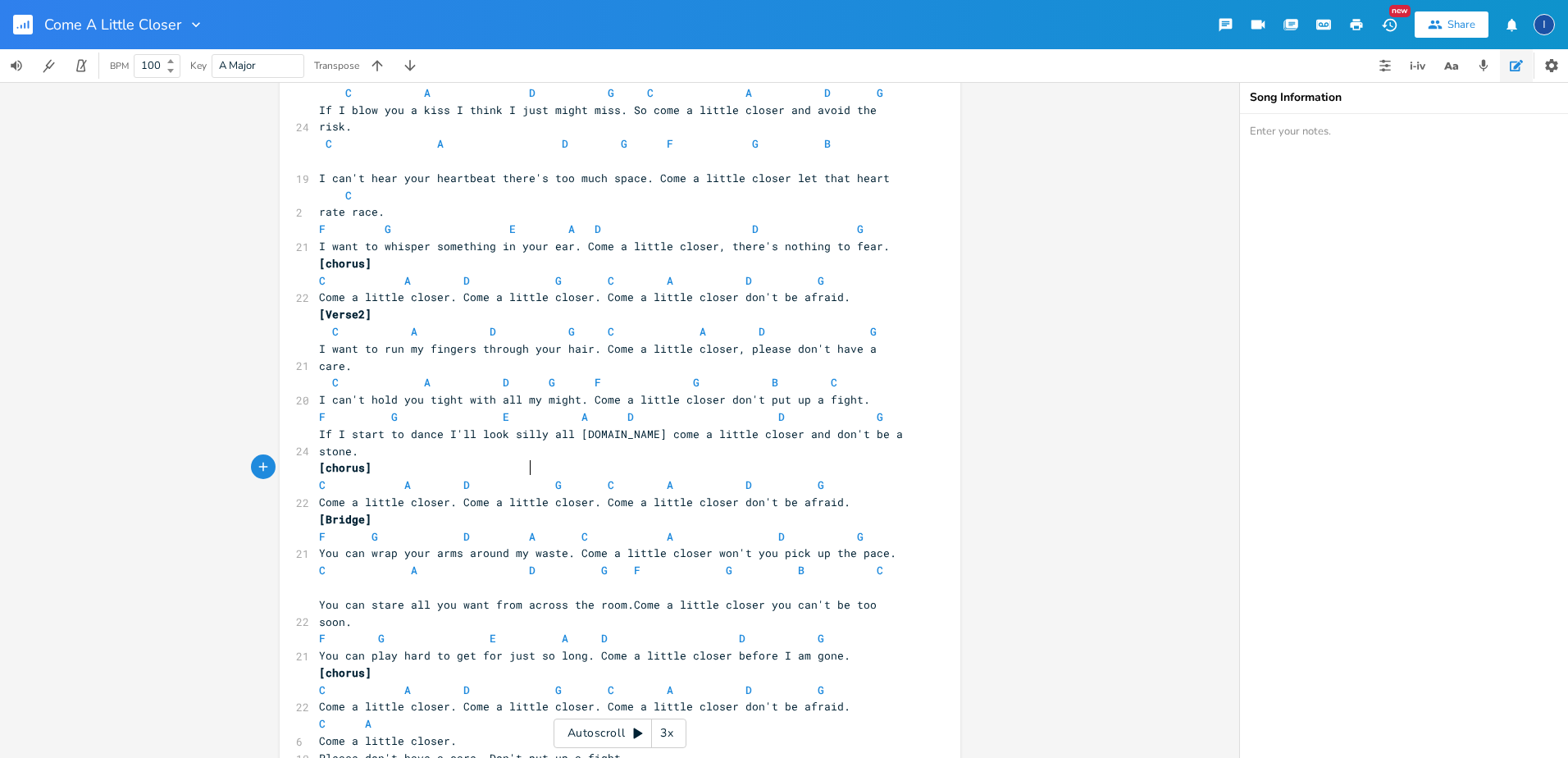
scroll to position [113, 0]
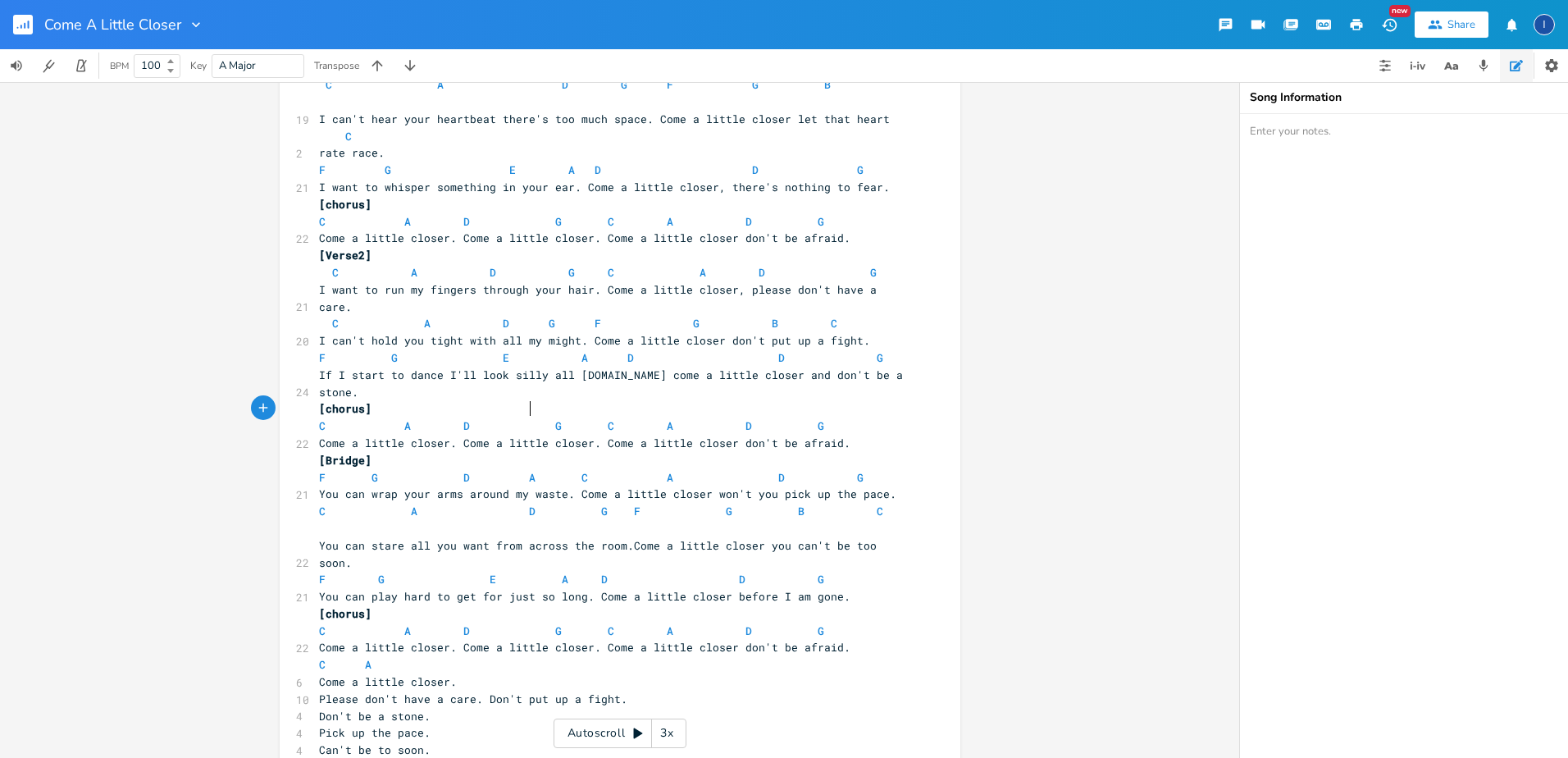
click at [507, 757] on pre "​" at bounding box center [612, 768] width 592 height 17
click at [395, 658] on span "C A" at bounding box center [362, 664] width 86 height 15
type textarea "d g"
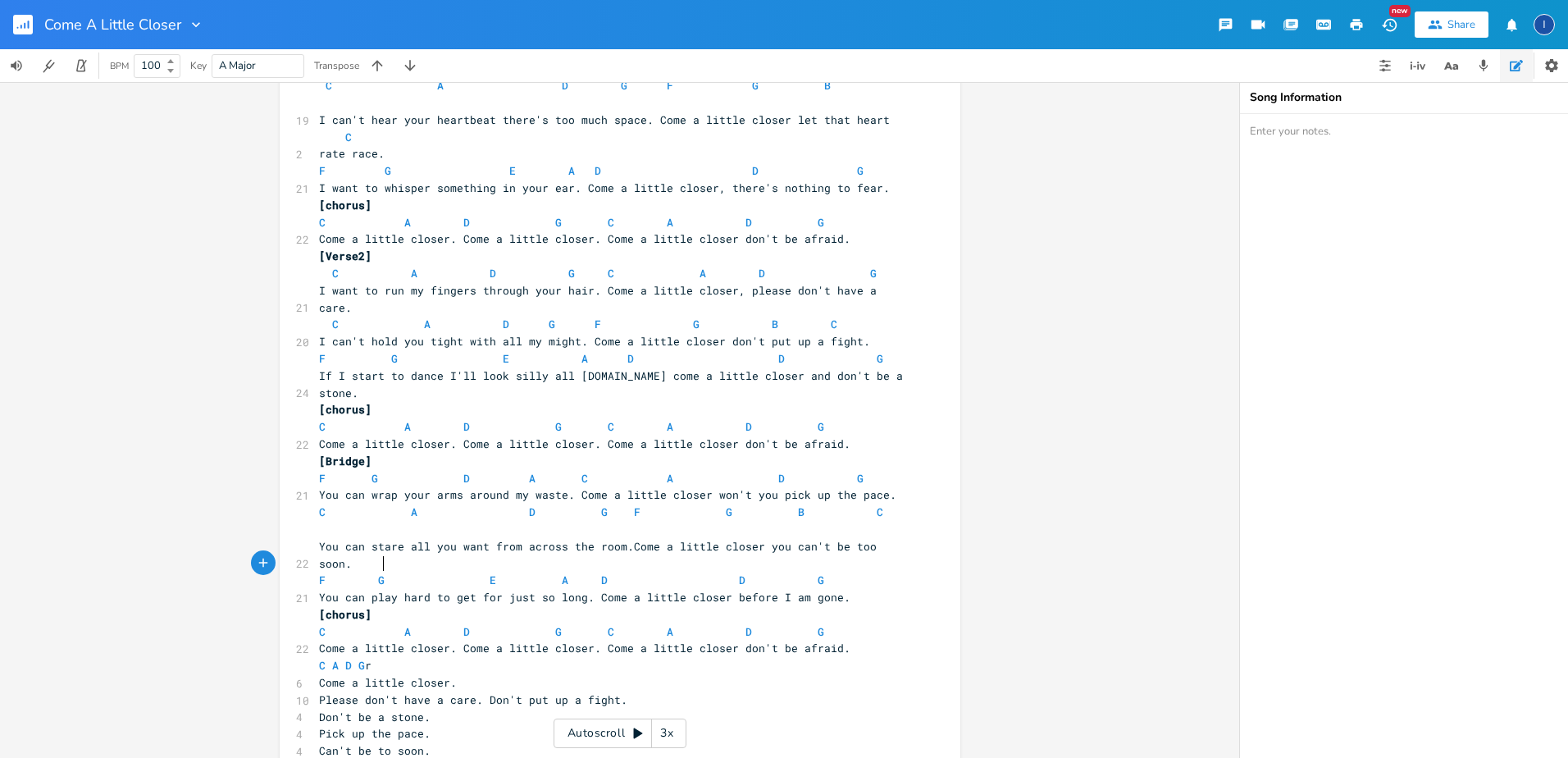
type textarea "re"
type textarea "[repeat through the last lyrics]"
click at [456, 675] on pre "Come a little closer." at bounding box center [612, 683] width 592 height 17
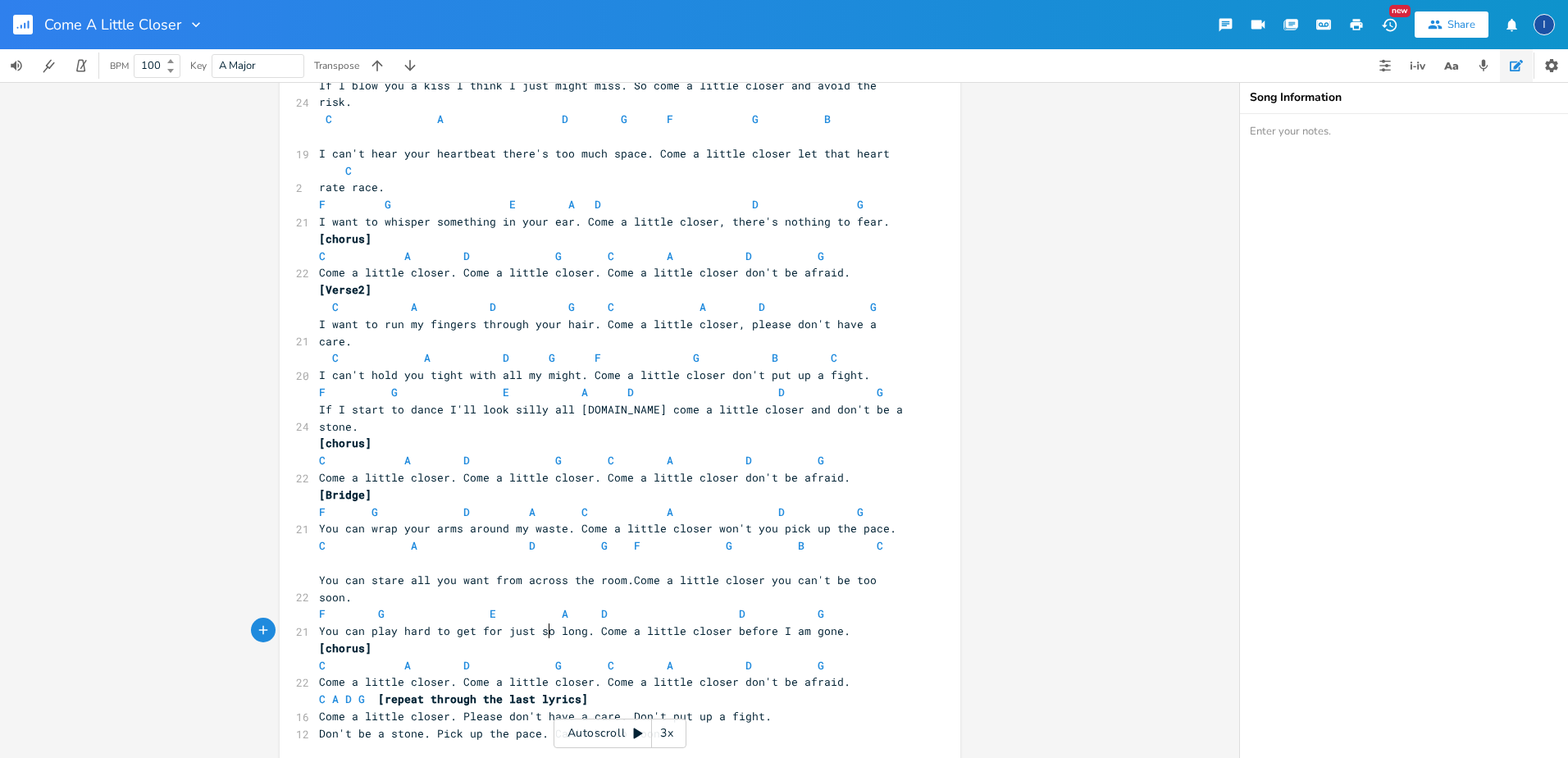
scroll to position [62, 0]
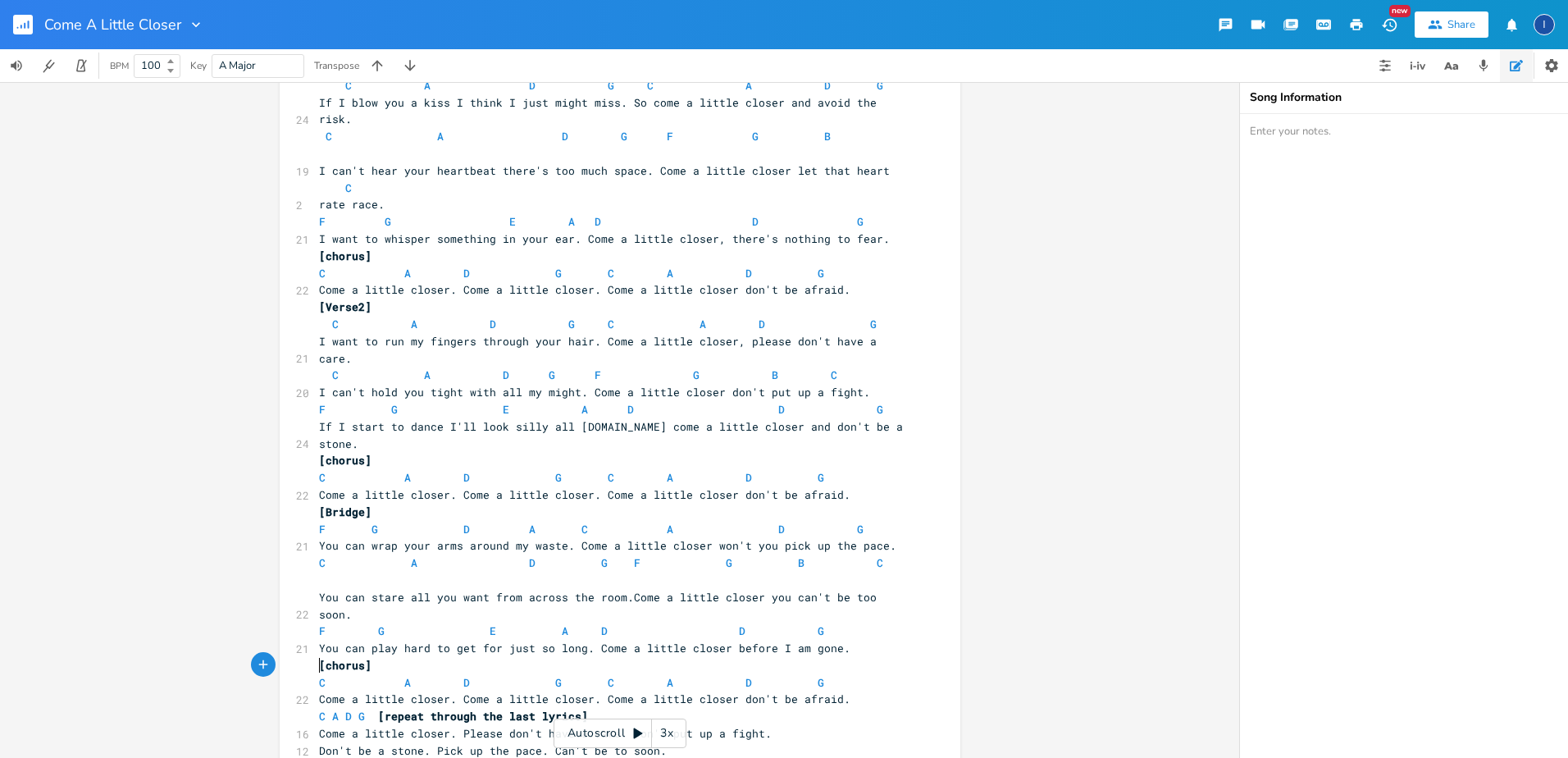
drag, startPoint x: 319, startPoint y: 669, endPoint x: 352, endPoint y: 663, distance: 33.5
click at [320, 757] on pre "​" at bounding box center [612, 768] width 592 height 17
type textarea "c a d g a"
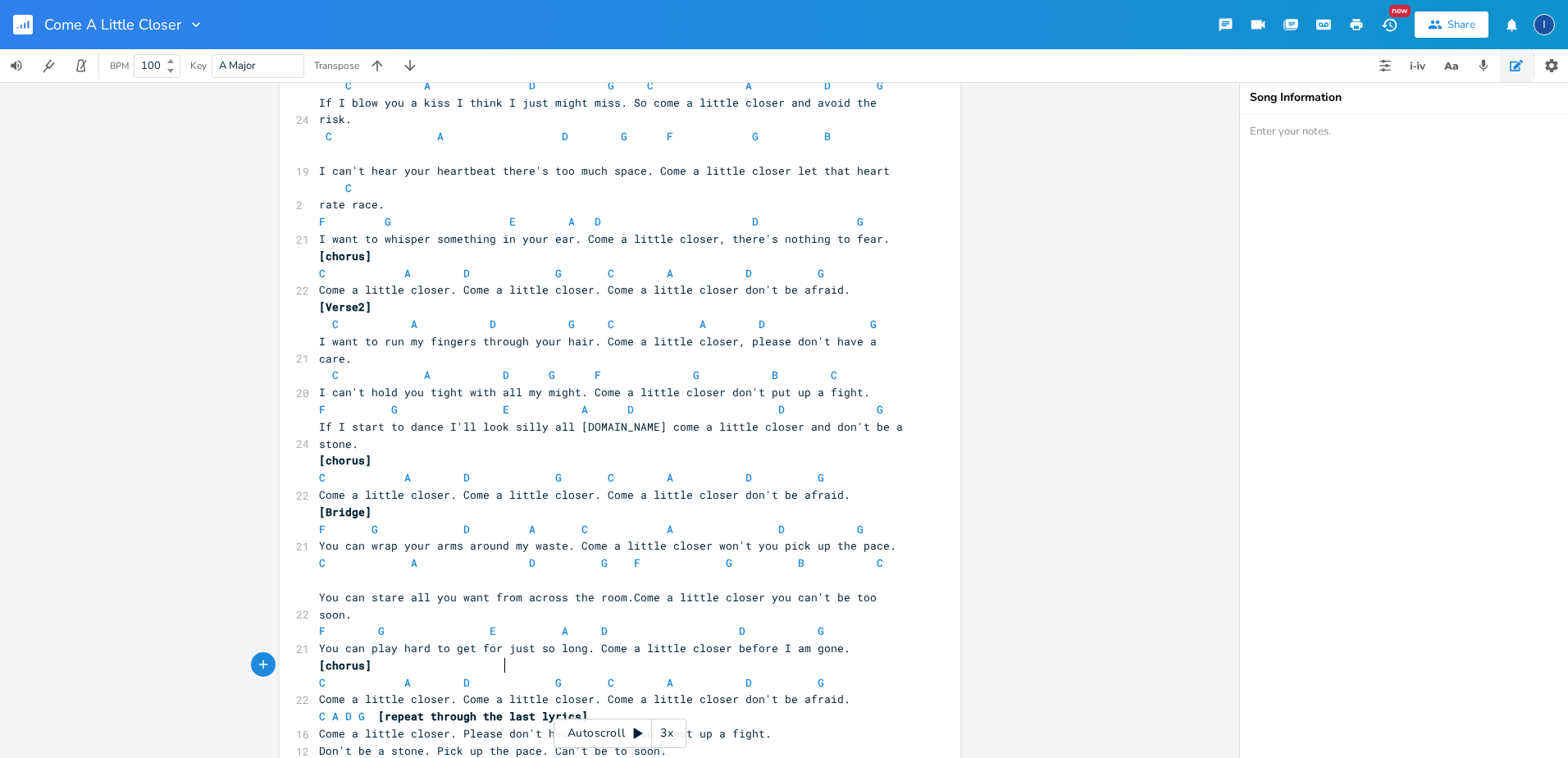
type textarea "a c"
click at [398, 504] on pre "[Bridge]" at bounding box center [612, 513] width 592 height 17
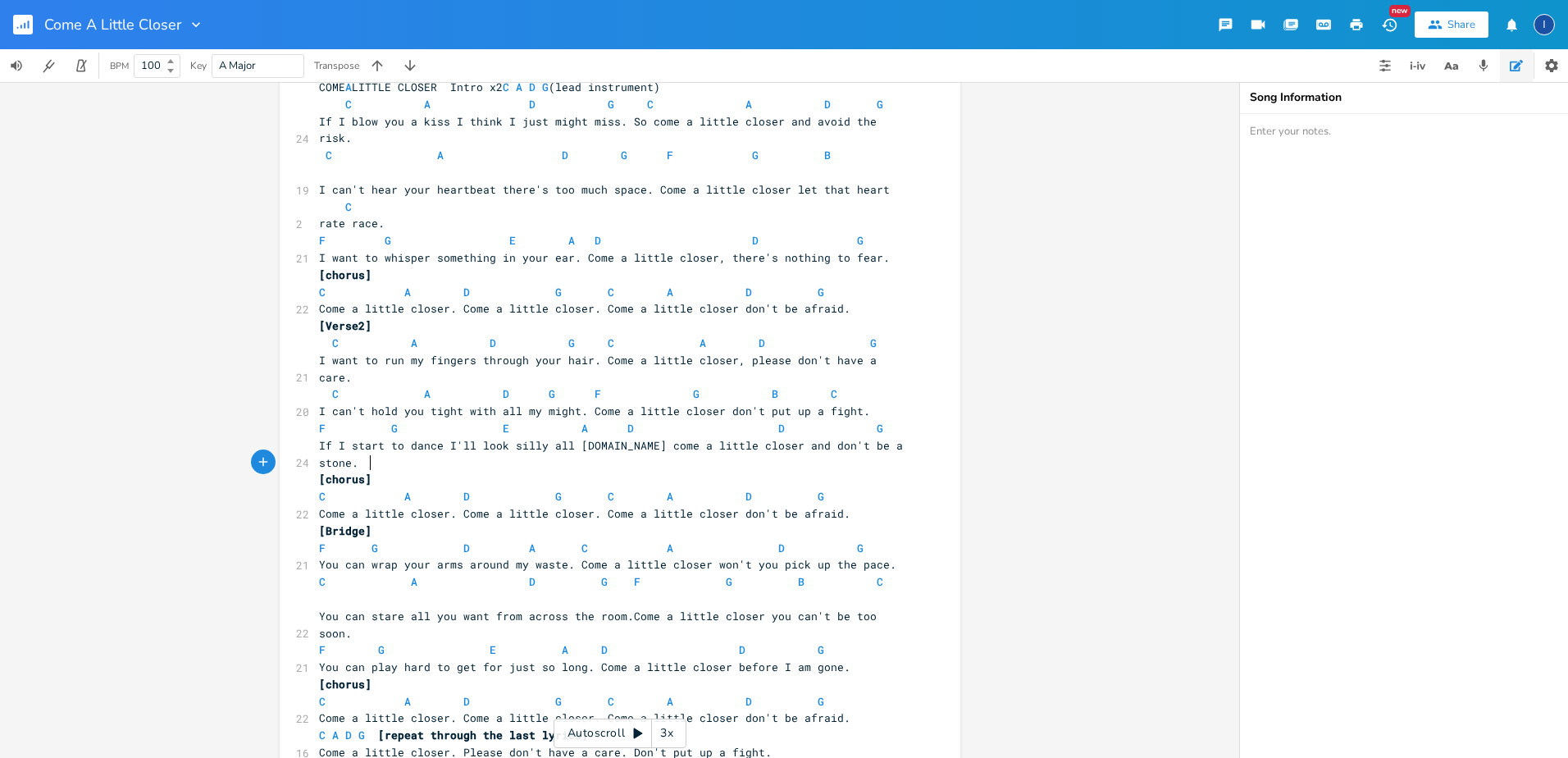
scroll to position [62, 0]
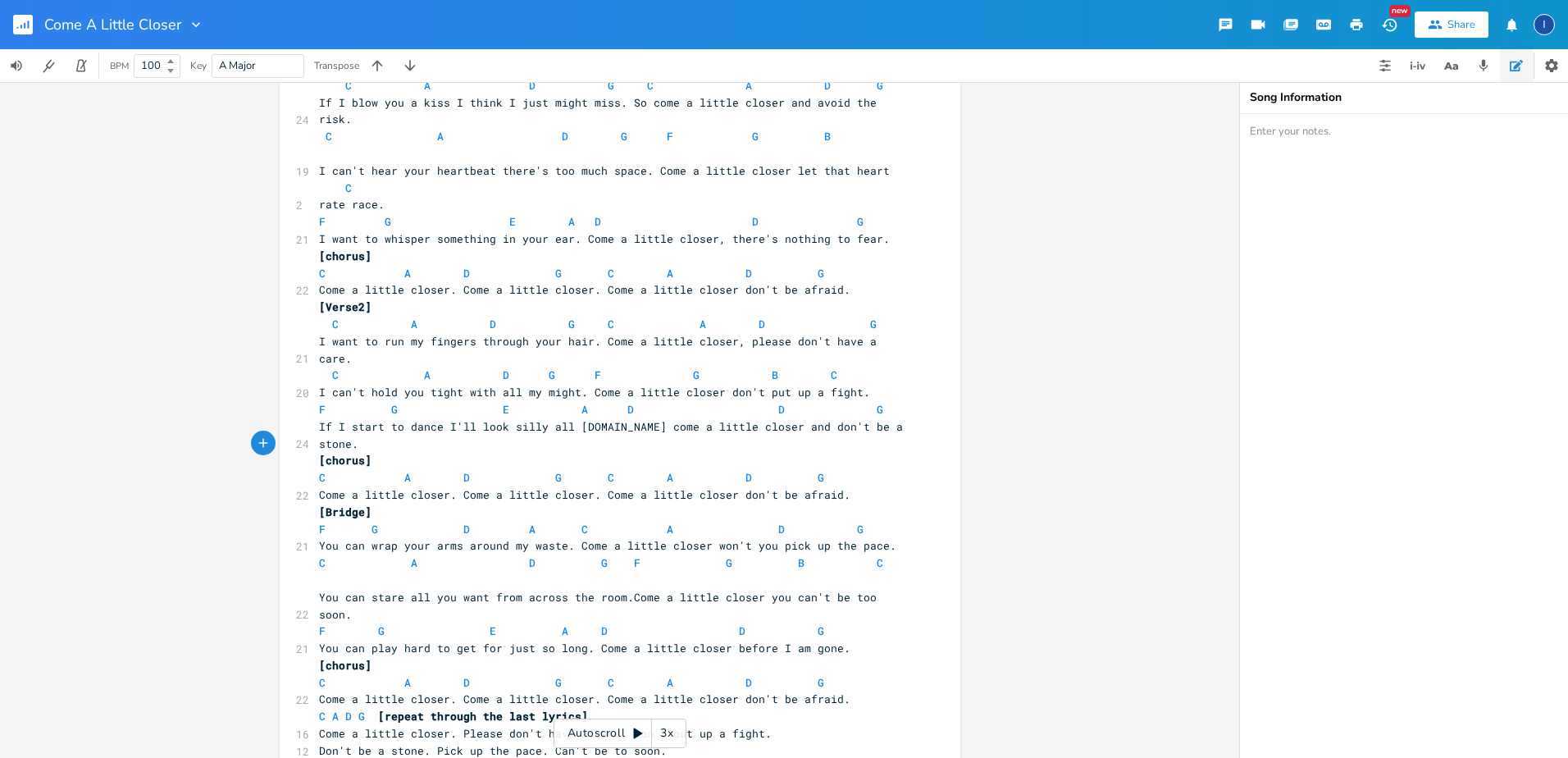
click at [703, 402] on span "F G E A D D G" at bounding box center [602, 409] width 565 height 15
type textarea "a"
click at [665, 214] on span "F G E A D D G" at bounding box center [591, 221] width 545 height 15
type textarea "a"
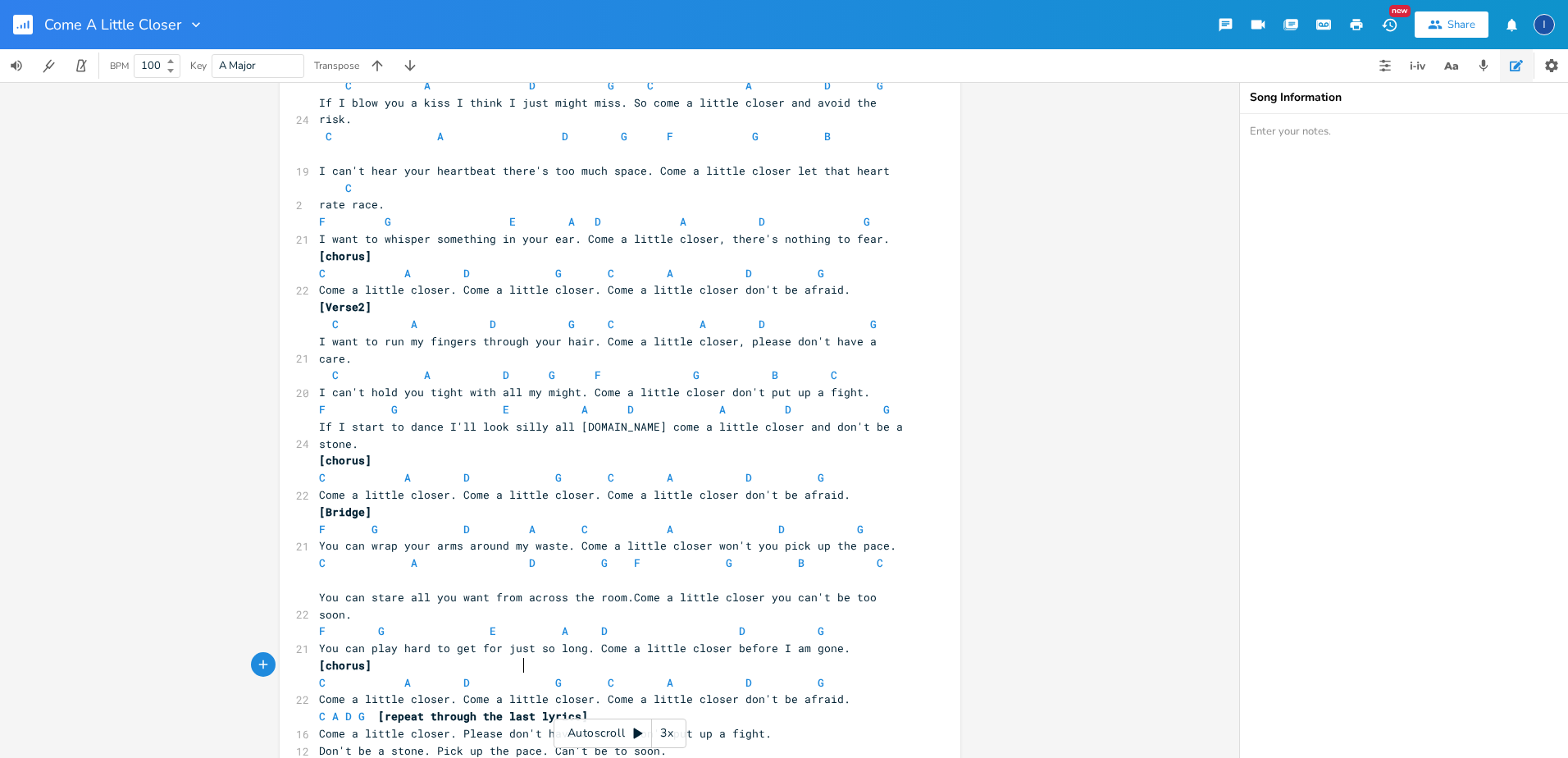
click at [535, 757] on pre "C A D G A C" at bounding box center [612, 768] width 592 height 17
type textarea "d g c"
click at [718, 402] on span "F G E A D A D G" at bounding box center [604, 409] width 571 height 15
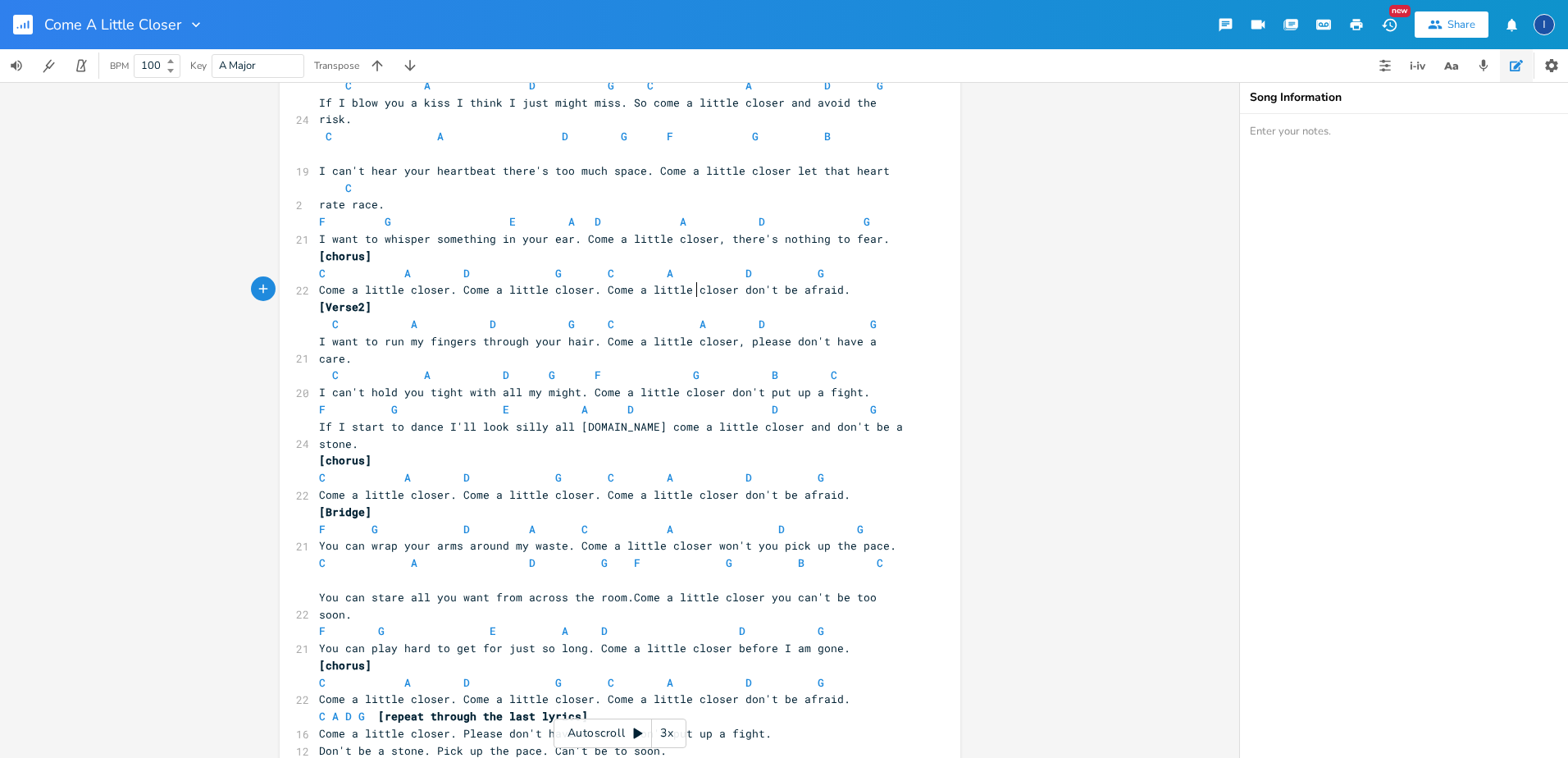
click at [693, 317] on span "C A D G C A D G" at bounding box center [615, 324] width 590 height 15
type textarea "a"
click at [676, 214] on span "F G E A D A D G" at bounding box center [595, 221] width 552 height 15
click at [462, 522] on span "F G D A C A D G" at bounding box center [591, 528] width 545 height 15
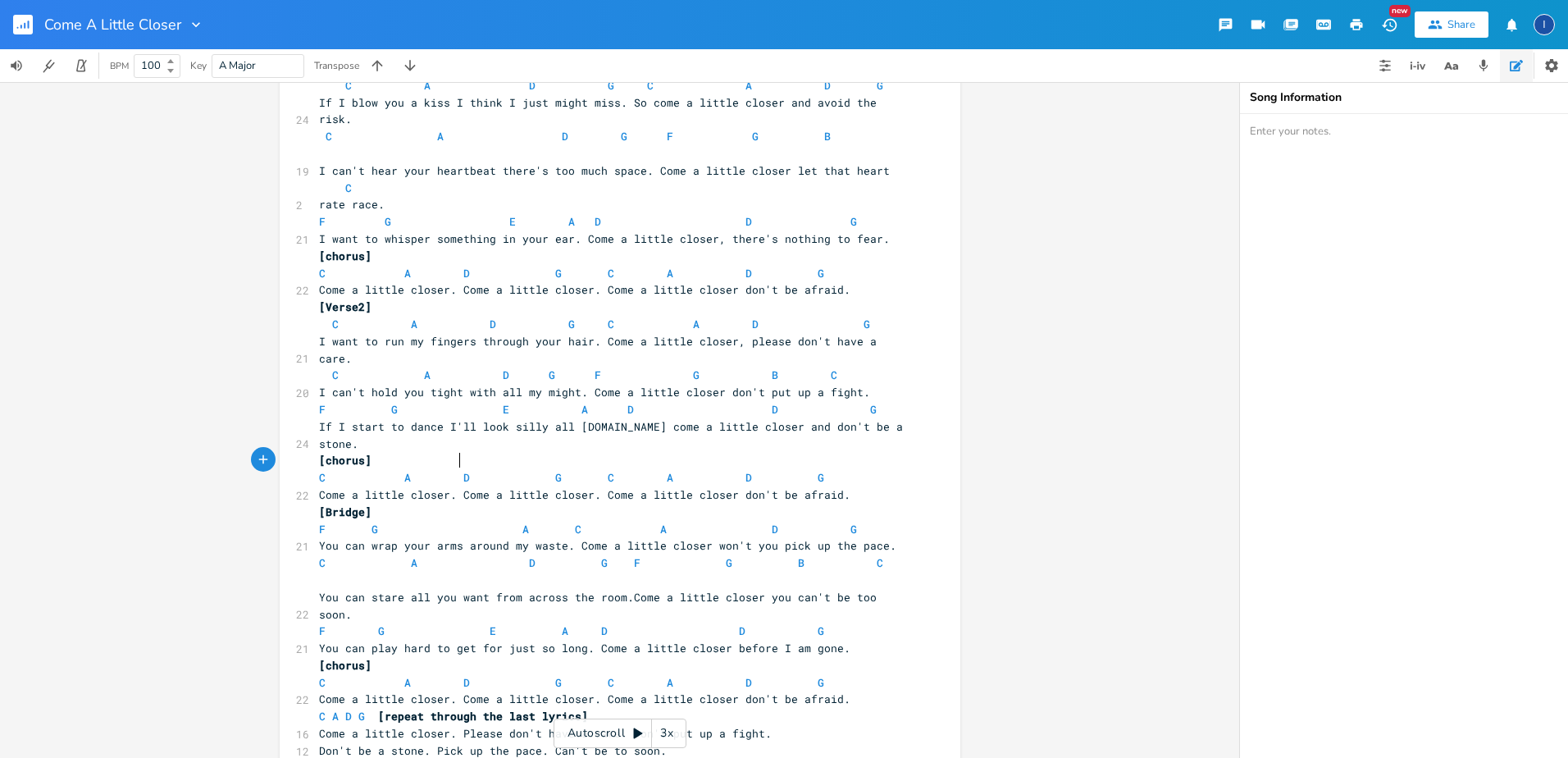
type textarea "e"
click at [455, 522] on span "F G E A C A D G" at bounding box center [591, 528] width 545 height 15
type textarea "d"
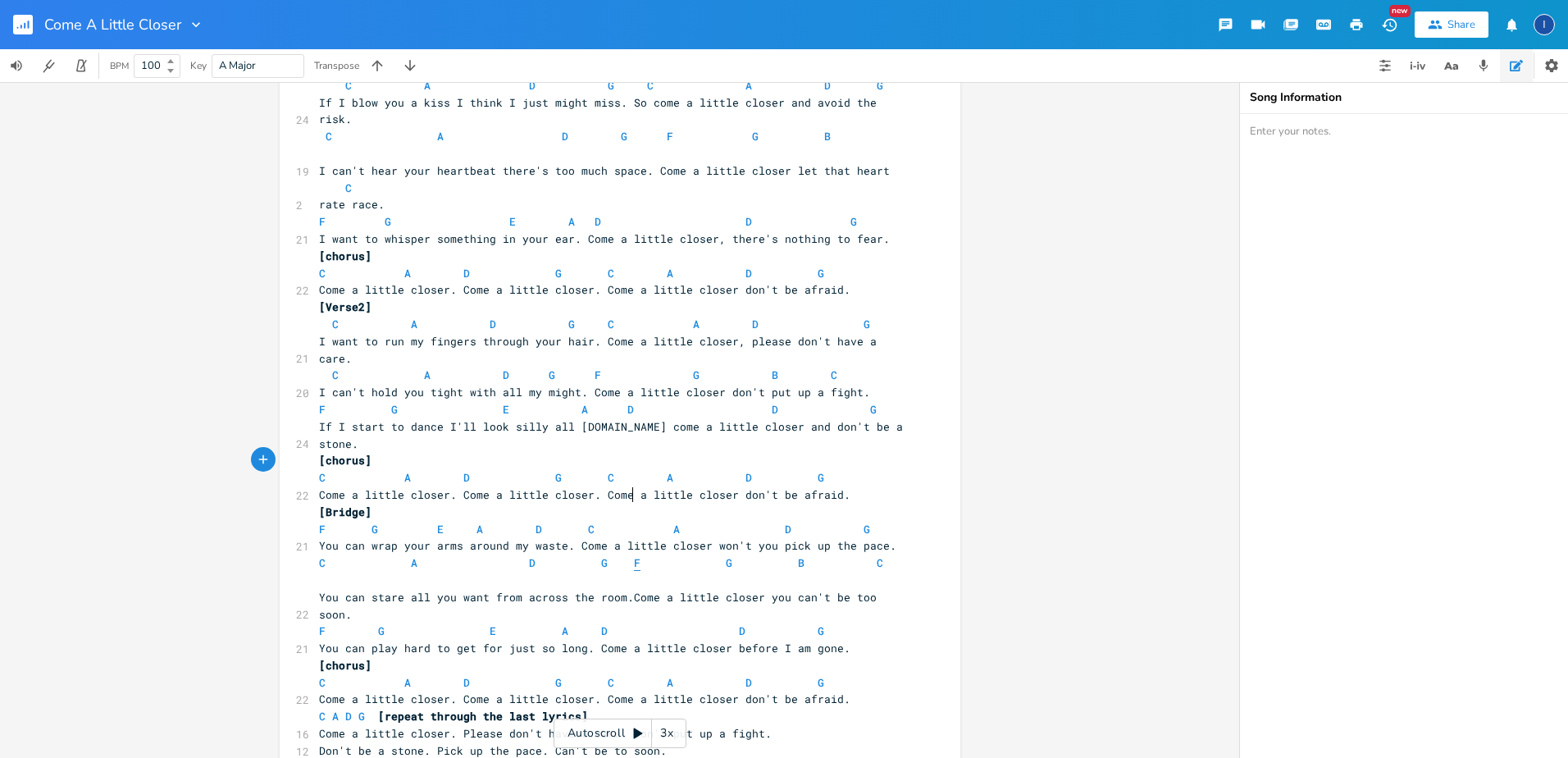
click at [634, 555] on span "F" at bounding box center [637, 563] width 7 height 16
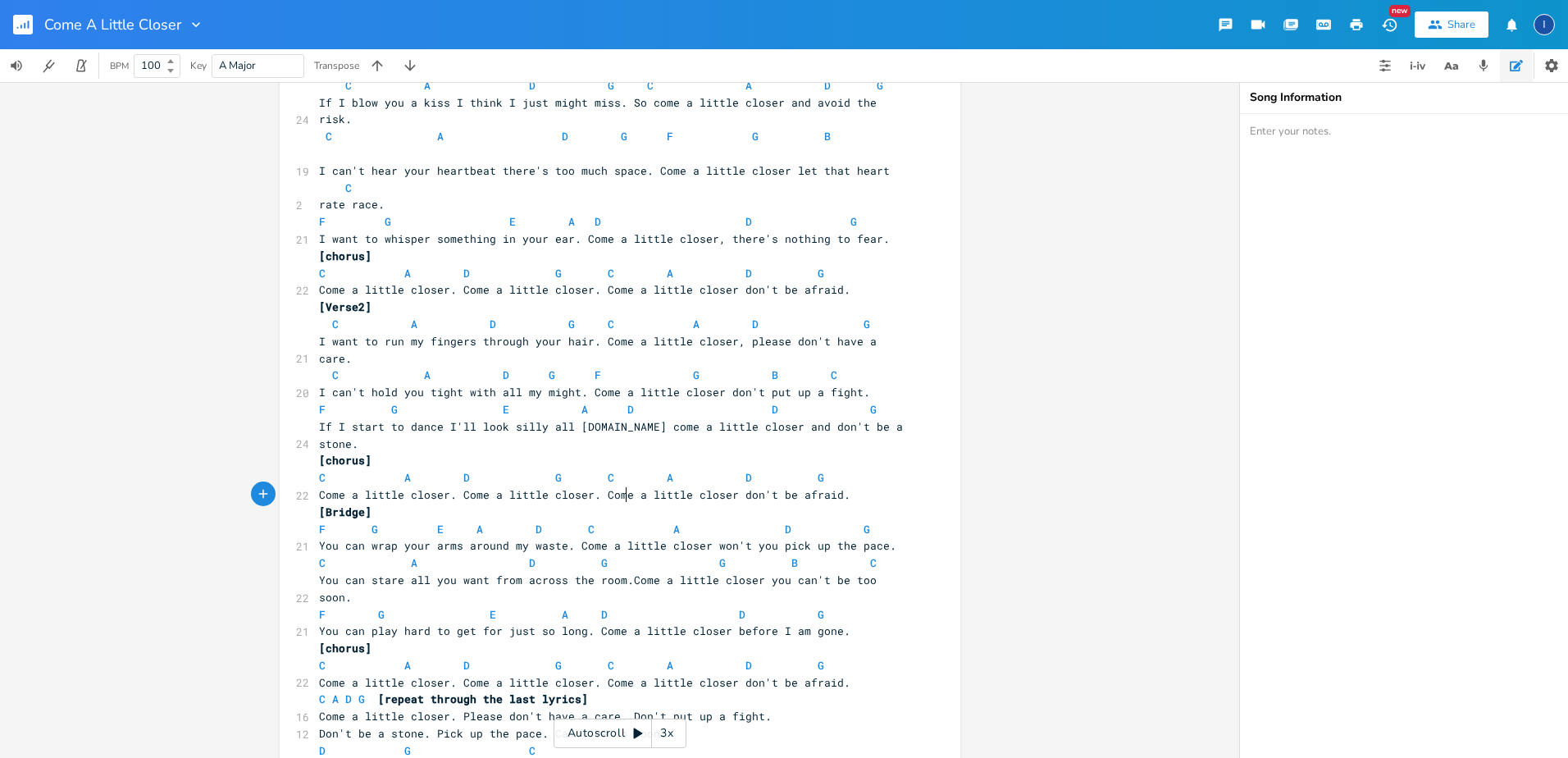
type textarea "c"
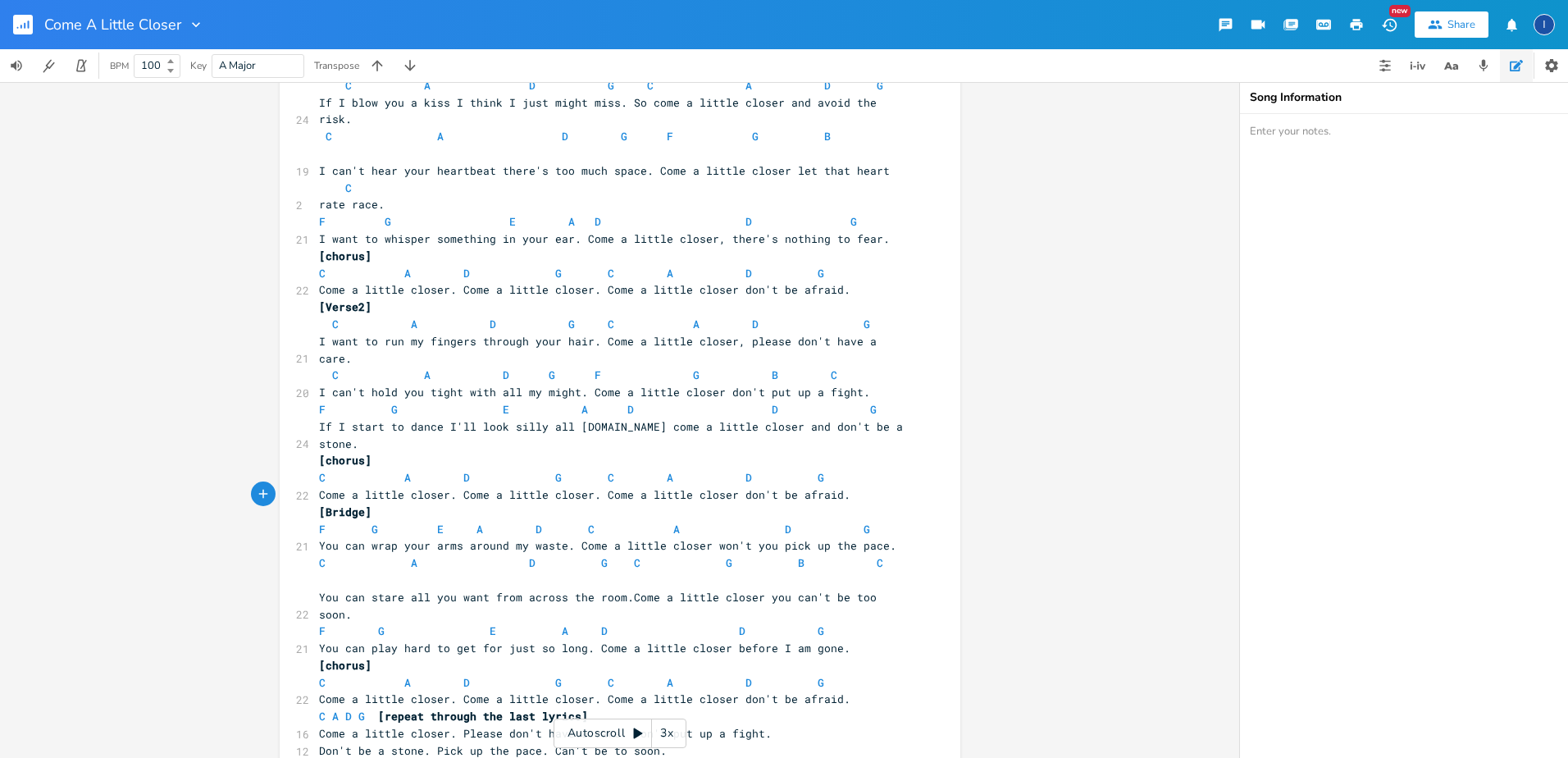
click at [725, 555] on span "C A D G C G B C" at bounding box center [611, 571] width 584 height 32
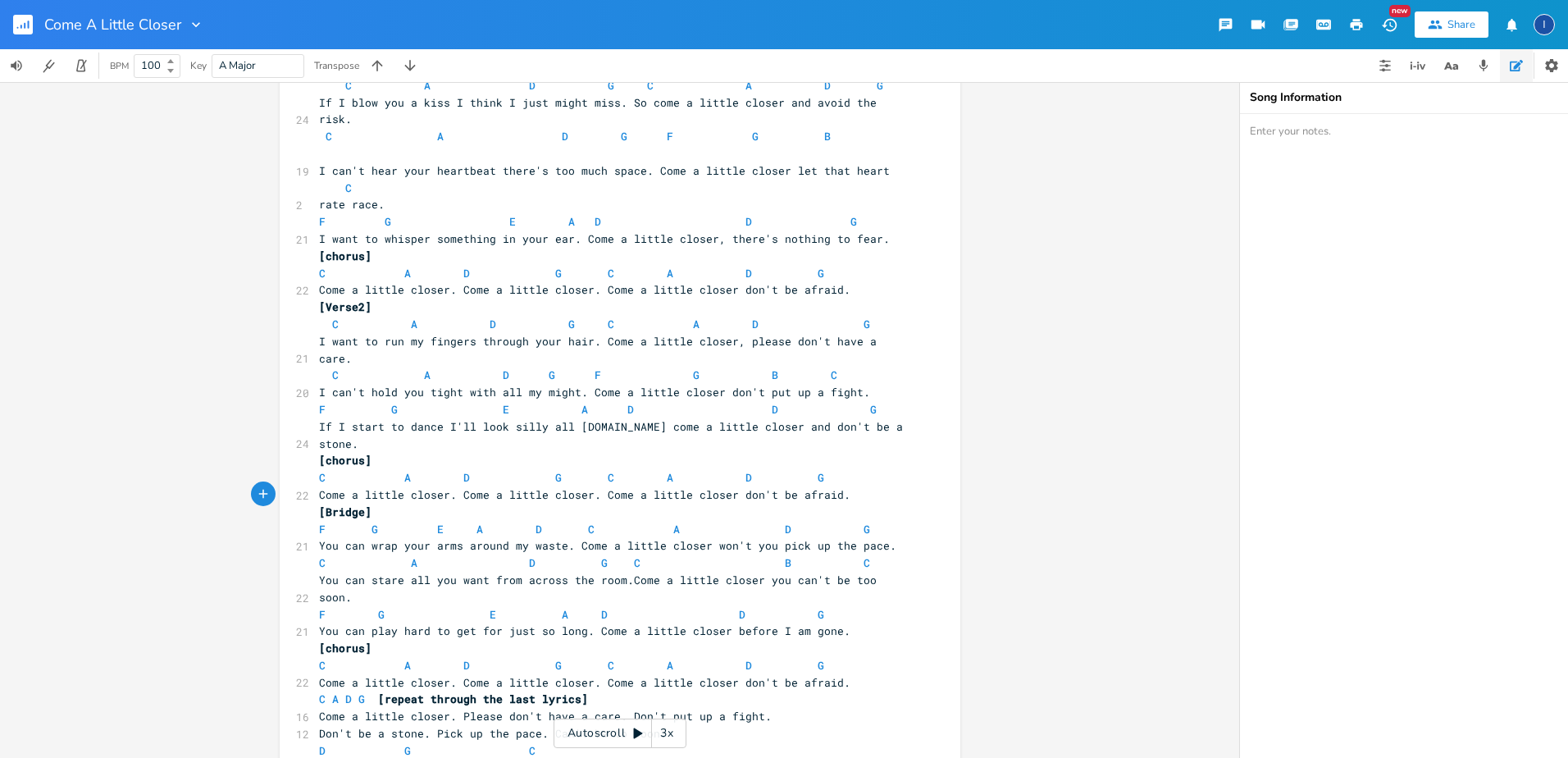
type textarea "d"
click at [319, 607] on span "F G E A D D G" at bounding box center [572, 614] width 506 height 15
type textarea "c"
click at [385, 607] on span "C G E A D D G" at bounding box center [572, 614] width 506 height 15
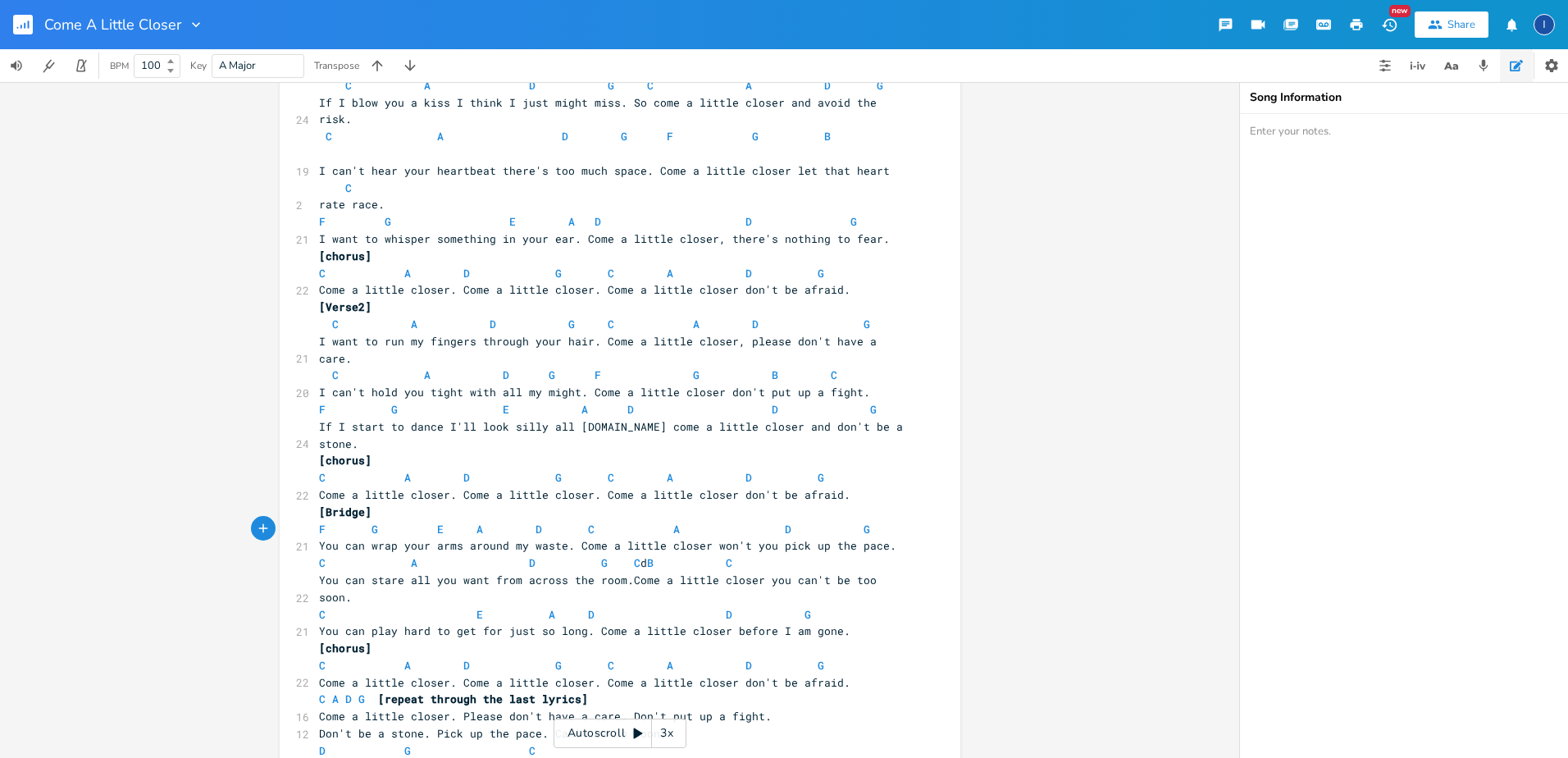
type textarea "a"
click at [484, 607] on span "C A E A D D G" at bounding box center [569, 614] width 499 height 15
type textarea "d"
click at [546, 607] on span "C A D A D D G" at bounding box center [565, 614] width 492 height 15
type textarea "g"
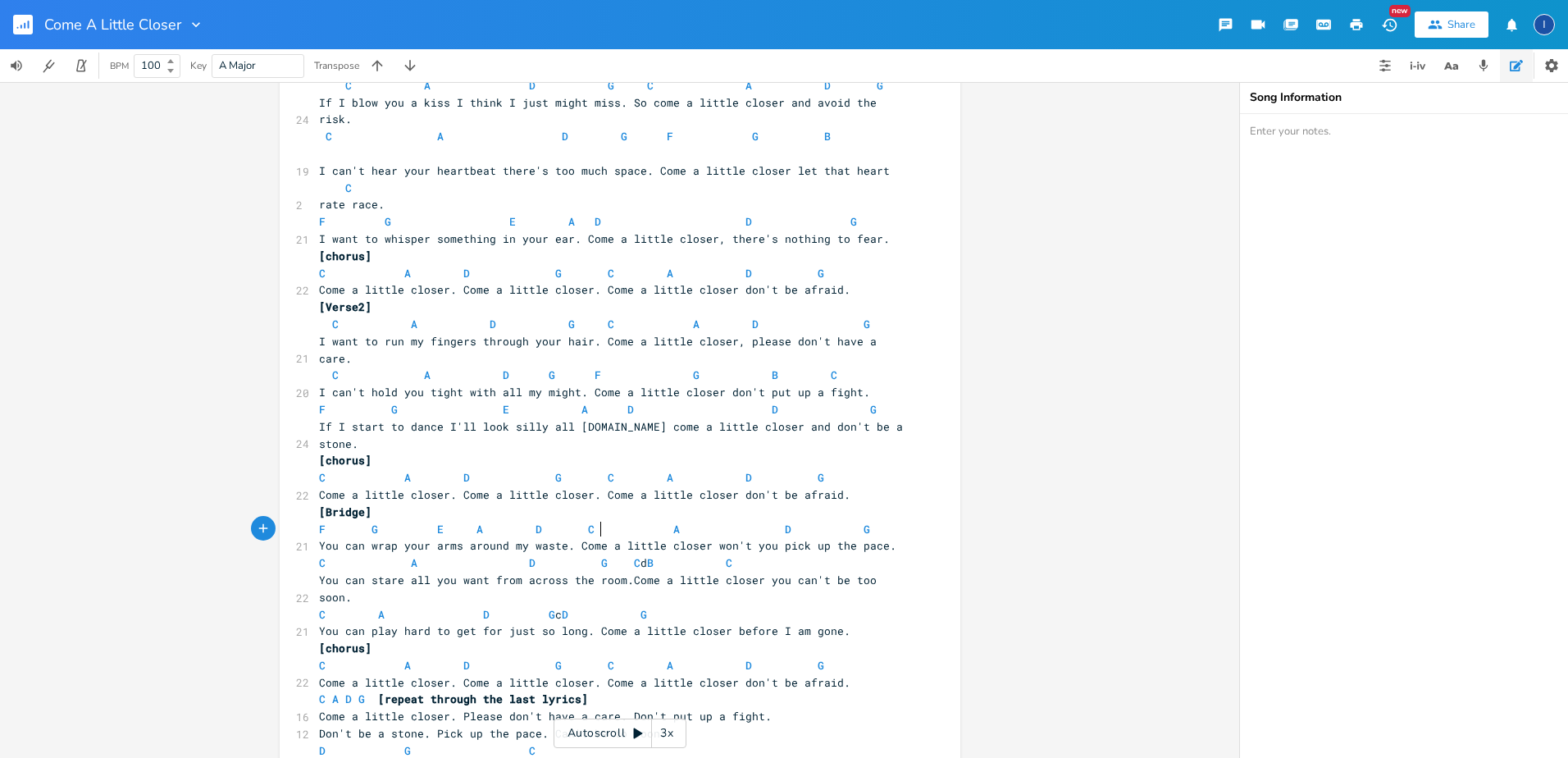
scroll to position [0, 5]
type textarea "c"
click at [1300, 135] on textarea at bounding box center [1403, 437] width 328 height 645
type textarea "not final"
click at [26, 23] on rect "button" at bounding box center [23, 24] width 20 height 20
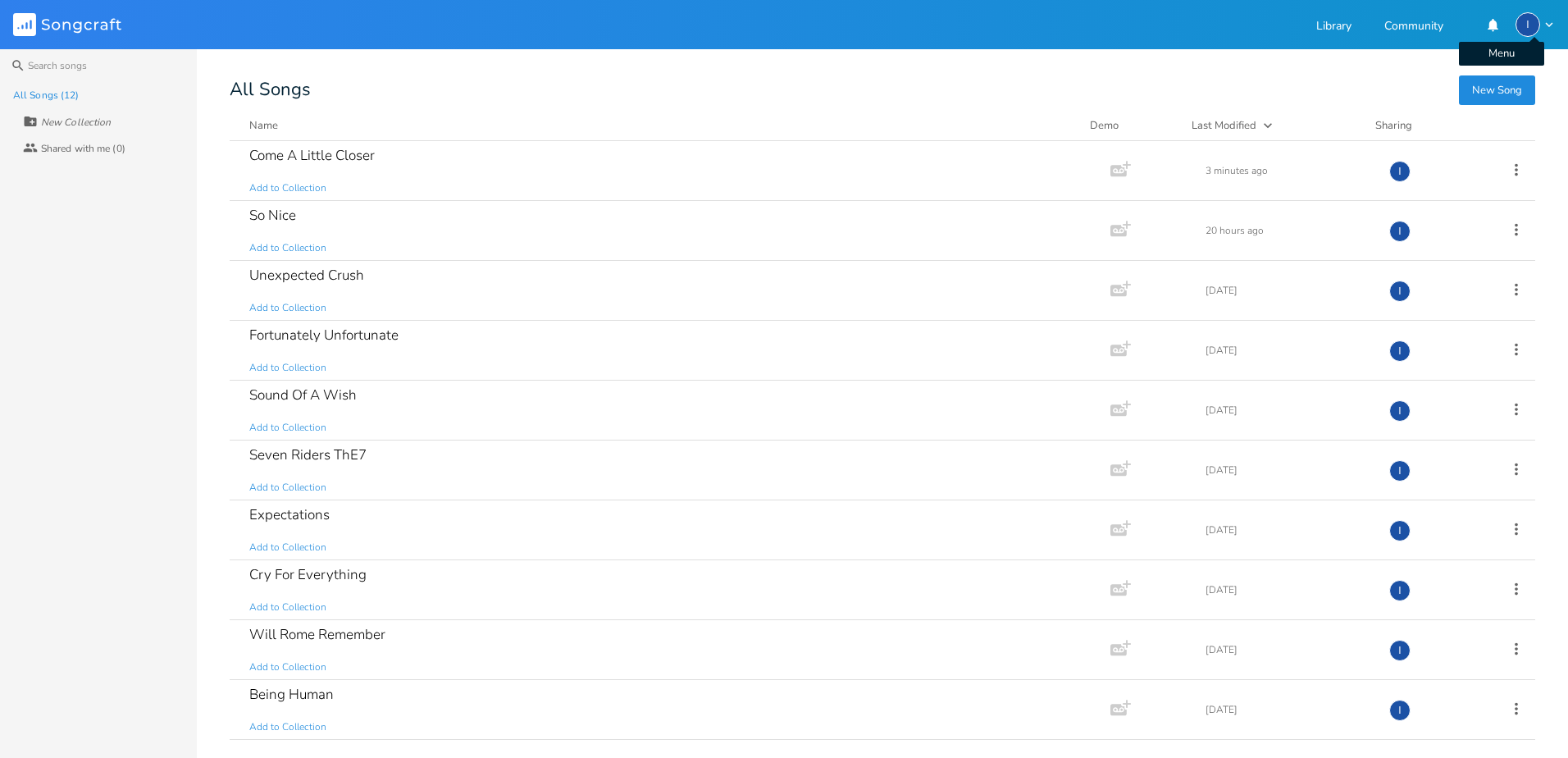
click at [1543, 24] on icon "button" at bounding box center [1549, 24] width 15 height 15
click at [1453, 107] on span "Sign Out" at bounding box center [1449, 107] width 39 height 10
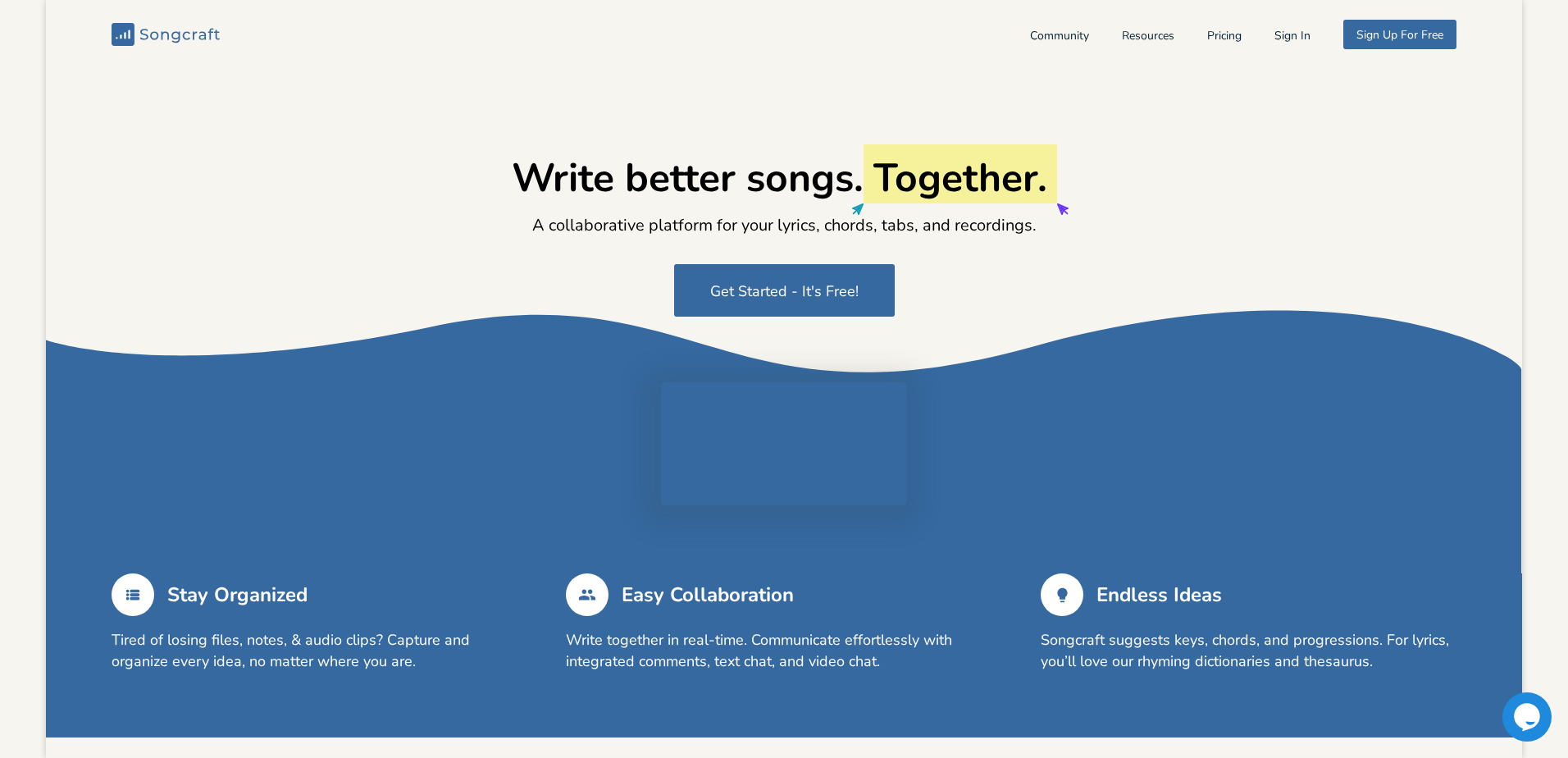
type input "[EMAIL_ADDRESS][DOMAIN_NAME]"
